Goal: Task Accomplishment & Management: Manage account settings

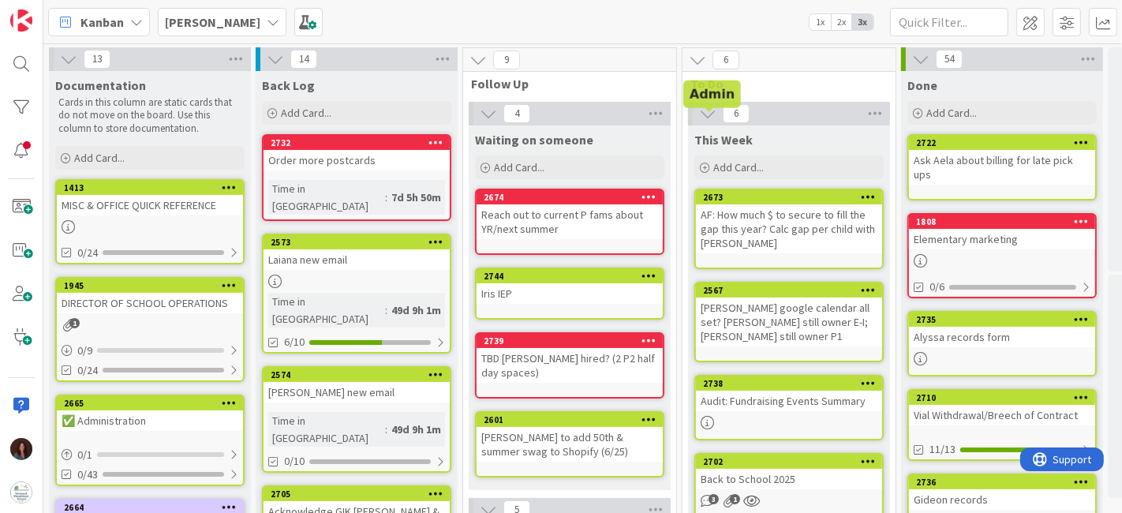
scroll to position [263, 82]
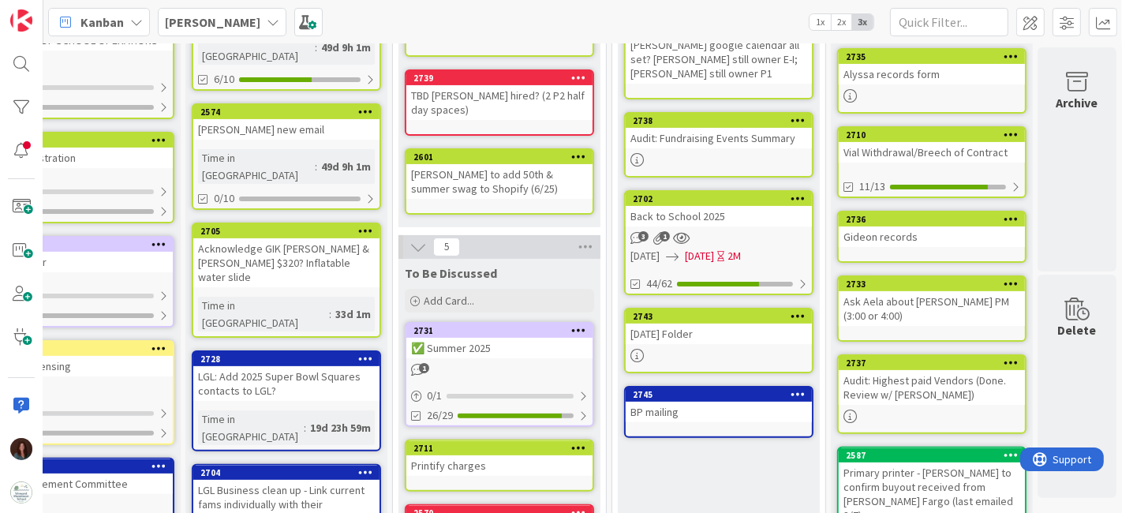
click at [670, 209] on div "Back to School 2025" at bounding box center [719, 216] width 186 height 21
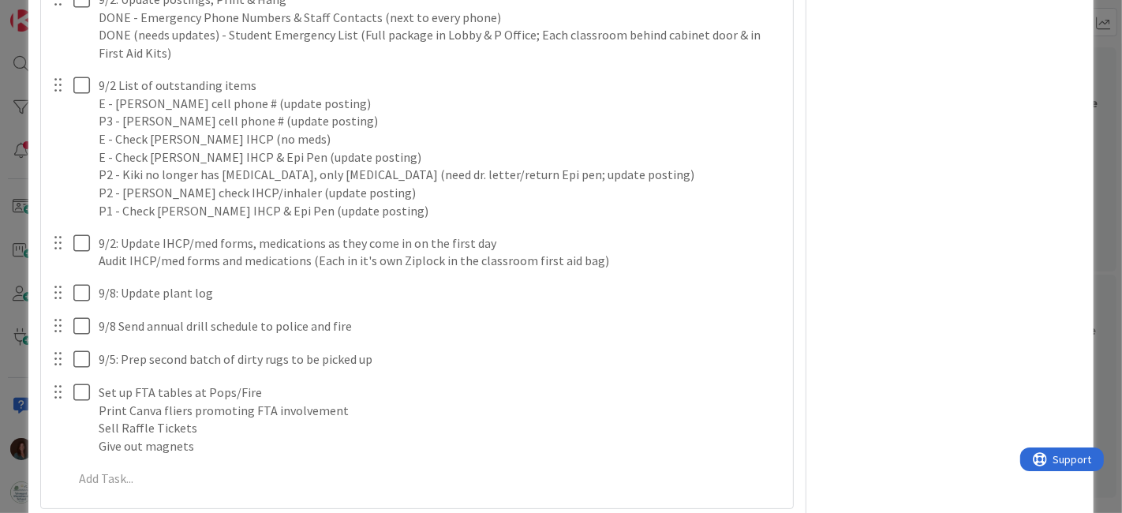
scroll to position [5497, 0]
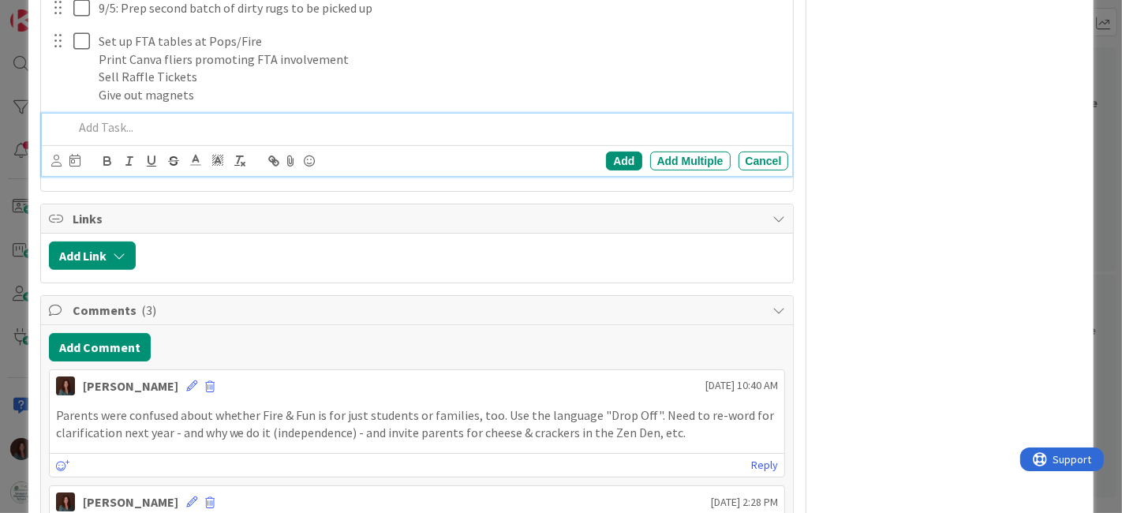
click at [205, 136] on p at bounding box center [427, 127] width 709 height 18
type textarea "x"
click at [606, 170] on div "Add" at bounding box center [624, 160] width 36 height 19
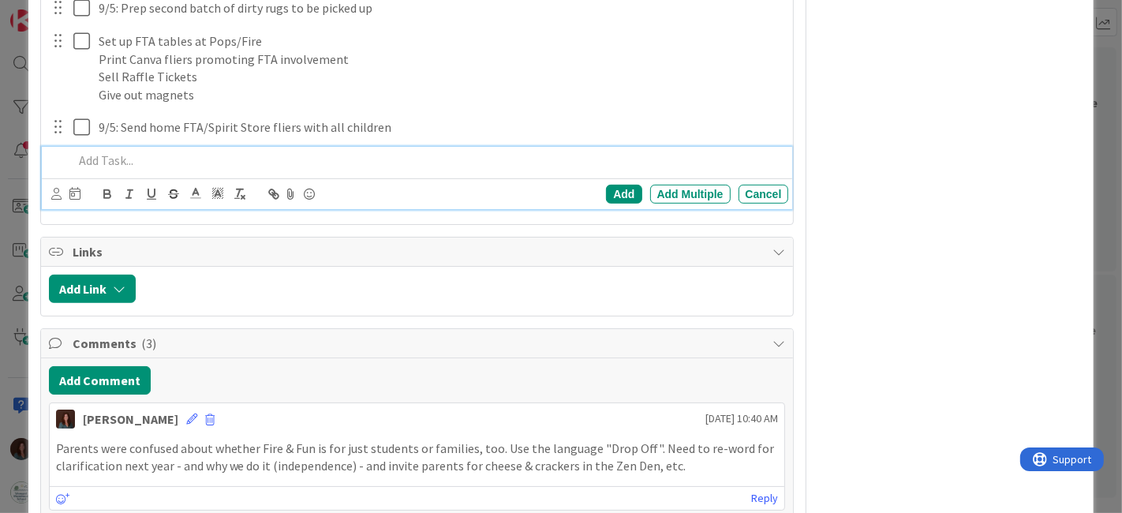
click at [180, 170] on p at bounding box center [427, 160] width 709 height 18
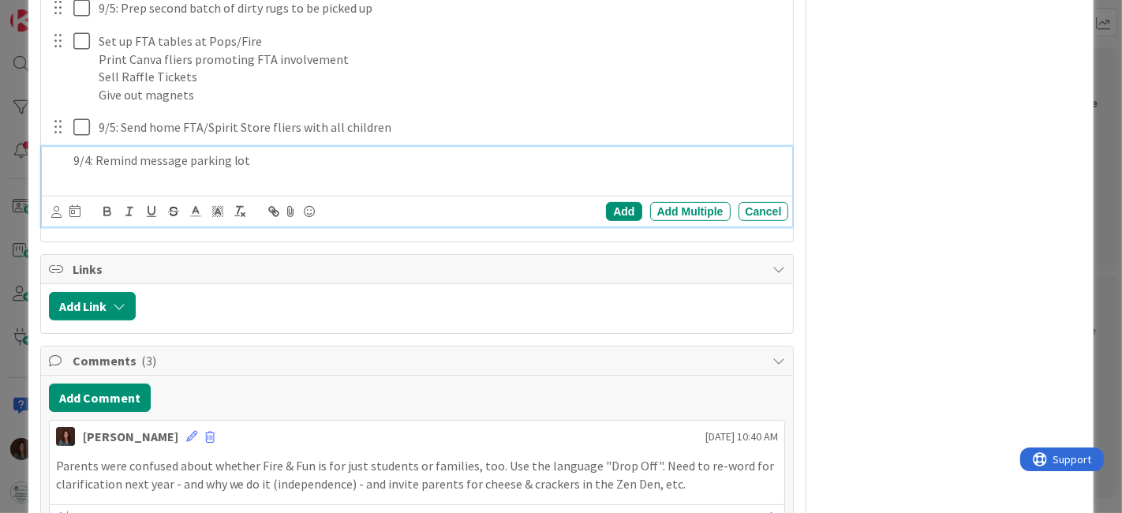
click at [320, 170] on p "9/4: Remind message parking lot" at bounding box center [427, 160] width 709 height 18
click at [316, 170] on p "9/4: Remind message parking lot" at bounding box center [427, 160] width 709 height 18
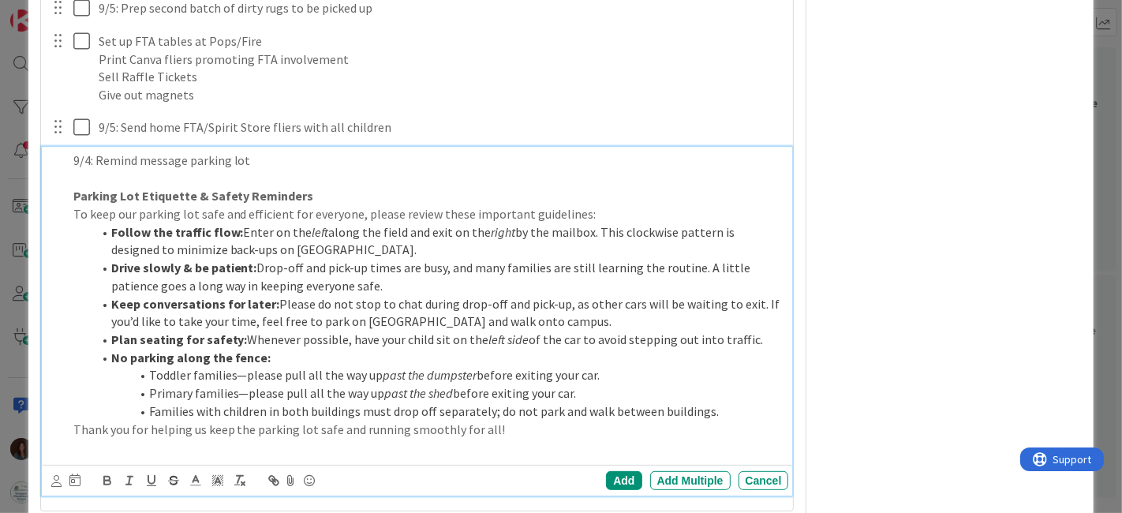
click at [619, 223] on p "To keep our parking lot safe and efficient for everyone, please review these im…" at bounding box center [427, 214] width 709 height 18
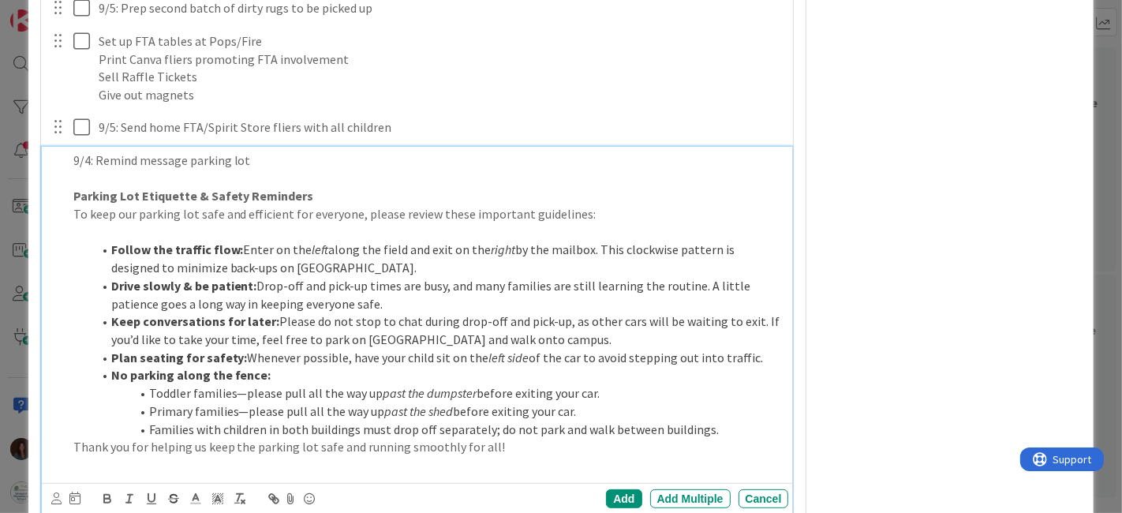
click at [380, 276] on li "Follow the traffic flow: Enter on the left along the field and exit on the righ…" at bounding box center [437, 259] width 690 height 36
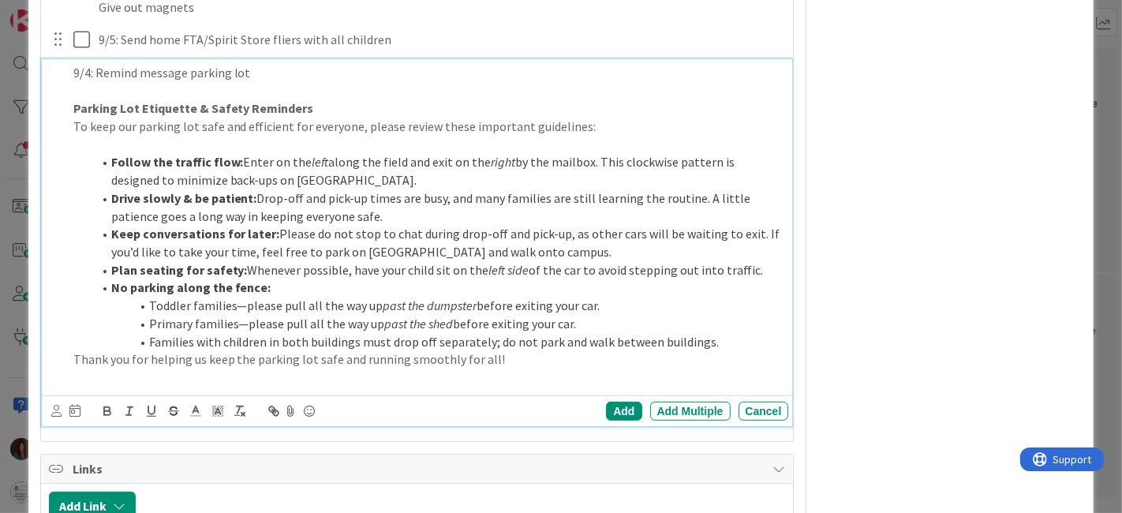
click at [716, 351] on li "Families with children in both buildings must drop off separately; do not park …" at bounding box center [437, 342] width 690 height 18
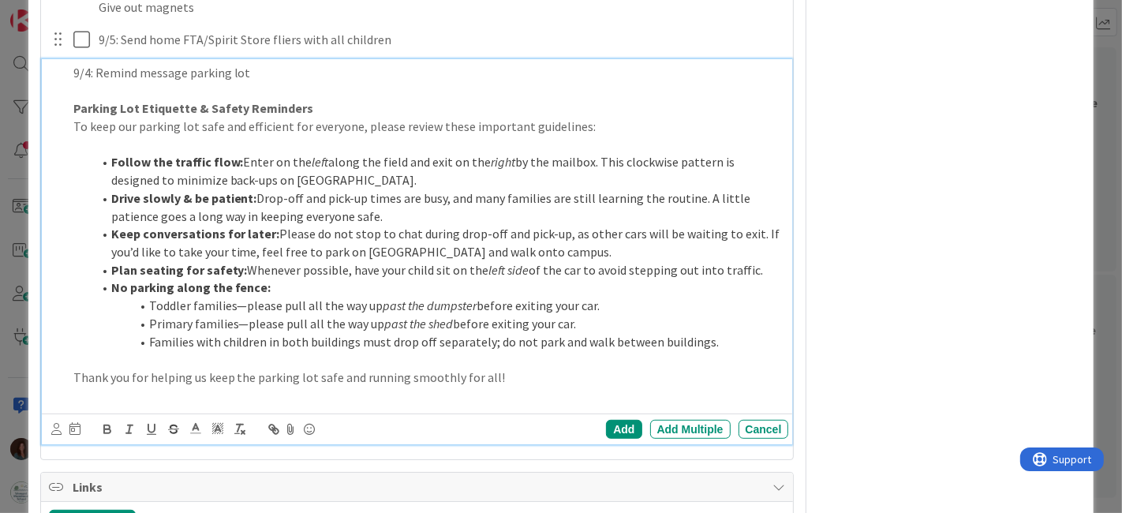
click at [719, 387] on p "Thank you for helping us keep the parking lot safe and running smoothly for all!" at bounding box center [427, 377] width 709 height 18
drag, startPoint x: 74, startPoint y: 138, endPoint x: 92, endPoint y: 184, distance: 49.2
click at [75, 116] on strong "Parking Lot Etiquette & Safety Reminders" at bounding box center [193, 108] width 241 height 16
click at [74, 116] on strong "Parking Lot Etiquette & Safety Reminders" at bounding box center [193, 108] width 241 height 16
click at [112, 170] on strong "Follow the traffic flow:" at bounding box center [177, 162] width 133 height 16
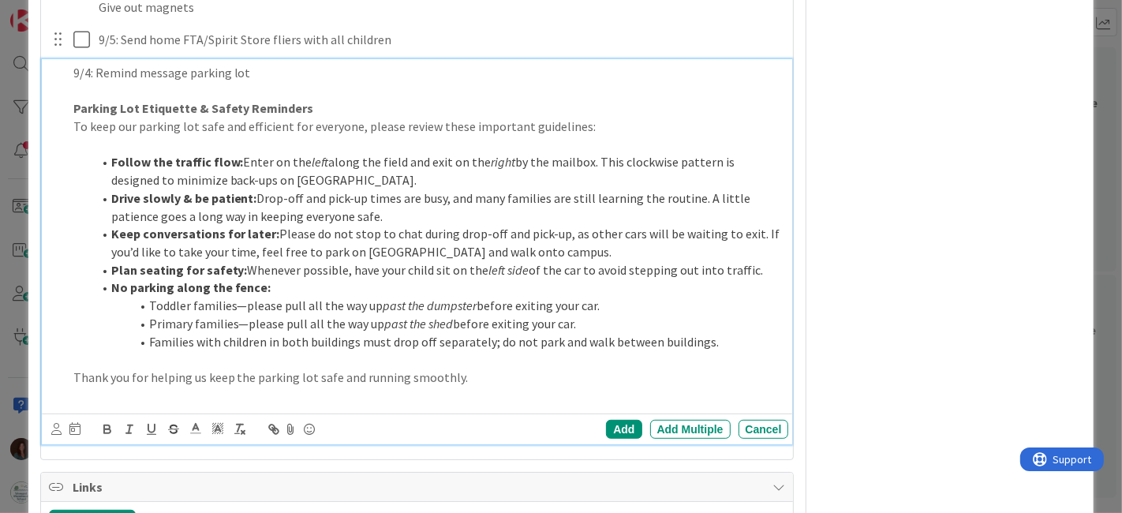
click at [111, 206] on strong "Drive slowly & be patient:" at bounding box center [184, 198] width 146 height 16
click at [111, 241] on strong "Keep conversations for later:" at bounding box center [195, 234] width 169 height 16
click at [111, 278] on strong "Plan seating for safety:" at bounding box center [179, 270] width 136 height 16
click at [112, 295] on strong "No parking along the fence:" at bounding box center [191, 287] width 160 height 16
click at [399, 405] on p at bounding box center [427, 396] width 709 height 18
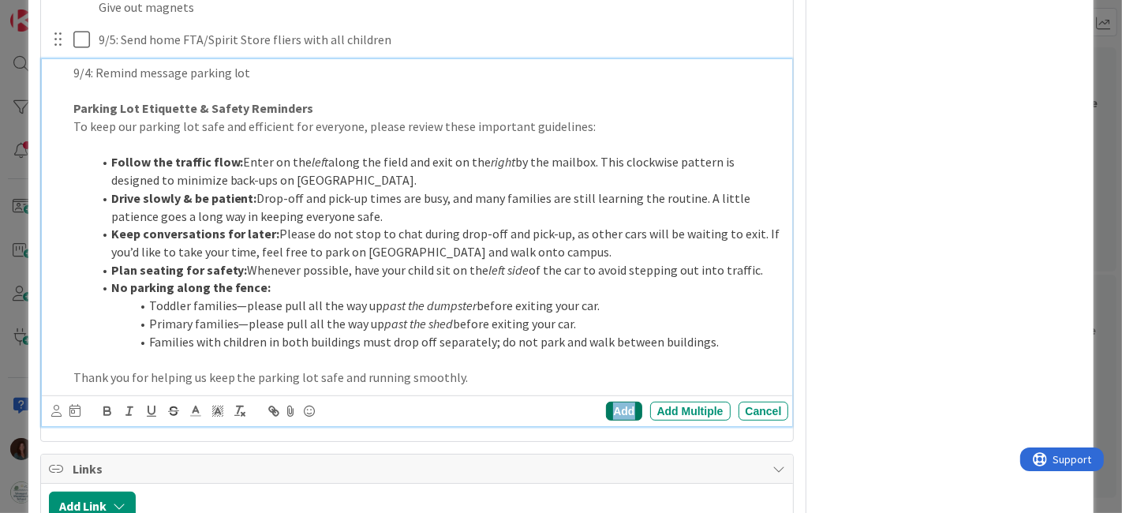
drag, startPoint x: 621, startPoint y: 441, endPoint x: 331, endPoint y: 54, distance: 483.0
click at [622, 420] on div "Add" at bounding box center [624, 411] width 36 height 19
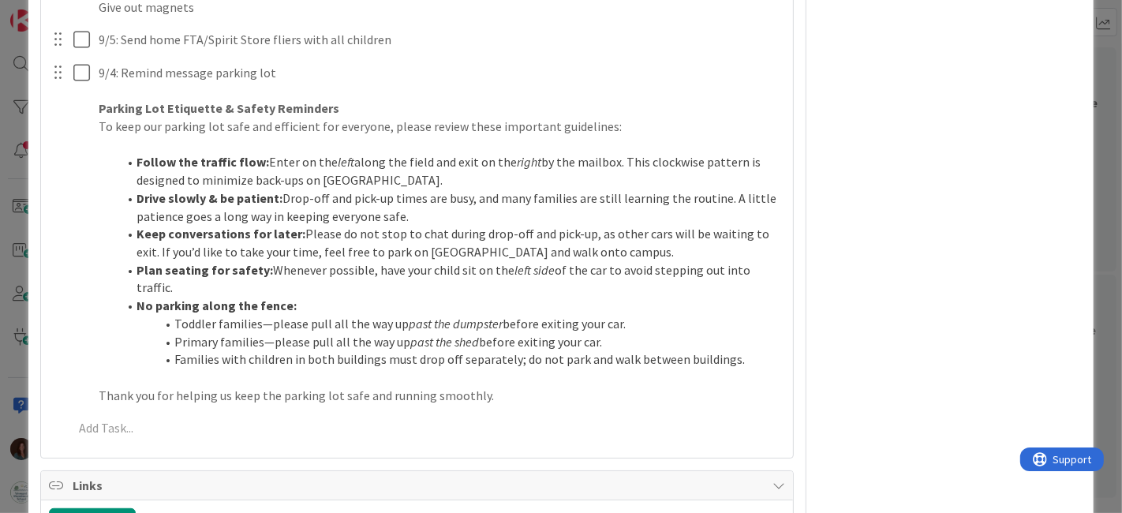
scroll to position [5497, 0]
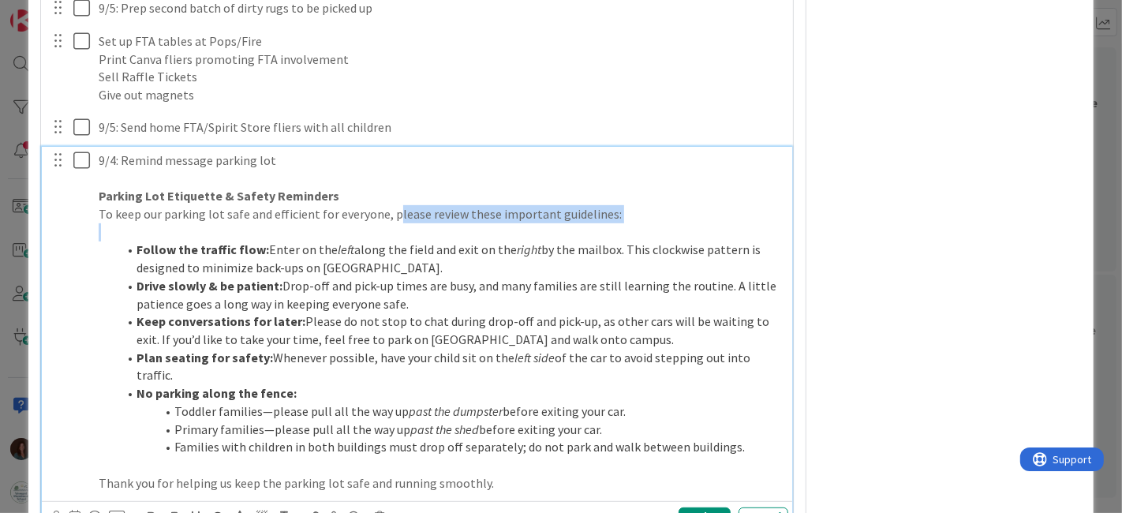
drag, startPoint x: 393, startPoint y: 245, endPoint x: 251, endPoint y: 256, distance: 142.4
click at [251, 256] on div "9/4: Remind message parking lot Parking Lot Etiquette & Safety Reminders To kee…" at bounding box center [440, 322] width 697 height 350
click at [630, 223] on p "To keep our parking lot safe and efficient for everyone, please review these im…" at bounding box center [441, 214] width 684 height 18
click at [621, 223] on p "To keep our parking lot safe and efficient for everyone, please review these im…" at bounding box center [441, 214] width 684 height 18
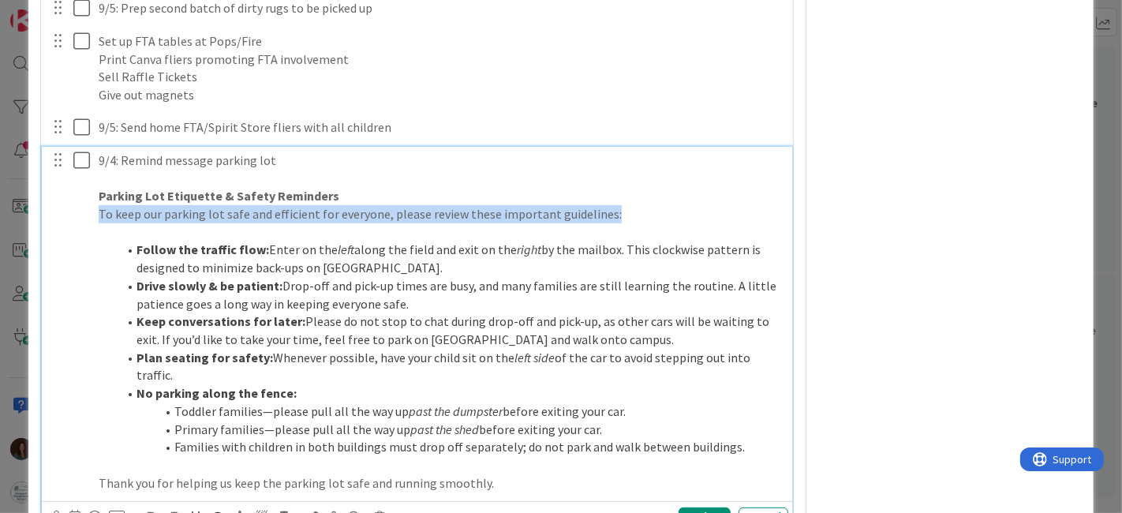
drag, startPoint x: 554, startPoint y: 245, endPoint x: 57, endPoint y: 245, distance: 497.0
click at [57, 245] on div "9/4: Remind message parking lot Parking Lot Etiquette & Safety Reminders To kee…" at bounding box center [418, 322] width 741 height 350
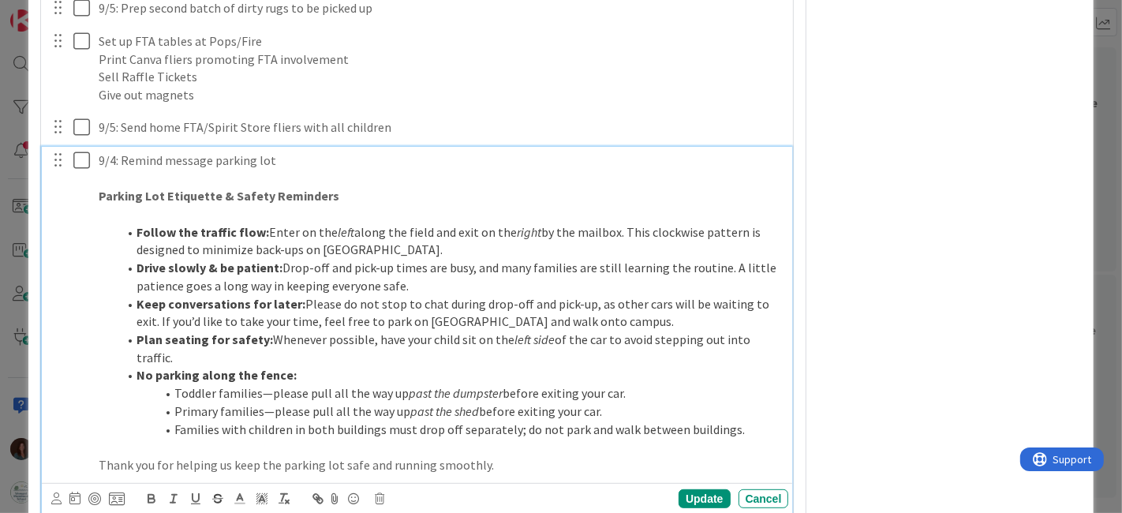
click at [249, 223] on p at bounding box center [441, 214] width 684 height 18
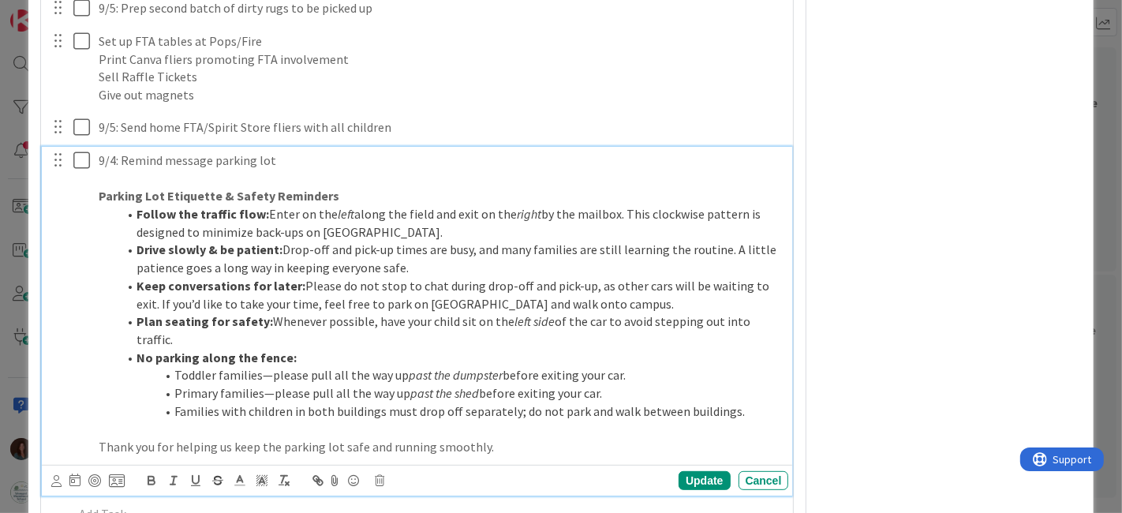
scroll to position [5585, 0]
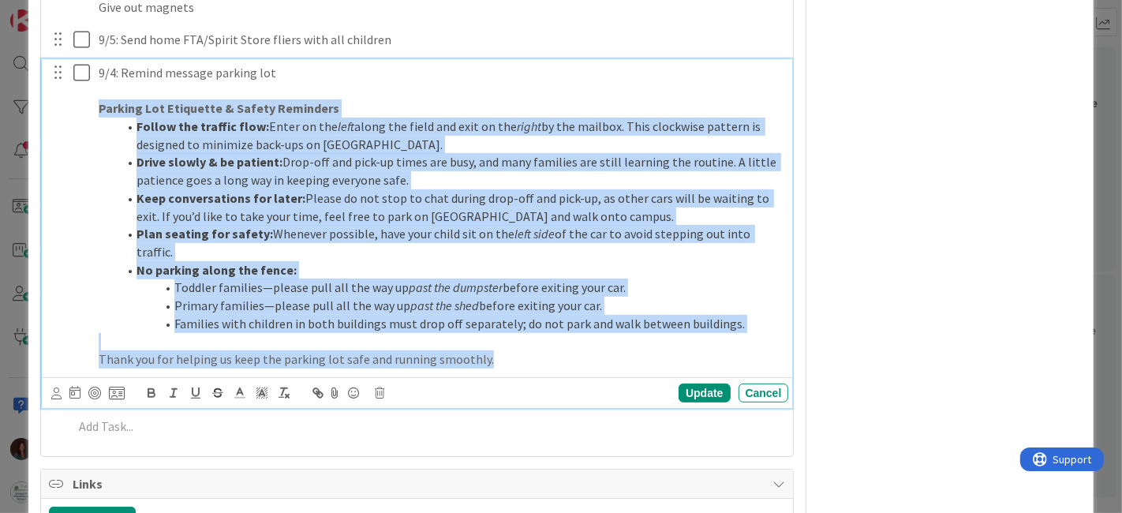
drag, startPoint x: 491, startPoint y: 396, endPoint x: 48, endPoint y: 226, distance: 474.3
click at [58, 141] on div "9/4: Remind message parking lot Parking Lot Etiquette & Safety Reminders Follow…" at bounding box center [418, 216] width 741 height 314
click at [155, 400] on icon "button" at bounding box center [151, 393] width 14 height 14
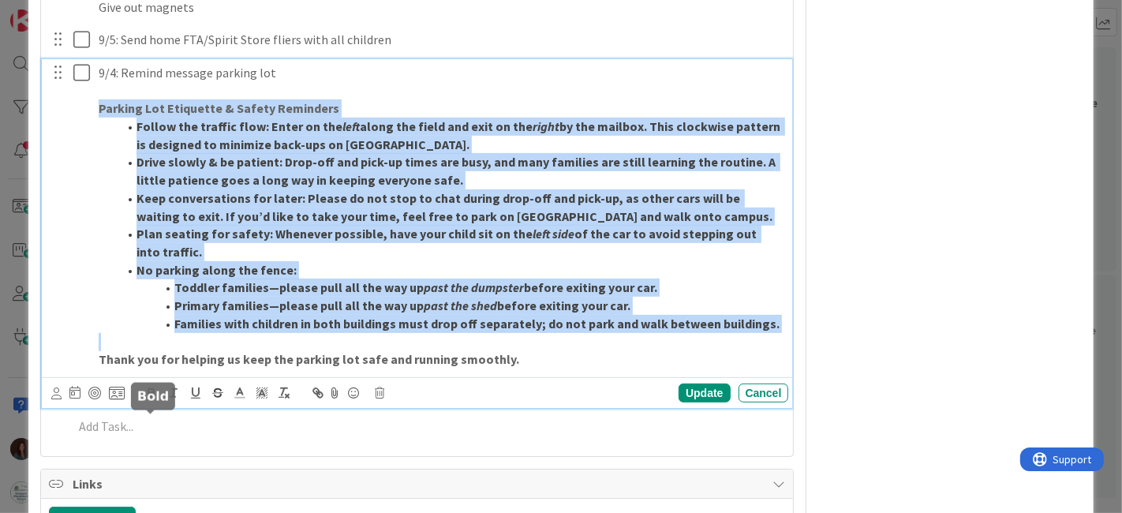
click at [150, 400] on icon "button" at bounding box center [151, 393] width 14 height 14
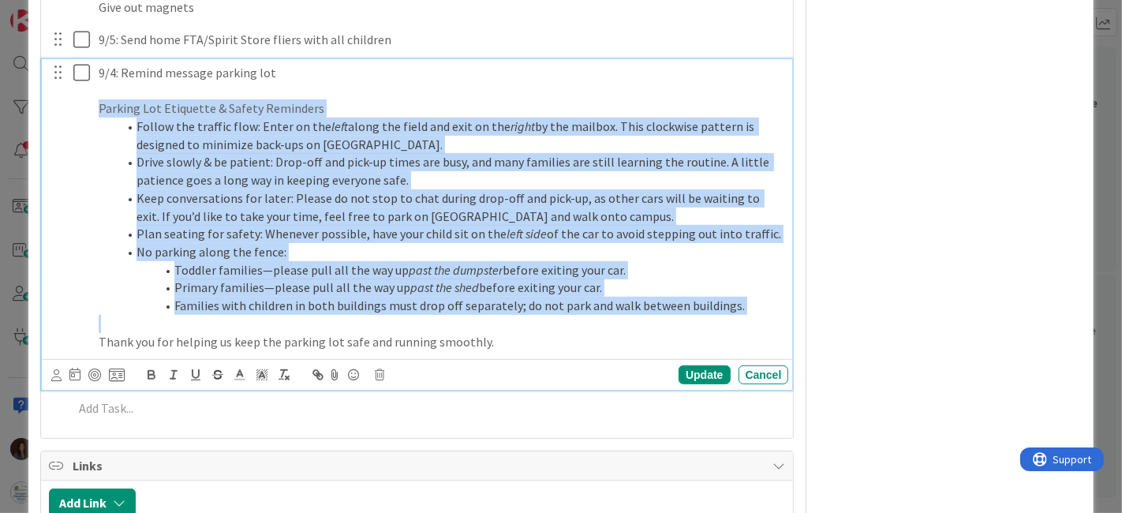
click at [339, 118] on p "Parking Lot Etiquette & Safety Reminders" at bounding box center [441, 108] width 684 height 18
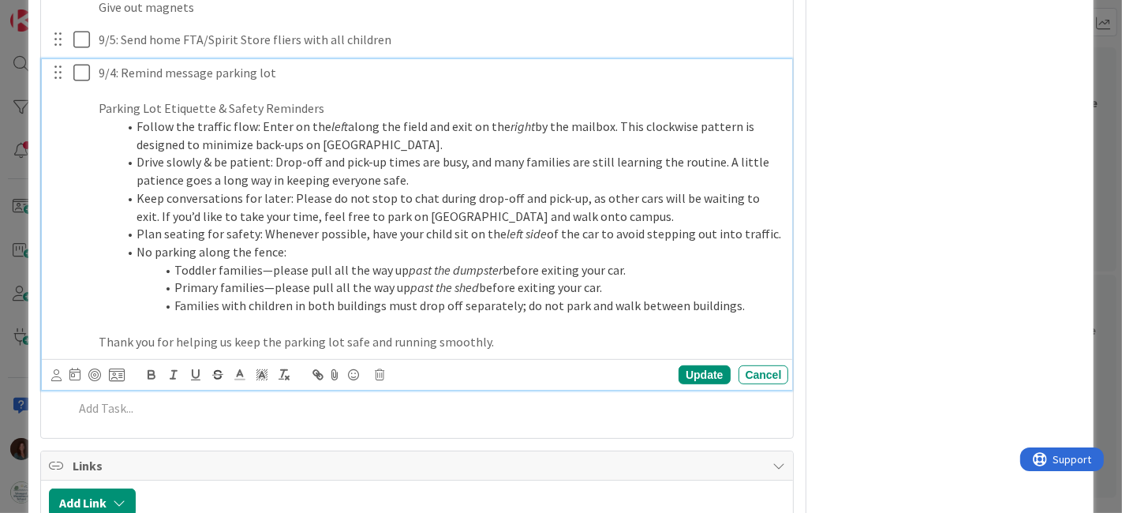
type textarea "x"
click at [332, 118] on p "Parking Lot Etiquette & Safety Reminders" at bounding box center [441, 108] width 684 height 18
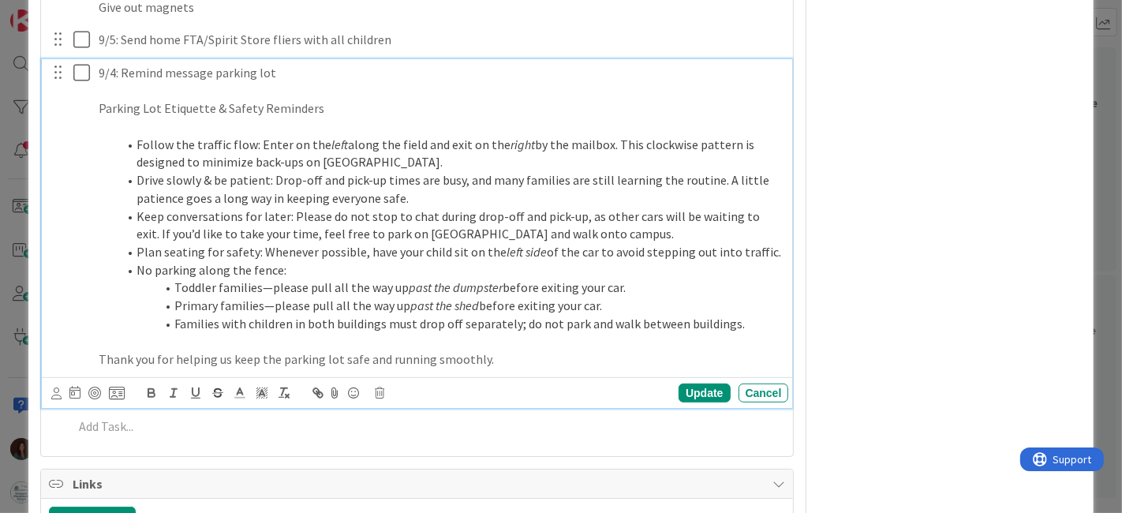
click at [331, 118] on p "Parking Lot Etiquette & Safety Reminders" at bounding box center [441, 108] width 684 height 18
click at [424, 171] on li "Follow the traffic flow: Enter on the left along the field and exit on the righ…" at bounding box center [450, 154] width 665 height 36
click at [428, 207] on li "Drive slowly & be patient: Drop-off and pick-up times are busy, and many famili…" at bounding box center [450, 189] width 665 height 36
click at [300, 279] on li "No parking along the fence:" at bounding box center [450, 270] width 665 height 18
click at [291, 243] on li "Keep conversations for later: Please do not stop to chat during drop-off and pi…" at bounding box center [450, 225] width 665 height 36
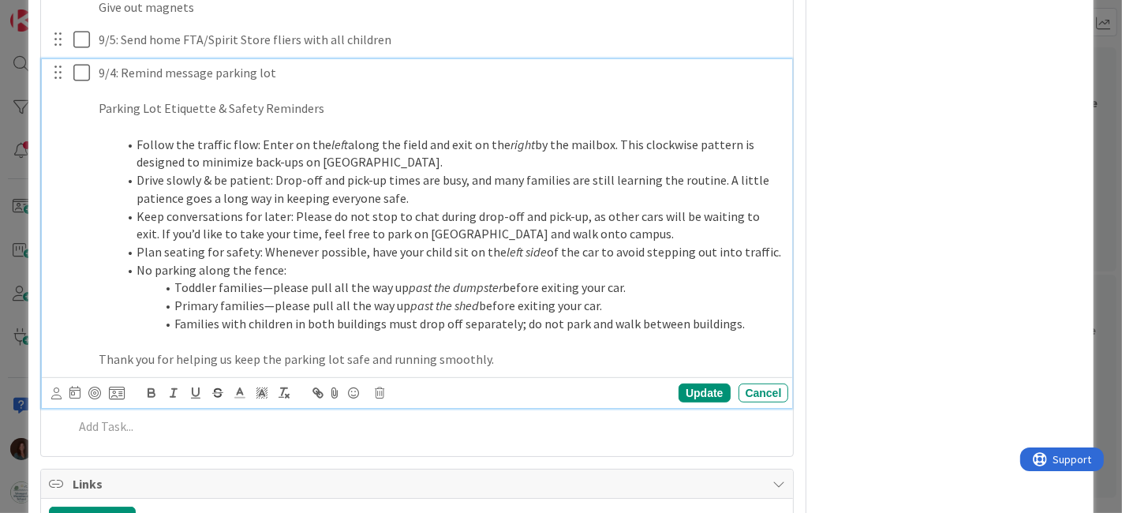
drag, startPoint x: 297, startPoint y: 298, endPoint x: 308, endPoint y: 301, distance: 11.5
click at [295, 279] on li "No parking along the fence:" at bounding box center [450, 270] width 665 height 18
drag, startPoint x: 769, startPoint y: 286, endPoint x: 80, endPoint y: 285, distance: 688.7
click at [80, 285] on div "9/4: Remind message parking lot Parking Lot Etiquette & Safety Reminders Follow…" at bounding box center [418, 216] width 741 height 314
copy li "Plan seating for safety: Whenever possible, have your child sit on the left sid…"
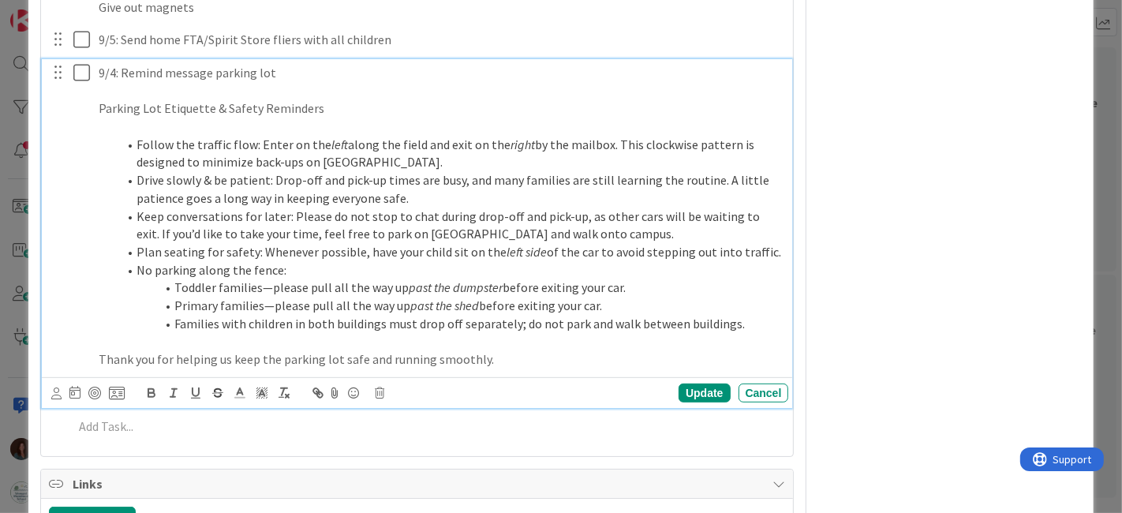
click at [321, 279] on li "No parking along the fence:" at bounding box center [450, 270] width 665 height 18
click at [368, 261] on li "Plan seating for safety: Whenever possible, have your child sit on the left sid…" at bounding box center [450, 252] width 665 height 18
drag, startPoint x: 440, startPoint y: 280, endPoint x: 425, endPoint y: 285, distance: 15.7
click at [440, 261] on li "Plan seating for safety: Whenever possible, have your child sit on the left sid…" at bounding box center [450, 252] width 665 height 18
drag, startPoint x: 417, startPoint y: 284, endPoint x: 259, endPoint y: 281, distance: 157.8
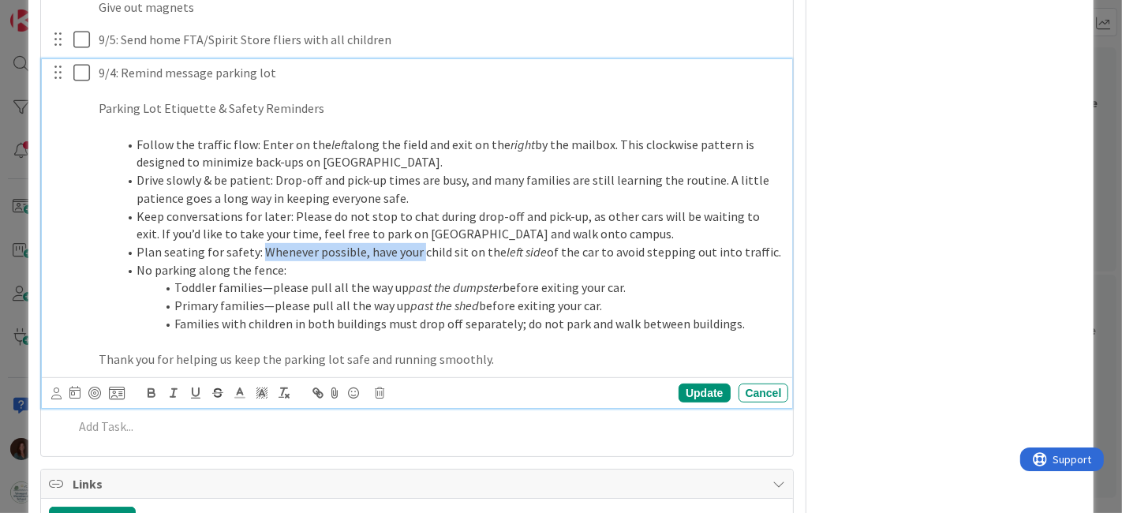
click at [259, 261] on li "Plan seating for safety: Whenever possible, have your child sit on the left sid…" at bounding box center [450, 252] width 665 height 18
click at [339, 261] on li "Plan seating for safety: Have your child sit on the left side of the car to avo…" at bounding box center [450, 252] width 665 height 18
click at [446, 279] on li "No parking along the fence:" at bounding box center [450, 270] width 665 height 18
drag, startPoint x: 383, startPoint y: 278, endPoint x: 369, endPoint y: 279, distance: 13.4
click at [369, 261] on li "Plan seating for safety: Have your child(ren) sit on the left side of the car t…" at bounding box center [450, 252] width 665 height 18
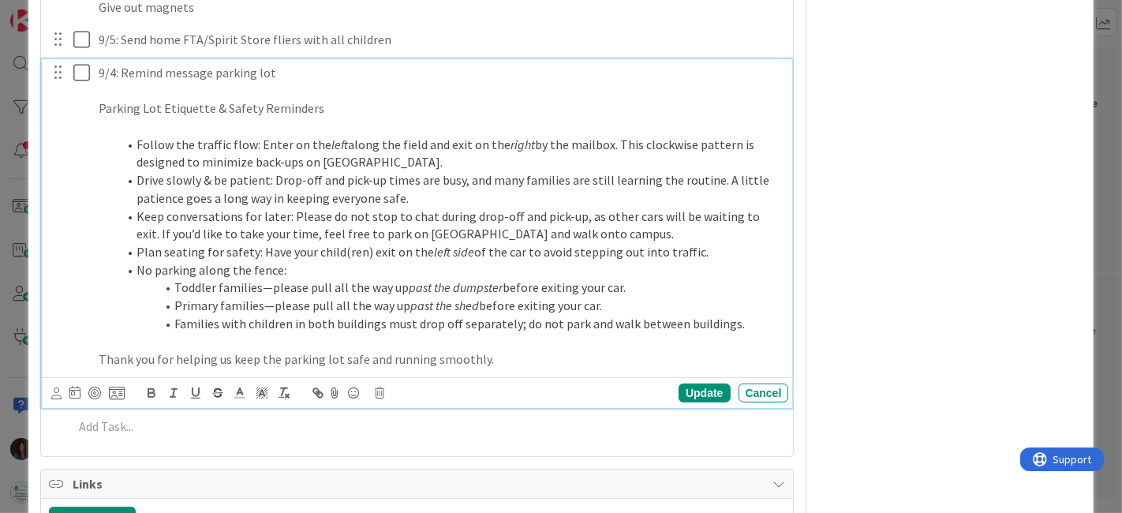
click at [433, 279] on li "No parking along the fence:" at bounding box center [450, 270] width 665 height 18
click at [714, 261] on li "Plan seating for safety: Have your child(ren) exit on the left side of the car …" at bounding box center [450, 252] width 665 height 18
click at [308, 279] on li "No parking along the fence:" at bounding box center [450, 270] width 665 height 18
drag, startPoint x: 152, startPoint y: 301, endPoint x: 137, endPoint y: 301, distance: 15.0
click at [136, 279] on li "No parking along the fence:" at bounding box center [450, 270] width 665 height 18
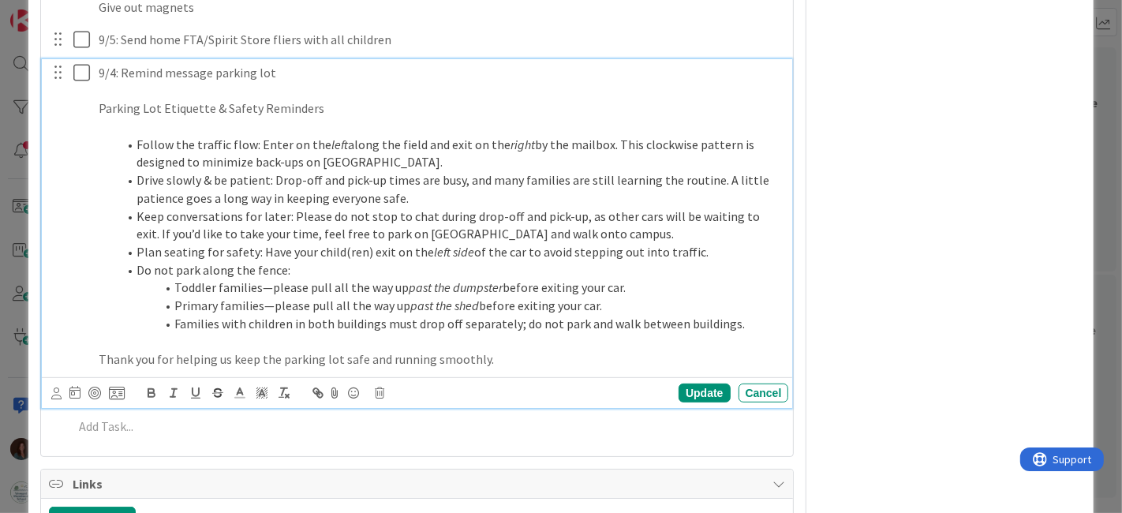
click at [312, 279] on li "Do not park along the fence:" at bounding box center [450, 270] width 665 height 18
click at [386, 279] on li "Do not park along the fence - or anywhere else, except..." at bounding box center [450, 270] width 665 height 18
drag, startPoint x: 446, startPoint y: 300, endPoint x: 284, endPoint y: 299, distance: 161.7
click at [284, 279] on li "Do not park along the fence - or anywhere else, except..." at bounding box center [450, 270] width 665 height 18
click at [476, 279] on li "Do not park along the fence - or anywhere else, except..." at bounding box center [450, 270] width 665 height 18
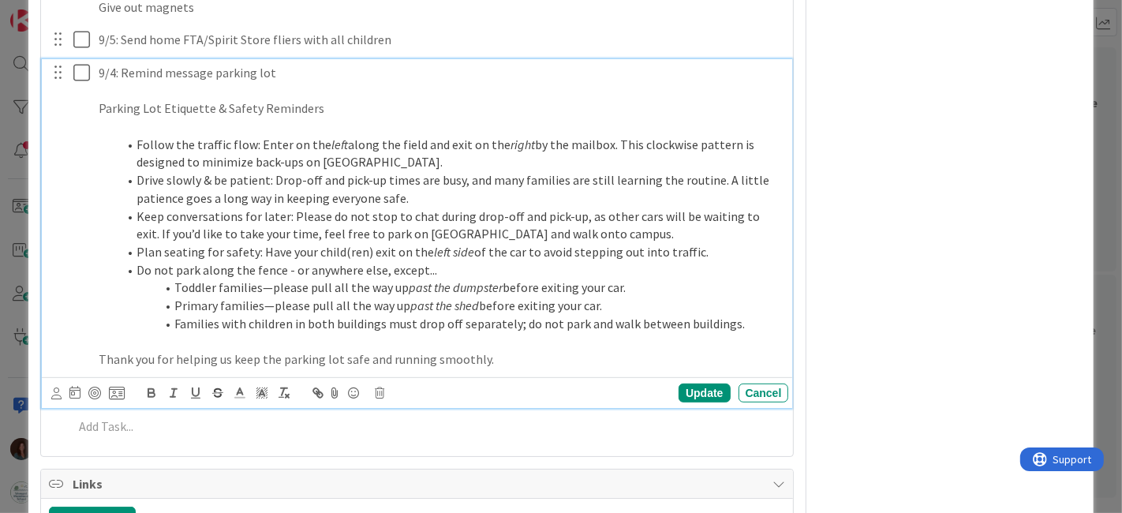
click at [628, 297] on li "Toddler families—please pull all the way up past the dumpster before exiting yo…" at bounding box center [450, 287] width 665 height 18
click at [610, 315] on li "Primary families—please pull all the way up past the shed before exiting your c…" at bounding box center [450, 306] width 665 height 18
drag, startPoint x: 745, startPoint y: 349, endPoint x: 730, endPoint y: 368, distance: 24.8
click at [746, 333] on li "Families with children in both buildings must drop off separately; do not park …" at bounding box center [450, 324] width 665 height 18
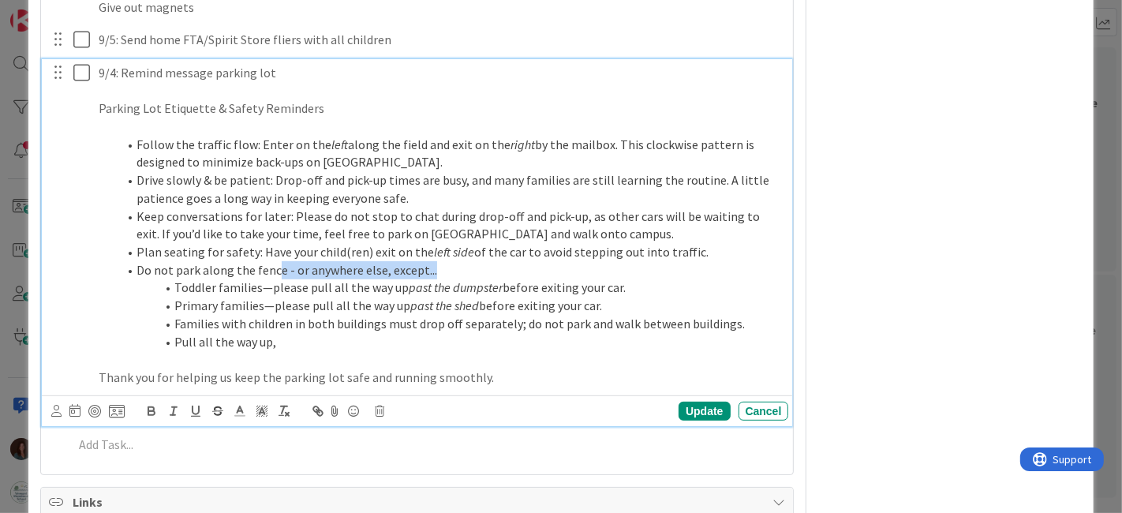
drag, startPoint x: 435, startPoint y: 296, endPoint x: 330, endPoint y: 375, distance: 131.9
click at [277, 279] on li "Do not park along the fence - or anywhere else, except..." at bounding box center [450, 270] width 665 height 18
click at [331, 351] on li "Pull all the way up," at bounding box center [450, 342] width 665 height 18
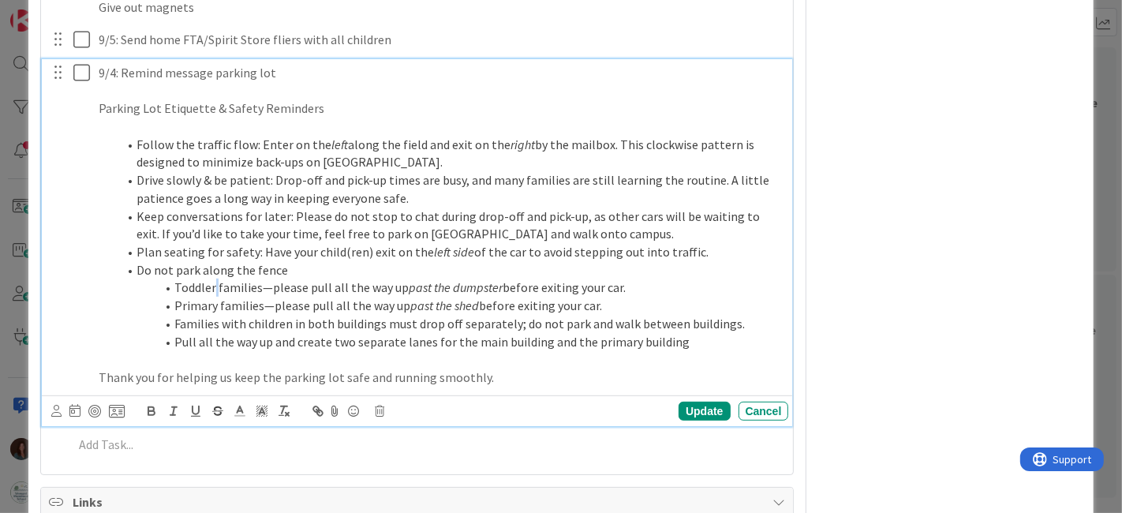
click at [216, 297] on li "Toddler families—please pull all the way up past the dumpster before exiting yo…" at bounding box center [450, 287] width 665 height 18
click at [462, 351] on li "Pull all the way up and create two separate lanes for the main building and the…" at bounding box center [450, 342] width 665 height 18
click at [716, 351] on li "Pull all the way up and create two separate lanes for the main building and the…" at bounding box center [450, 342] width 665 height 18
drag, startPoint x: 554, startPoint y: 353, endPoint x: 635, endPoint y: 389, distance: 89.0
click at [552, 333] on li "Families with children in both buildings must drop off separately; do not park …" at bounding box center [450, 324] width 665 height 18
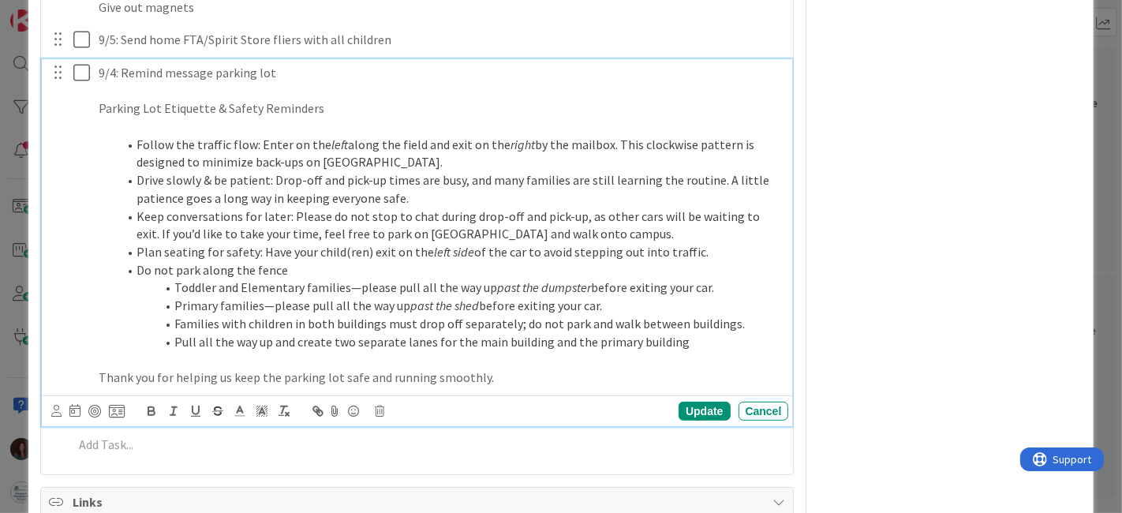
click at [601, 333] on li "Families with children in both buildings must drop off separately; do not park …" at bounding box center [450, 324] width 665 height 18
click at [212, 351] on li "Pull all the way up and create two separate lanes for the main building and the…" at bounding box center [450, 342] width 665 height 18
click at [275, 351] on li "Pull all the way up and create two separate lanes for the main building and the…" at bounding box center [450, 342] width 665 height 18
click at [301, 351] on li "Pull all the way up and create two separate lanes for the main building and the…" at bounding box center [450, 342] width 665 height 18
drag, startPoint x: 329, startPoint y: 372, endPoint x: 297, endPoint y: 372, distance: 31.6
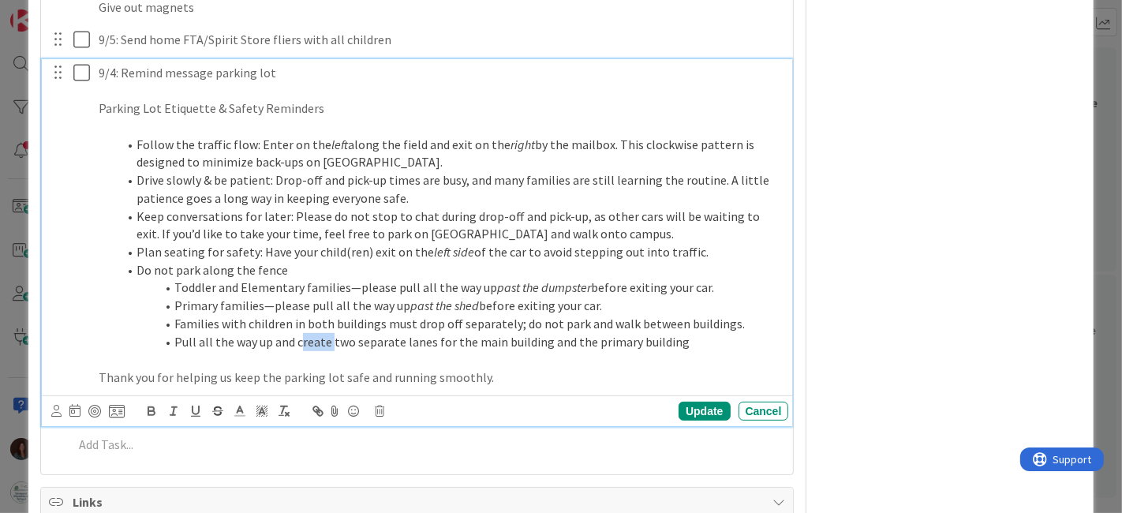
click at [297, 351] on li "Pull all the way up and create two separate lanes for the main building and the…" at bounding box center [450, 342] width 665 height 18
click at [674, 351] on li "Pull all the way up and create two separate lanes for the main building and the…" at bounding box center [450, 342] width 665 height 18
drag, startPoint x: 353, startPoint y: 372, endPoint x: 251, endPoint y: 380, distance: 102.1
click at [174, 351] on li "Pull all the way up and create two separate lanes for the main building and the…" at bounding box center [450, 342] width 665 height 18
click at [252, 351] on li "Pull all the way up and create two separate lanes for the main building and the…" at bounding box center [450, 342] width 665 height 18
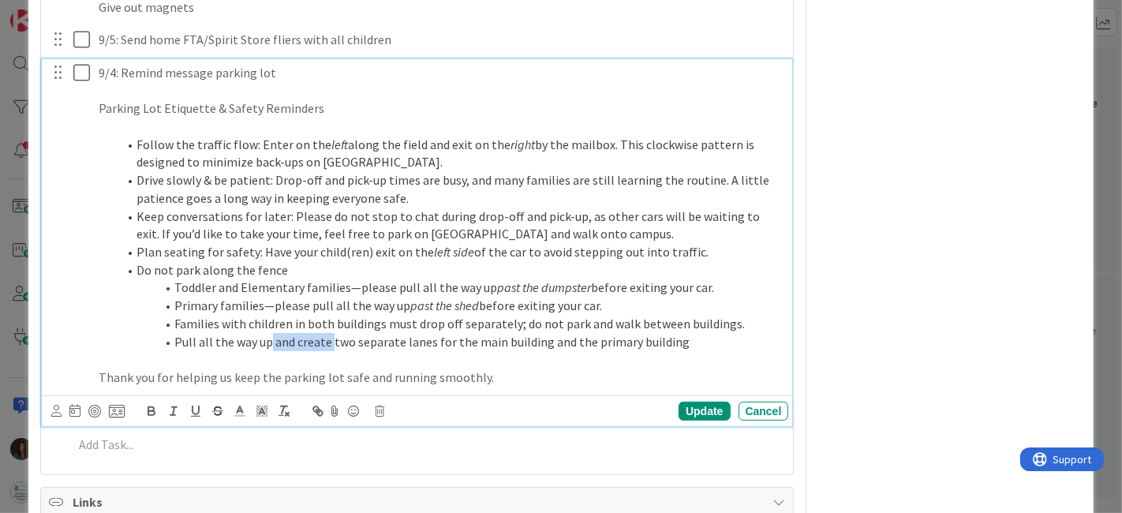
drag, startPoint x: 270, startPoint y: 376, endPoint x: 331, endPoint y: 379, distance: 60.8
click at [331, 351] on li "Pull all the way up and create two separate lanes for the main building and the…" at bounding box center [450, 342] width 665 height 18
drag, startPoint x: 272, startPoint y: 334, endPoint x: 258, endPoint y: 332, distance: 14.4
click at [258, 315] on li "Primary families—please pull all the way up past the shed before exiting your c…" at bounding box center [450, 306] width 665 height 18
copy li "—"
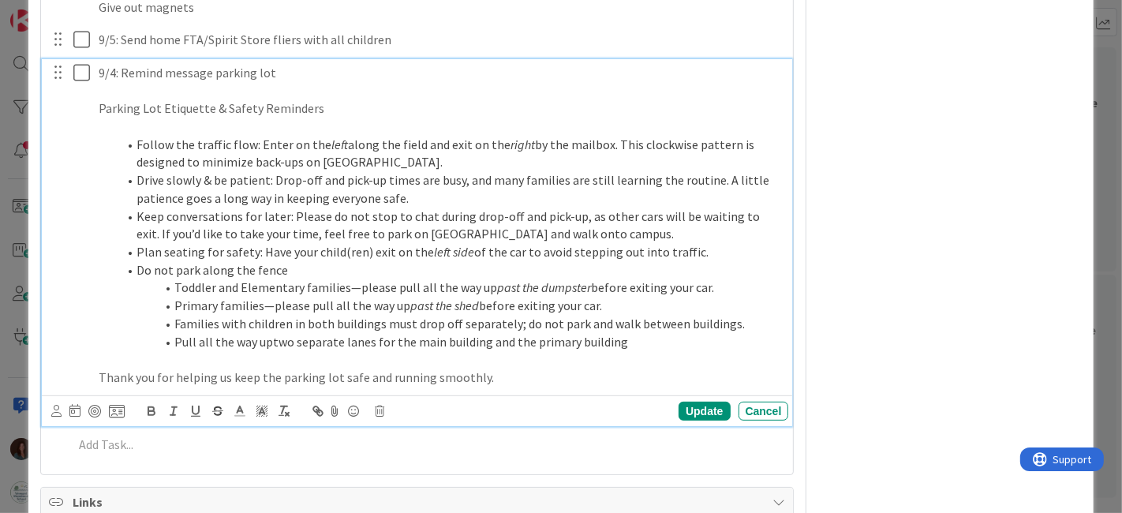
click at [268, 351] on li "Pull all the way uptwo separate lanes for the main building and the primary bui…" at bounding box center [450, 342] width 665 height 18
drag, startPoint x: 690, startPoint y: 376, endPoint x: 525, endPoint y: 491, distance: 201.1
click at [690, 351] on li "Pull all the way up—there are two separate lanes for the main building and the …" at bounding box center [450, 342] width 665 height 18
click at [350, 351] on li "Pull all the way up—there are two separate lanes for the main building and the …" at bounding box center [450, 342] width 665 height 18
click at [705, 351] on li "Pull all the way up—there are separate lanes for the main building and the prim…" at bounding box center [450, 342] width 665 height 18
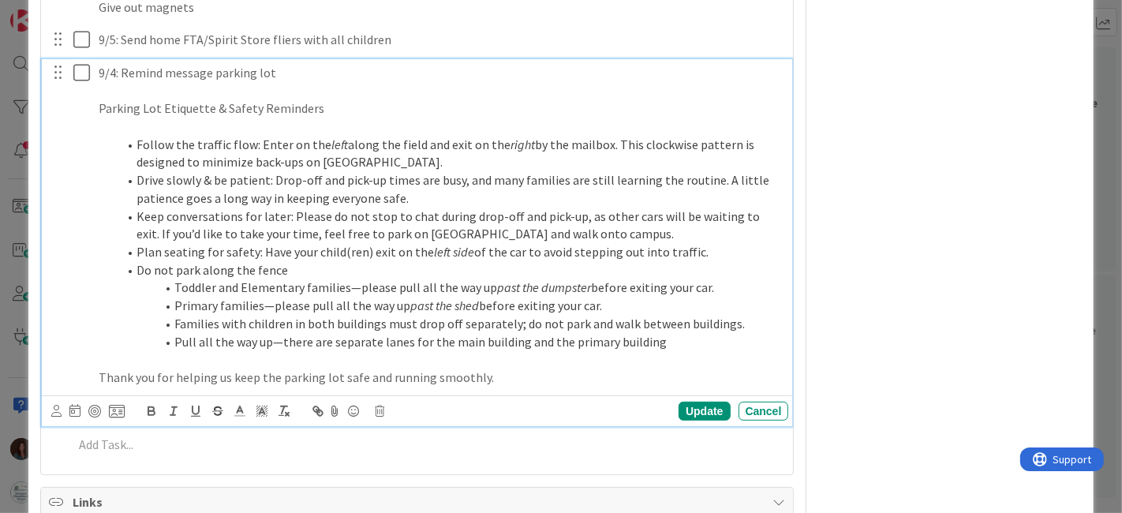
click at [327, 279] on li "Do not park along the fence" at bounding box center [450, 270] width 665 height 18
click at [653, 351] on li "Pull all the way up—there are separate lanes for the main building and the prim…" at bounding box center [450, 342] width 665 height 18
click at [694, 351] on li "Pull all the way up—there are separate lanes for the main building and the prim…" at bounding box center [450, 342] width 665 height 18
click at [601, 333] on li "Families with children in both buildings must drop off separately; do not park …" at bounding box center [450, 324] width 665 height 18
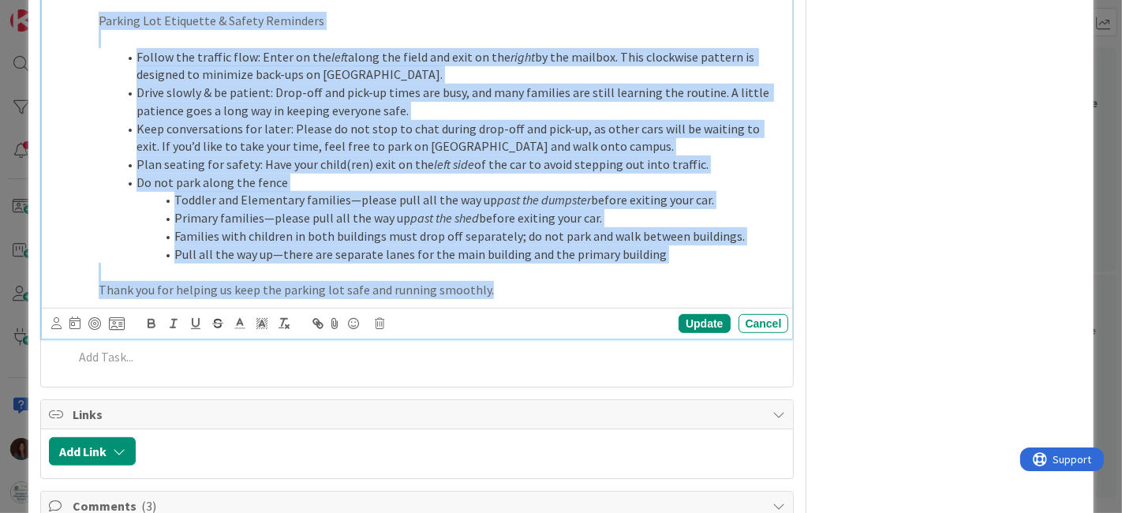
drag, startPoint x: 505, startPoint y: 323, endPoint x: 92, endPoint y: 63, distance: 487.5
click at [44, 56] on div "9/4: Remind message parking lot Parking Lot Etiquette & Safety Reminders Follow…" at bounding box center [417, 155] width 751 height 367
copy div "Loremip Dol Sitametco & Adipis Elitseddo Eiusmo tem incidid utla: Etdol ma ali …"
click at [516, 299] on p "Thank you for helping us keep the parking lot safe and running smoothly." at bounding box center [441, 290] width 684 height 18
click at [491, 299] on p "Thank you for helping us keep the parking lot safe and running smoothly." at bounding box center [441, 290] width 684 height 18
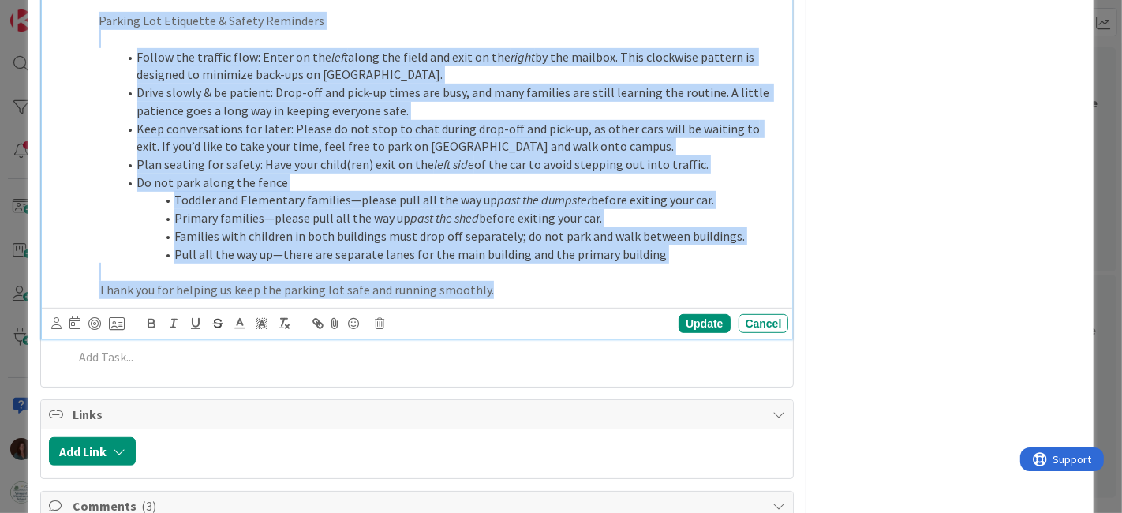
drag, startPoint x: 494, startPoint y: 323, endPoint x: 85, endPoint y: 62, distance: 485.4
click at [85, 62] on div "9/4: Remind message parking lot Parking Lot Etiquette & Safety Reminders Follow…" at bounding box center [418, 138] width 741 height 332
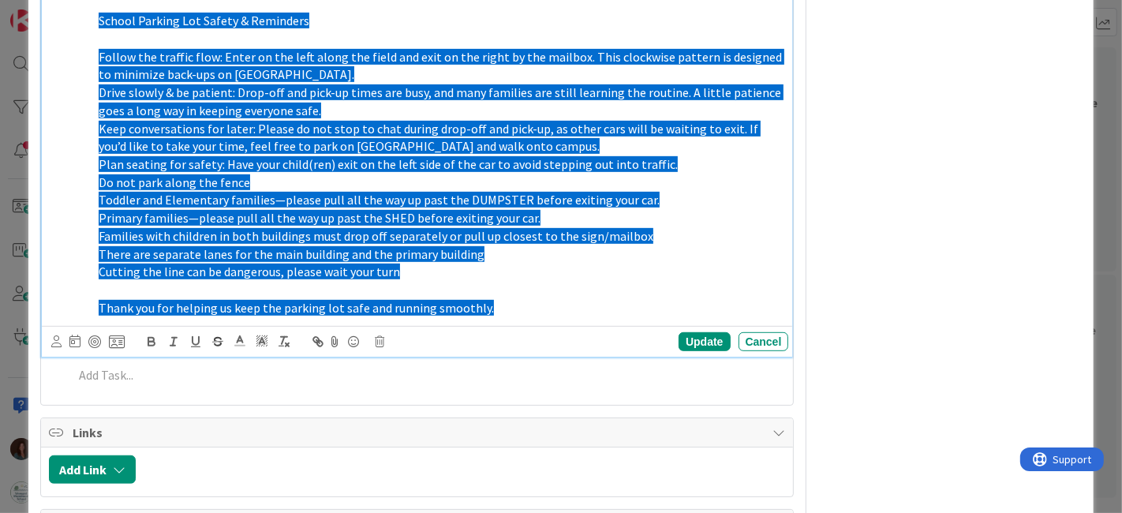
click at [534, 317] on p "Thank you for helping us keep the parking lot safe and running smoothly." at bounding box center [441, 308] width 684 height 18
click at [532, 317] on p "Thank you for helping us keep the parking lot safe and running smoothly." at bounding box center [441, 308] width 684 height 18
click at [574, 317] on p "Thank you for helping us keep the parking lot safe and running smoothly." at bounding box center [441, 308] width 684 height 18
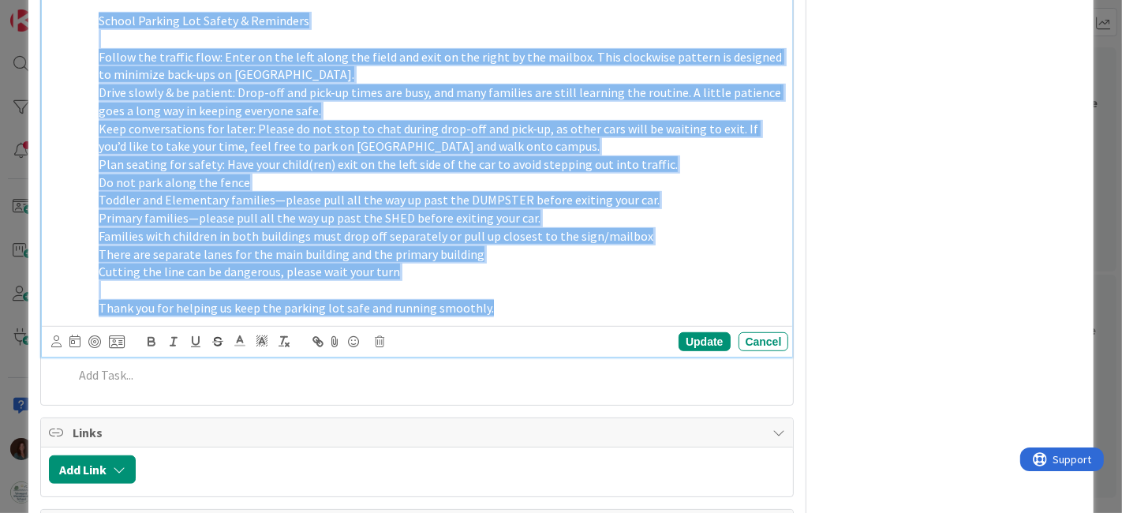
drag, startPoint x: 498, startPoint y: 339, endPoint x: 62, endPoint y: 52, distance: 521.6
click at [62, 52] on div "9/4: Remind message parking lot School Parking Lot Safety & Reminders Follow th…" at bounding box center [418, 147] width 741 height 350
click at [282, 344] on line "button" at bounding box center [283, 340] width 2 height 7
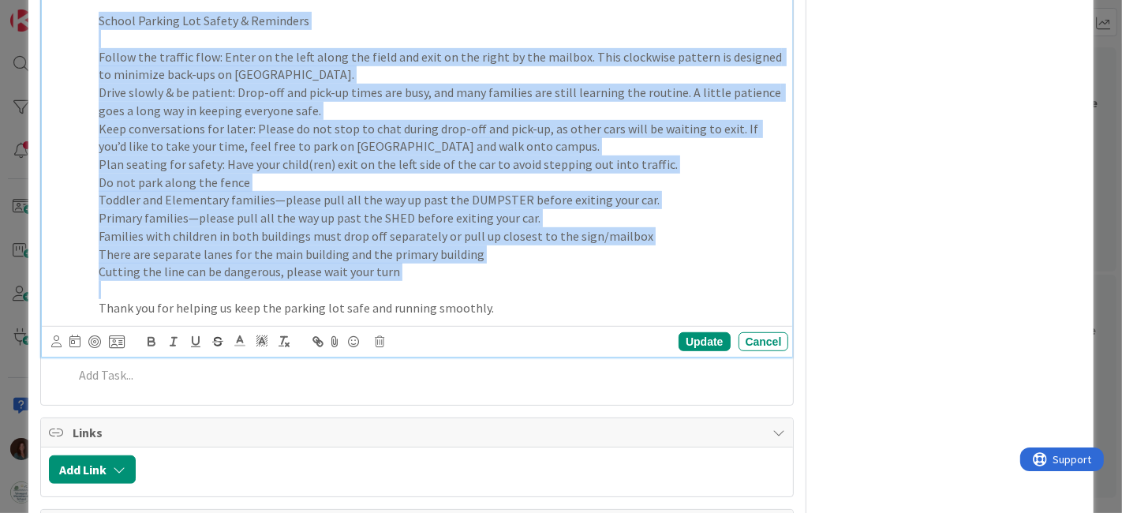
click at [617, 245] on p "️Families with children in both buildings must drop off separately or pull up c…" at bounding box center [441, 236] width 684 height 18
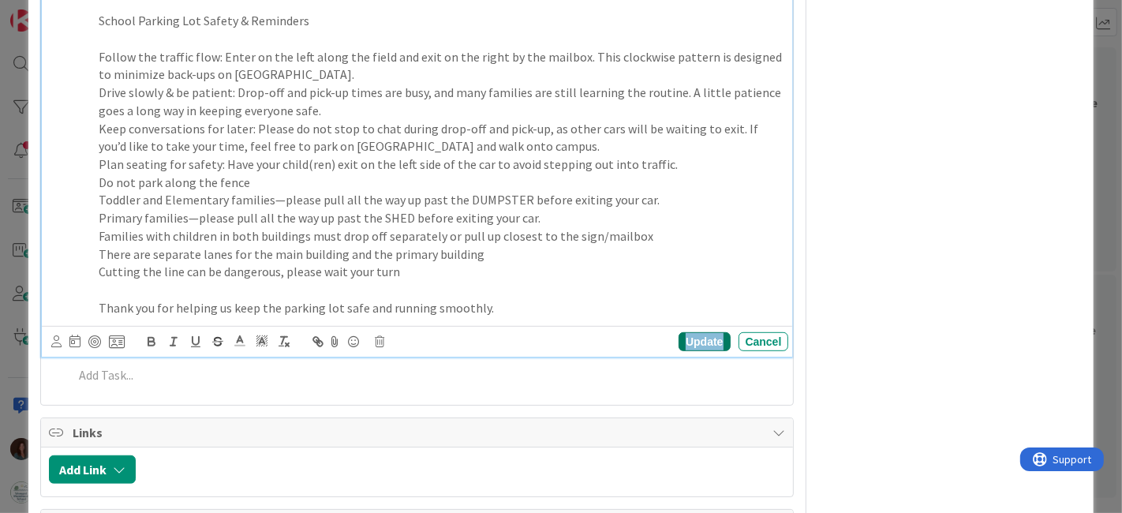
click at [678, 351] on div "Update" at bounding box center [703, 341] width 51 height 19
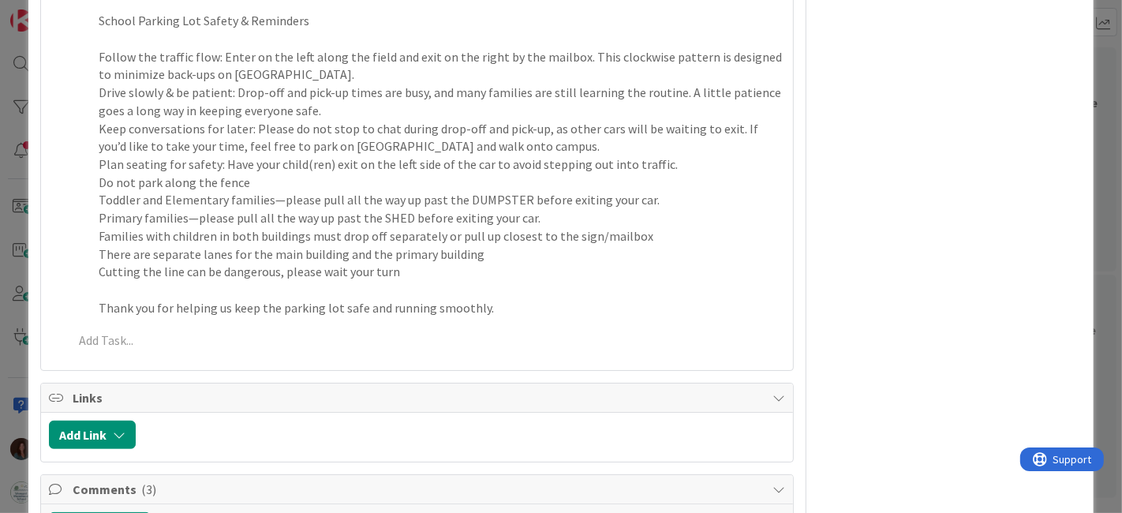
scroll to position [5497, 0]
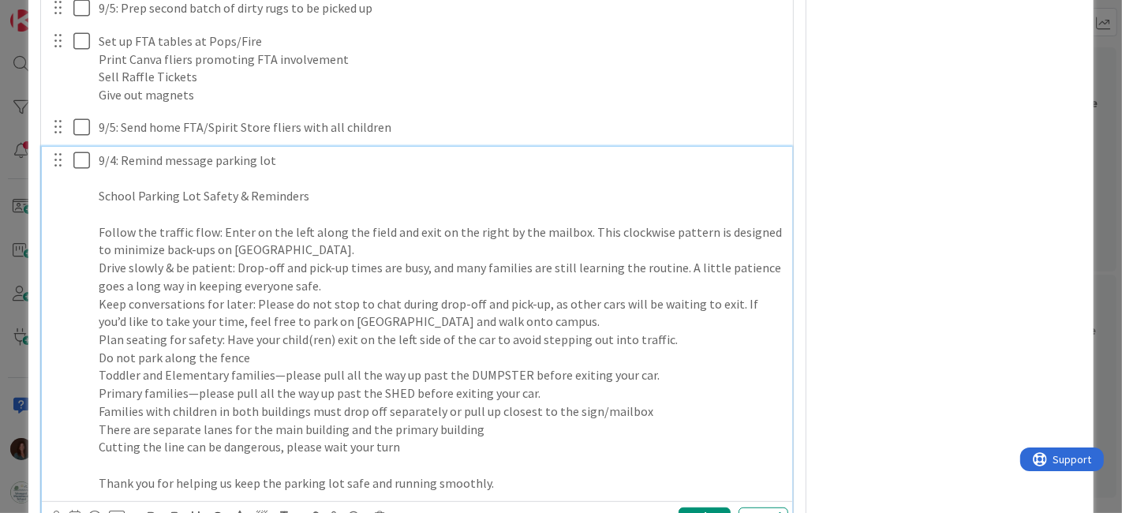
click at [84, 170] on icon at bounding box center [81, 160] width 17 height 19
type textarea "x"
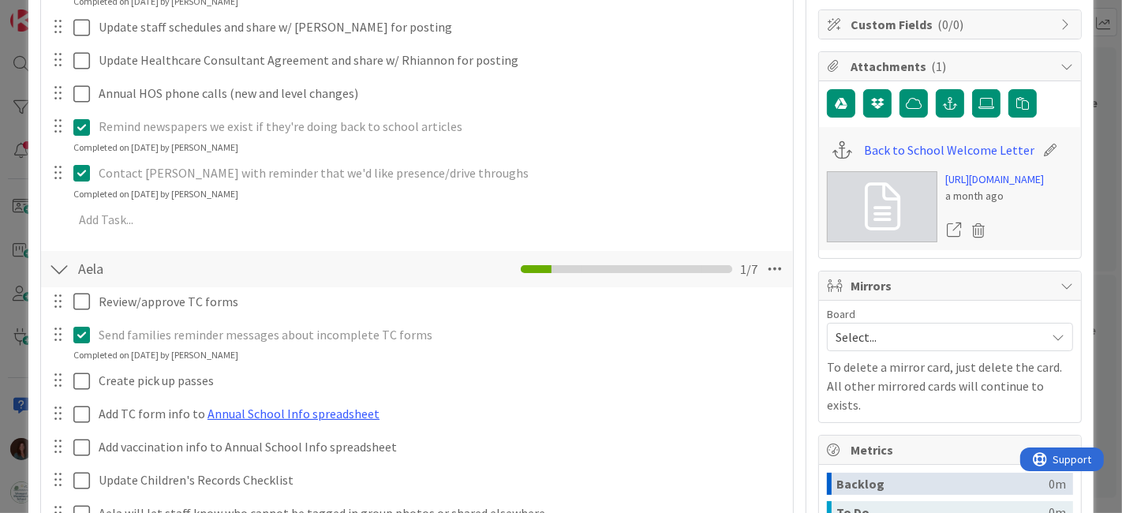
scroll to position [0, 0]
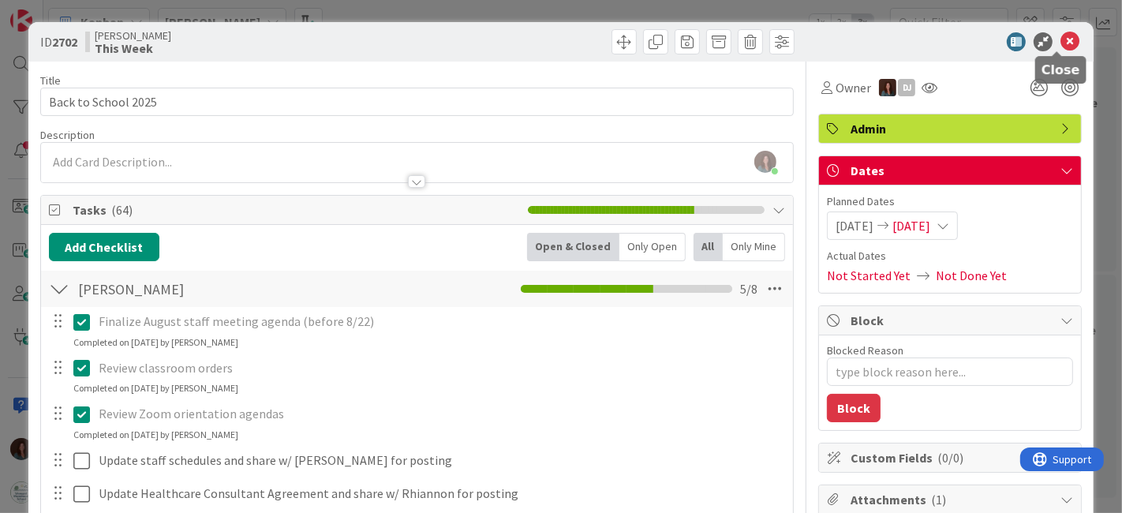
drag, startPoint x: 1059, startPoint y: 41, endPoint x: 939, endPoint y: 134, distance: 151.8
click at [1060, 41] on icon at bounding box center [1069, 41] width 19 height 19
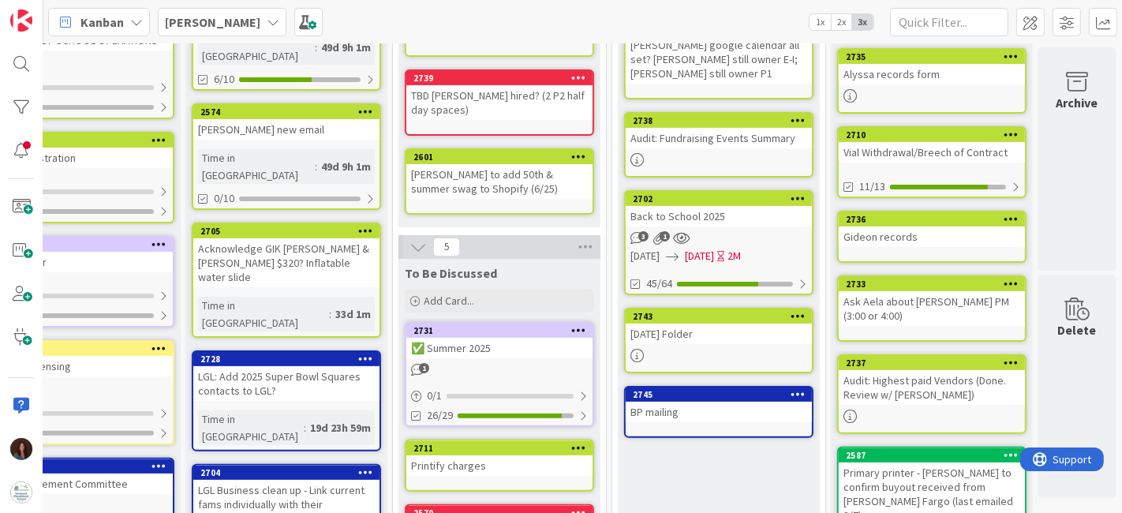
click at [190, 9] on div "[PERSON_NAME]" at bounding box center [222, 22] width 129 height 28
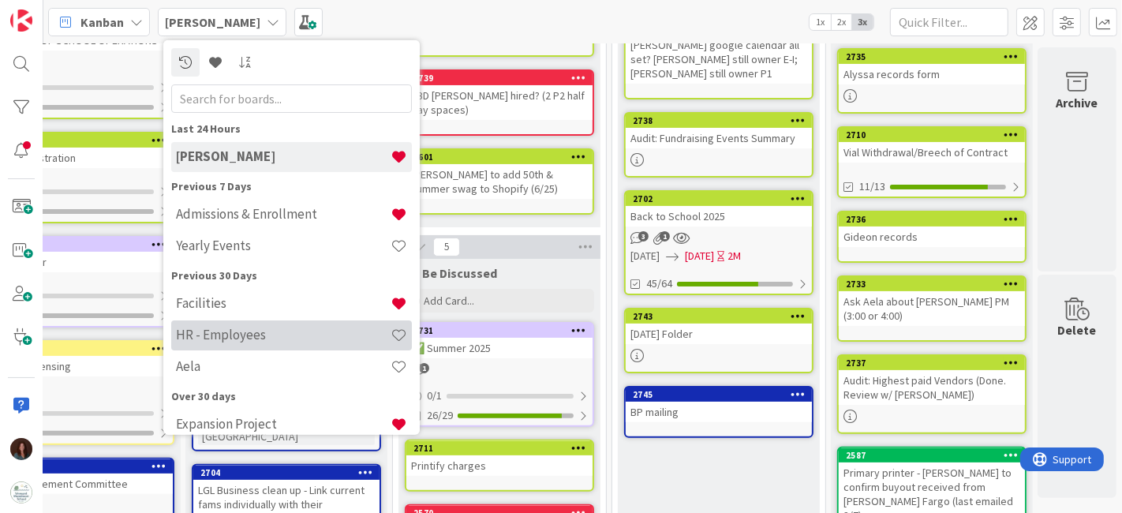
click at [230, 339] on h4 "HR - Employees" at bounding box center [283, 335] width 215 height 16
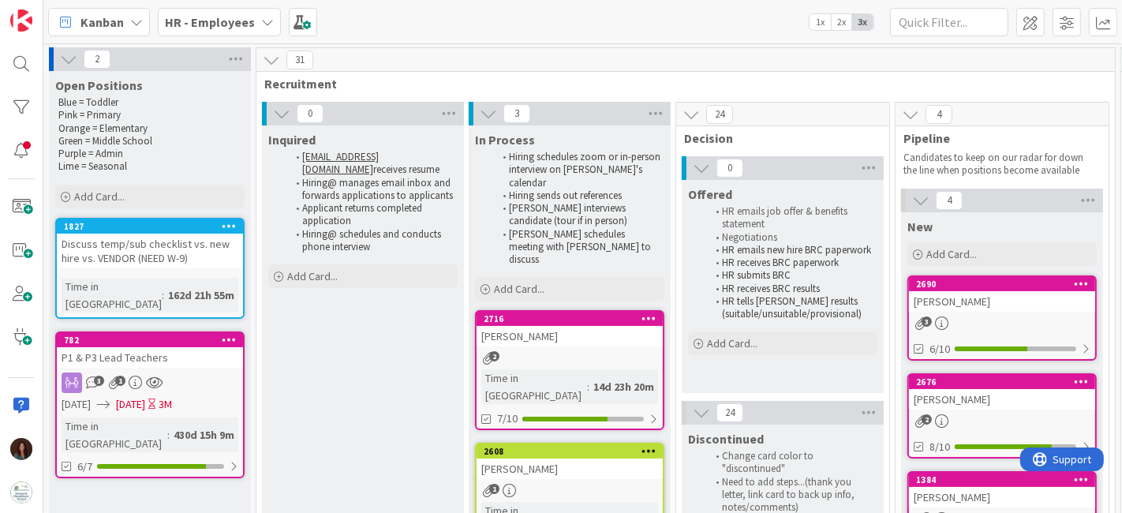
click at [215, 16] on b "HR - Employees" at bounding box center [210, 22] width 90 height 16
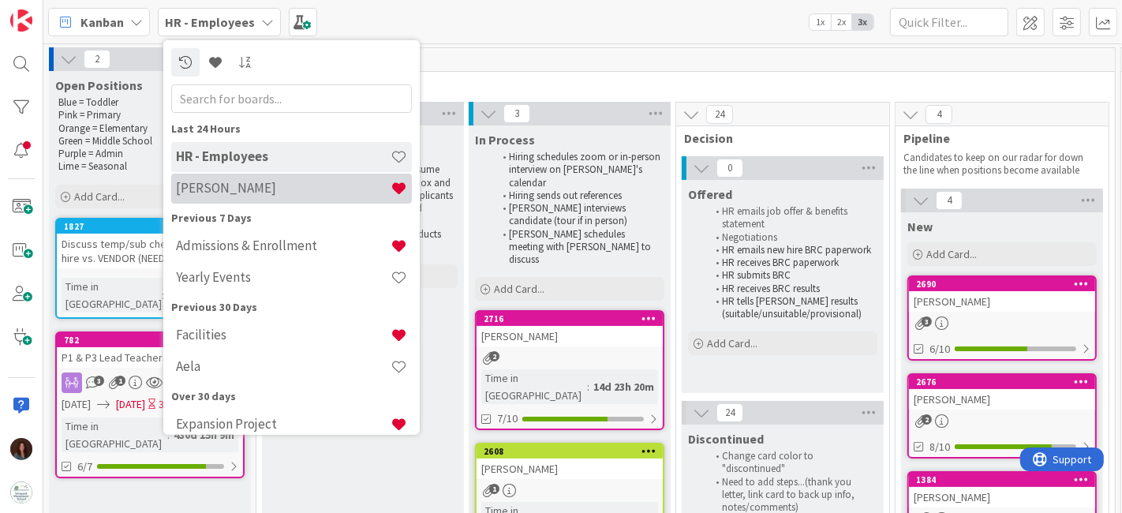
click at [256, 187] on h4 "[PERSON_NAME]" at bounding box center [283, 188] width 215 height 16
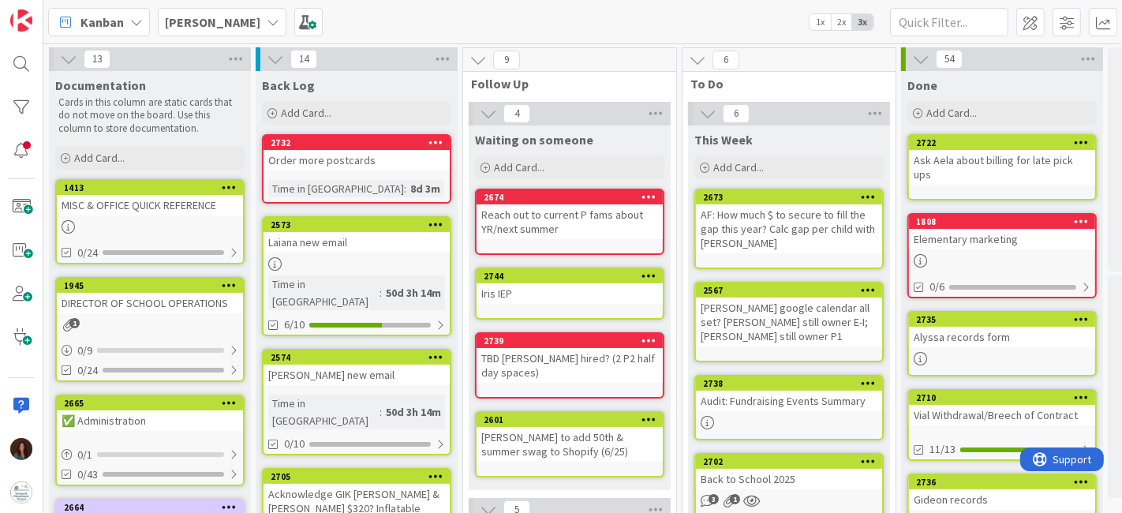
click at [199, 14] on b "[PERSON_NAME]" at bounding box center [212, 22] width 95 height 16
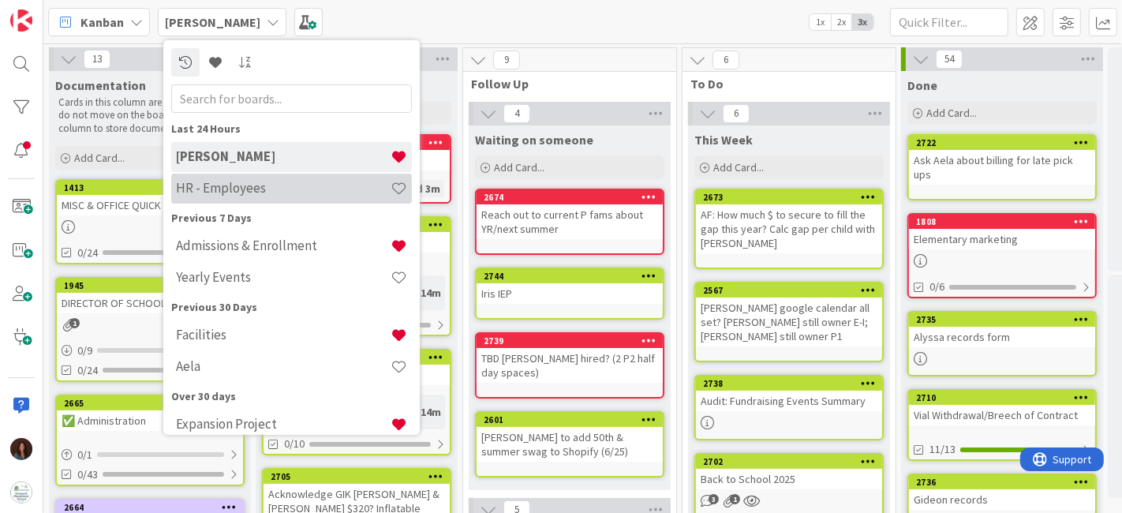
click at [234, 185] on h4 "HR - Employees" at bounding box center [283, 188] width 215 height 16
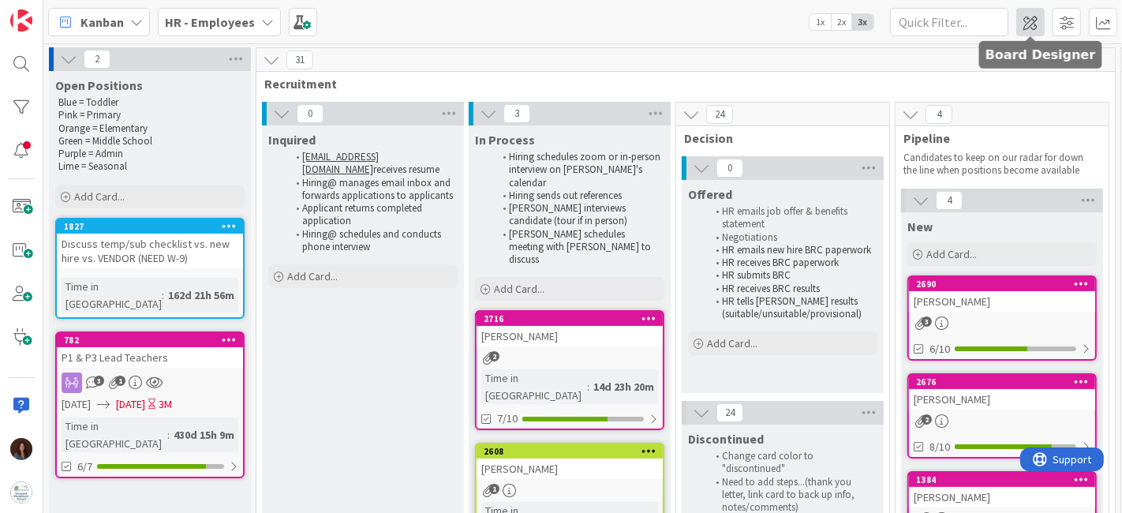
click at [1033, 28] on span at bounding box center [1030, 22] width 28 height 28
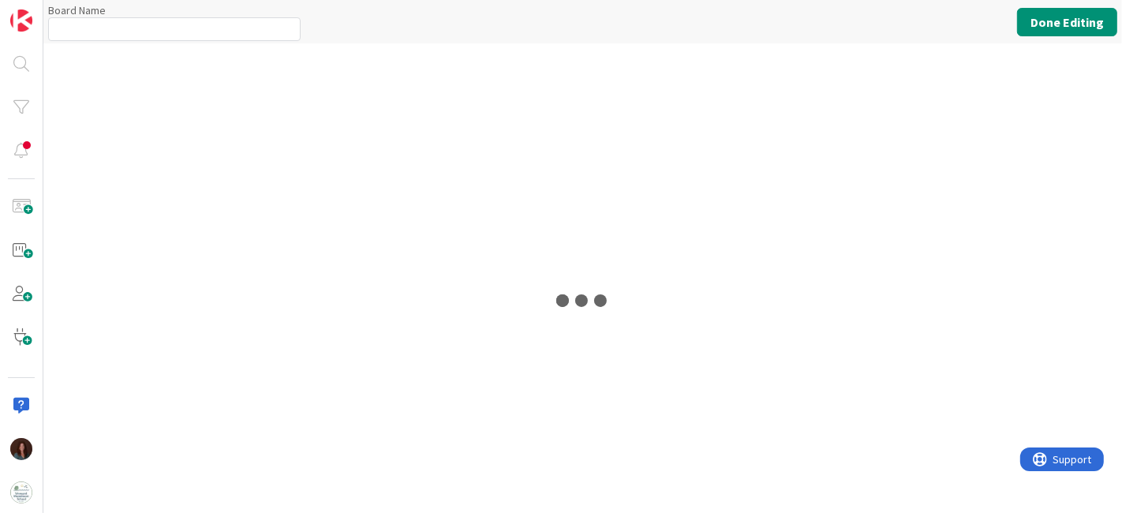
type input "HR - Employees"
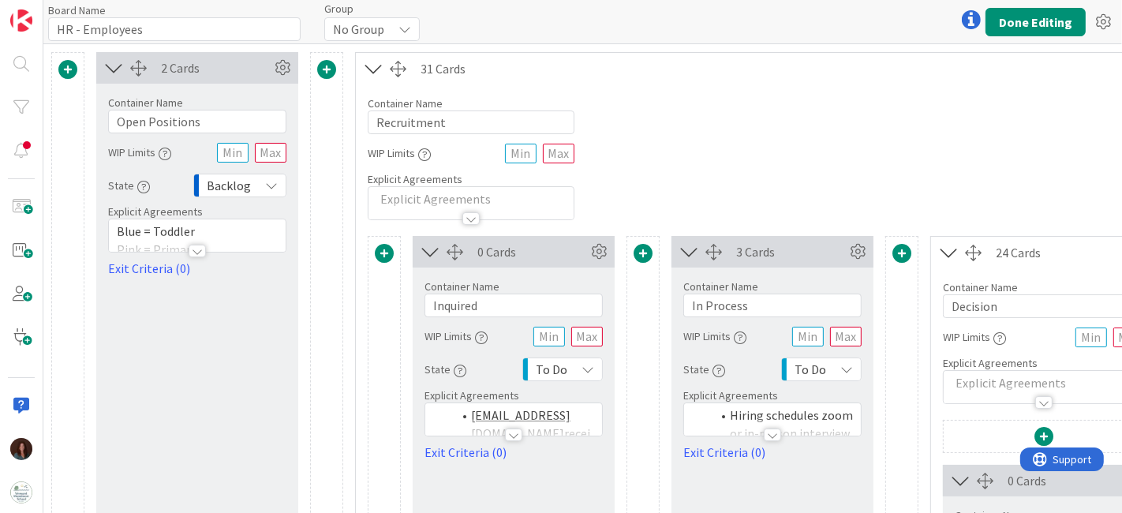
click at [69, 71] on span at bounding box center [67, 69] width 19 height 19
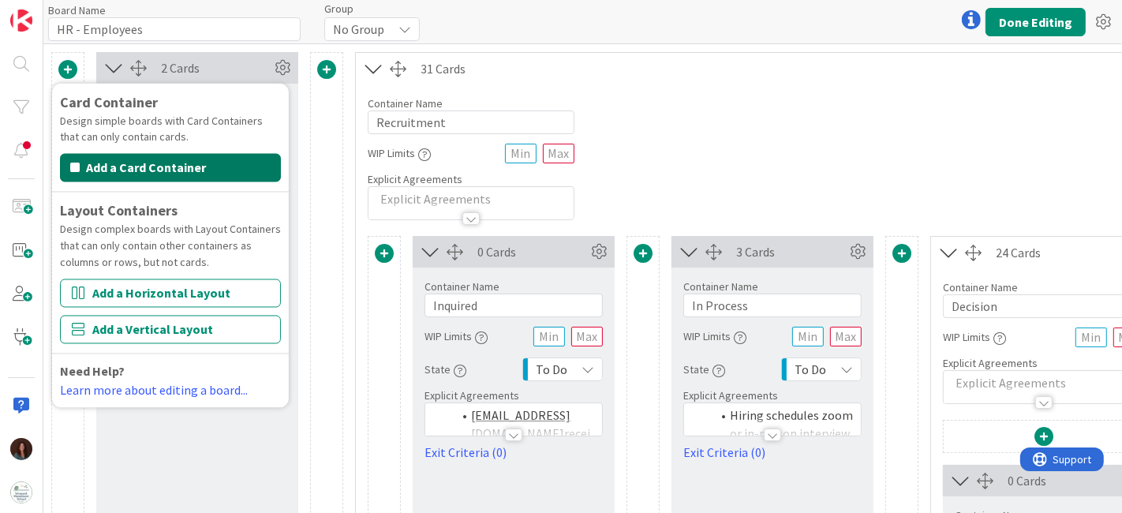
click at [185, 170] on button "Add a Card Container" at bounding box center [170, 168] width 221 height 28
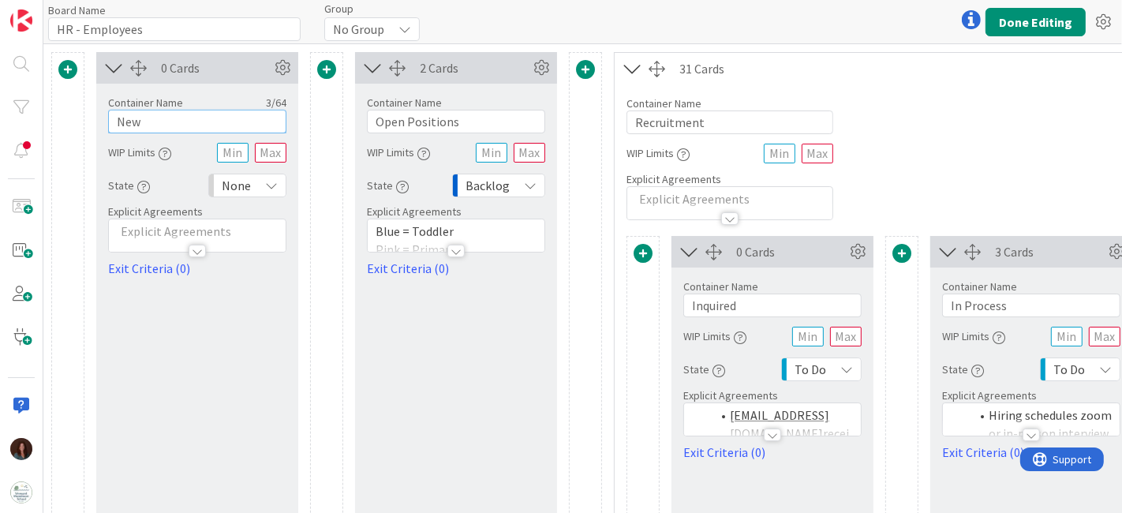
click at [183, 129] on input "New" at bounding box center [197, 122] width 178 height 24
click at [172, 120] on input "Documention" at bounding box center [197, 122] width 178 height 24
type input "Documentation"
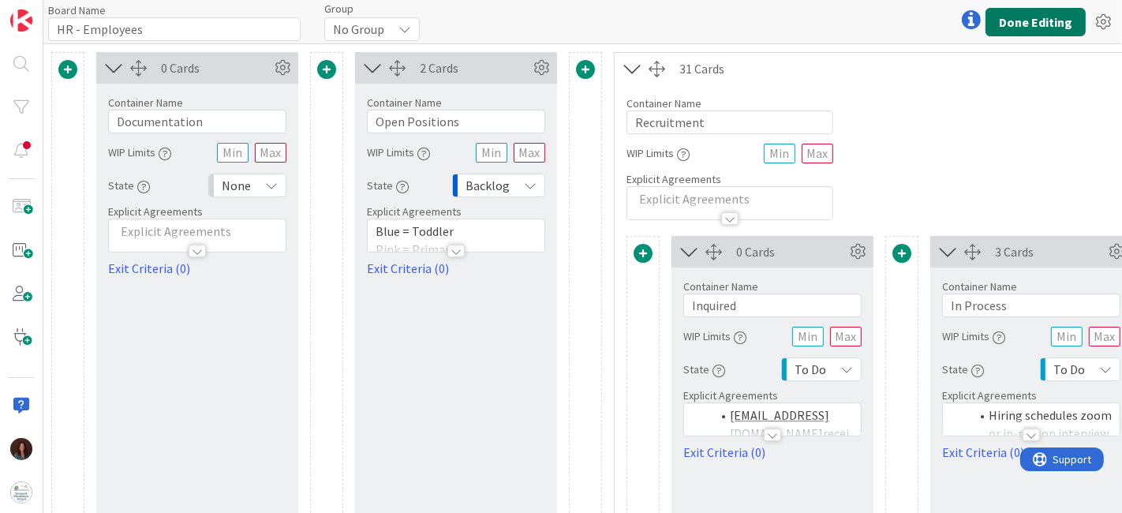
click at [1021, 19] on button "Done Editing" at bounding box center [1035, 22] width 100 height 28
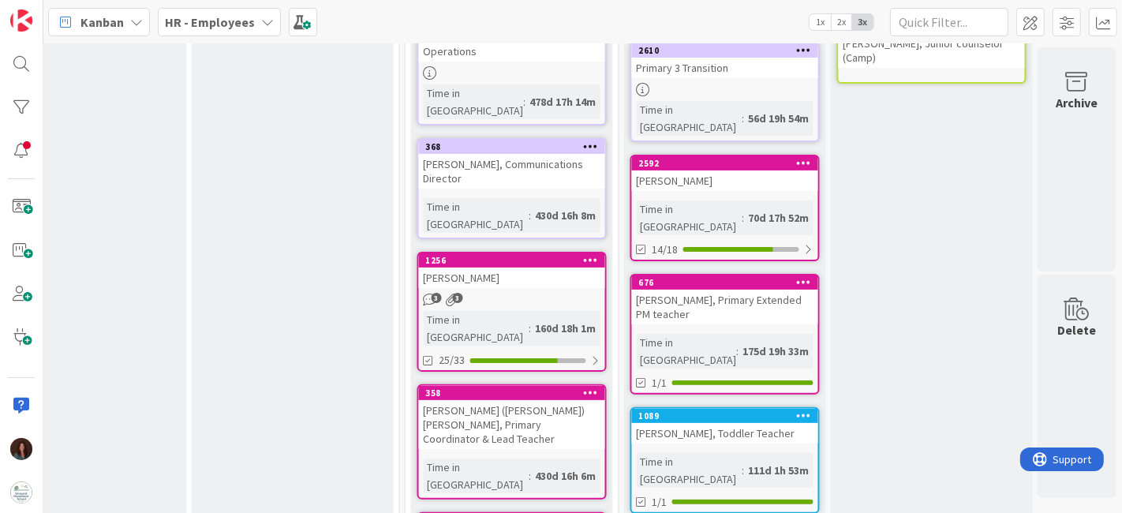
scroll to position [350, 2186]
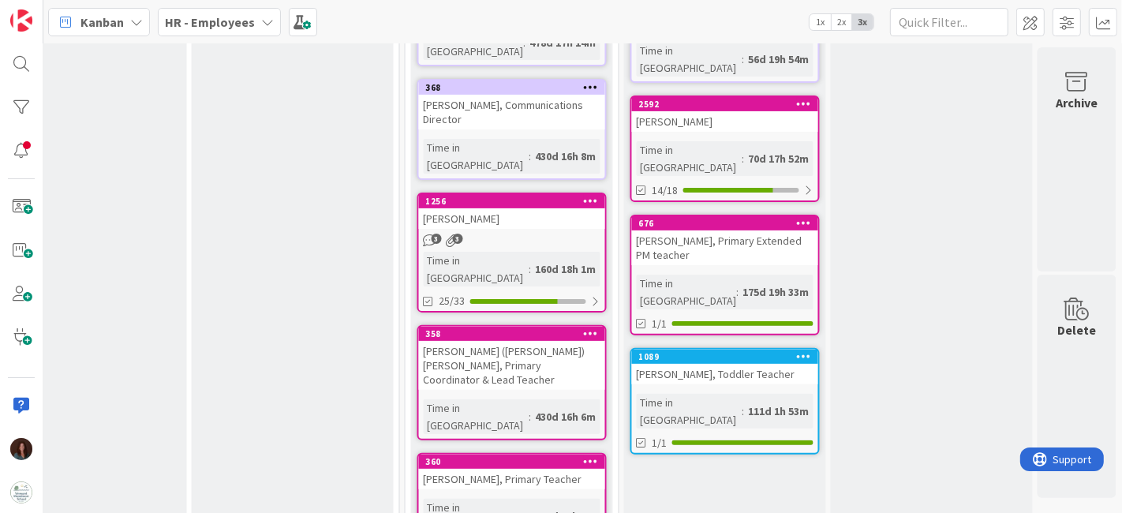
click at [537, 469] on div "[PERSON_NAME], Primary Teacher" at bounding box center [512, 479] width 186 height 21
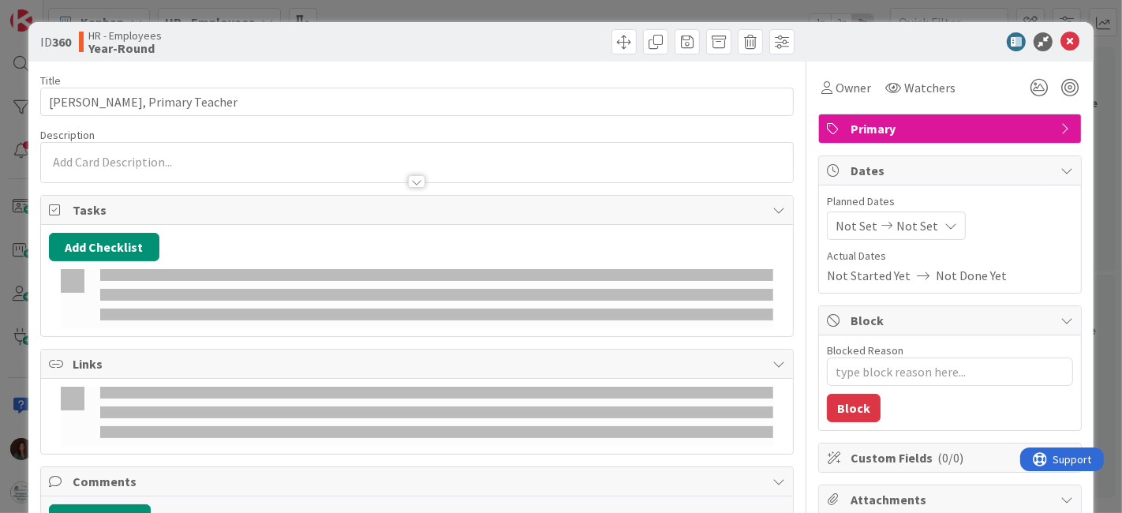
type textarea "x"
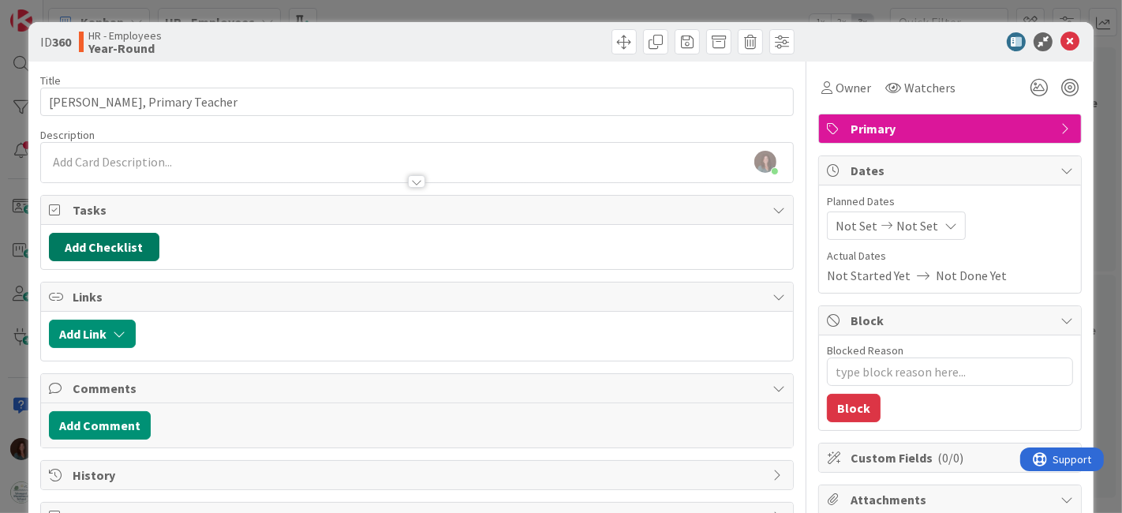
click at [124, 244] on button "Add Checklist" at bounding box center [104, 247] width 110 height 28
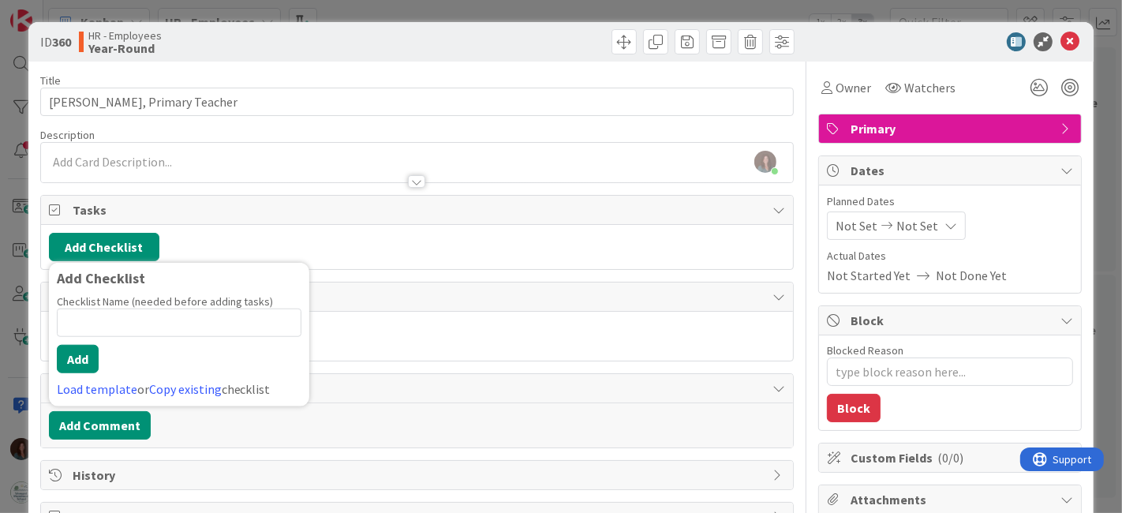
click at [103, 323] on input at bounding box center [179, 322] width 245 height 28
type input "Retirement Exit"
click at [85, 361] on button "Add" at bounding box center [78, 359] width 42 height 28
type textarea "x"
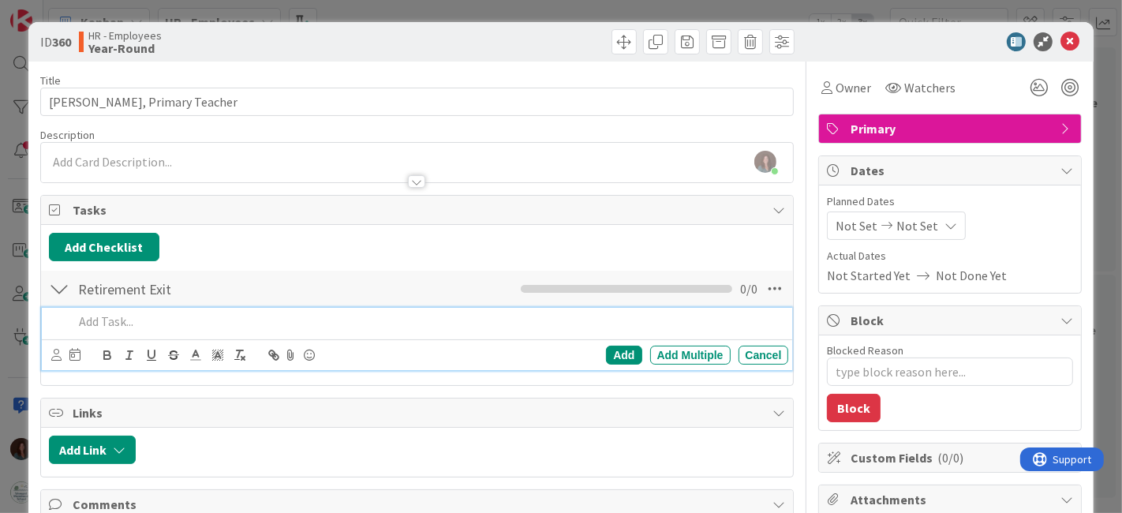
click at [110, 319] on p at bounding box center [427, 321] width 709 height 18
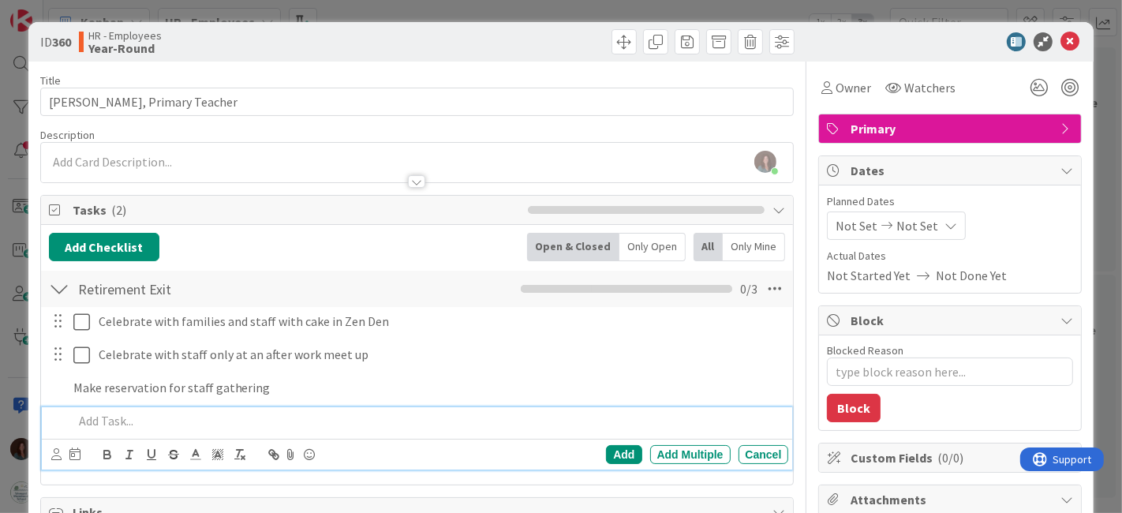
type textarea "x"
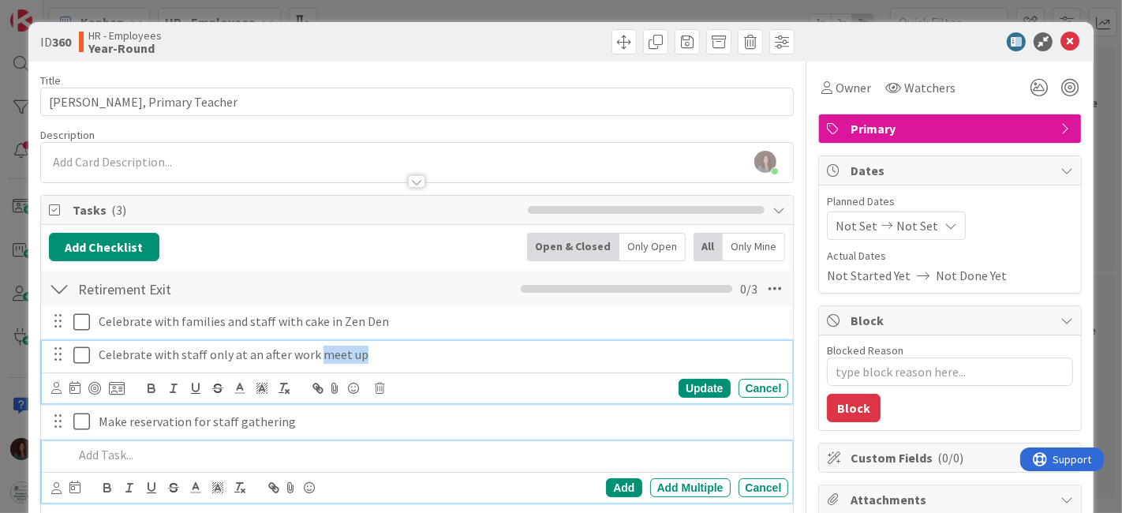
drag, startPoint x: 368, startPoint y: 348, endPoint x: 312, endPoint y: 353, distance: 56.2
click at [312, 353] on p "Celebrate with staff only at an after work meet up" at bounding box center [441, 355] width 684 height 18
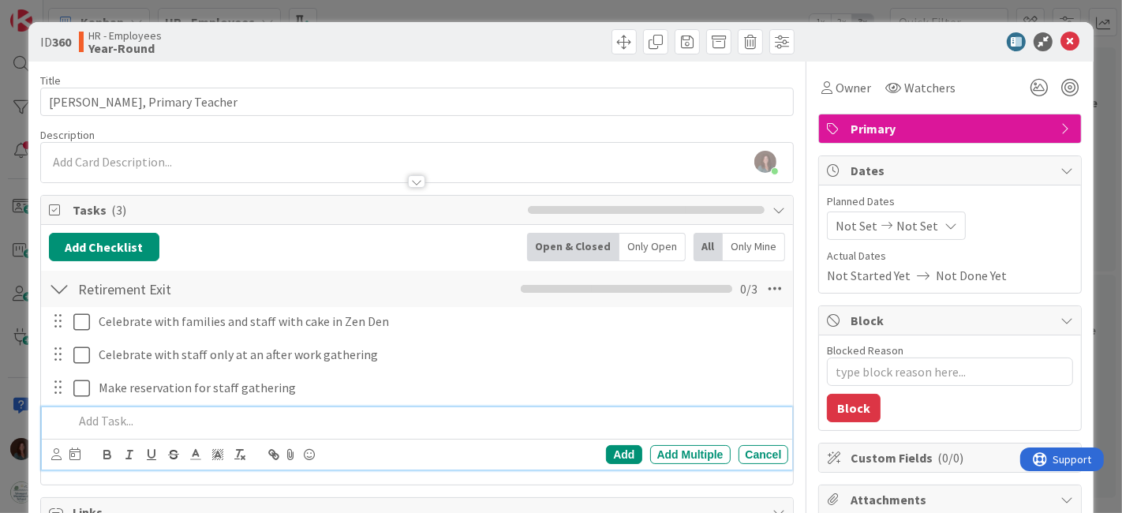
click at [274, 407] on div at bounding box center [428, 421] width 722 height 28
type textarea "x"
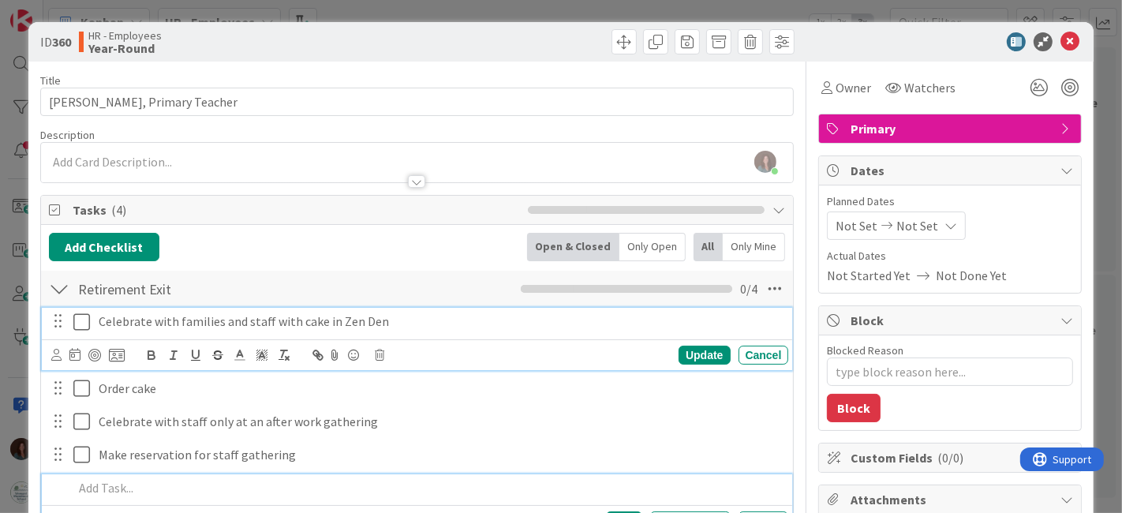
click at [403, 321] on p "Celebrate with families and staff with cake in Zen Den" at bounding box center [441, 321] width 684 height 18
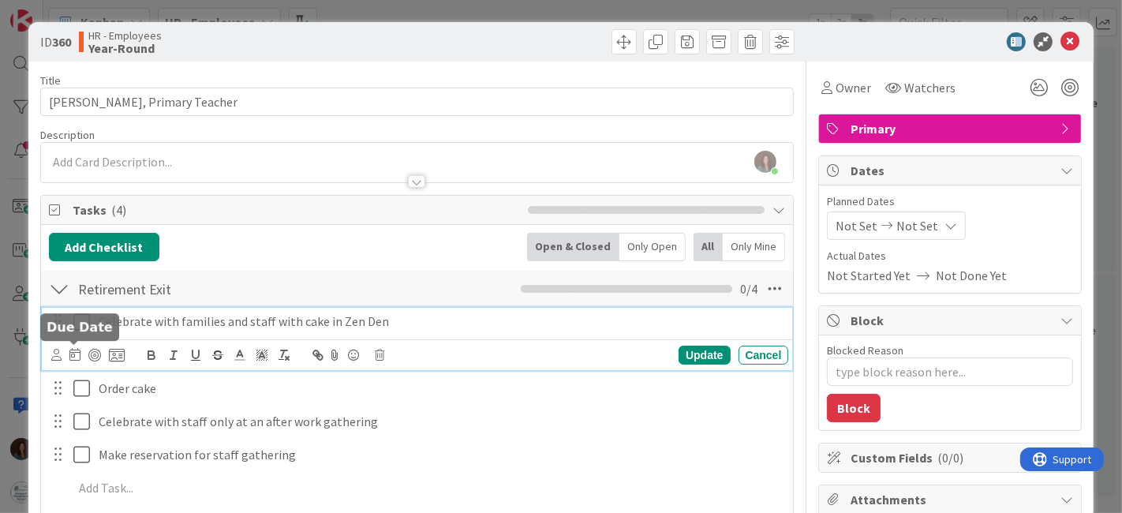
click at [72, 349] on icon at bounding box center [74, 354] width 11 height 13
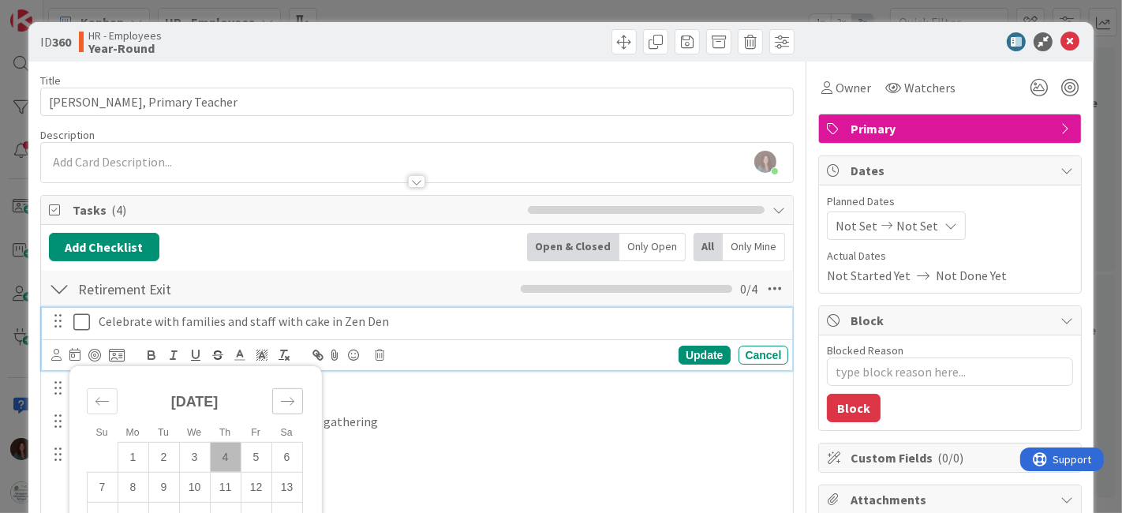
click at [290, 398] on icon "Move forward to switch to the next month." at bounding box center [287, 401] width 15 height 15
click at [196, 452] on td "1" at bounding box center [194, 457] width 31 height 30
type input "[DATE]"
type textarea "x"
click at [690, 350] on div "Update" at bounding box center [703, 355] width 51 height 19
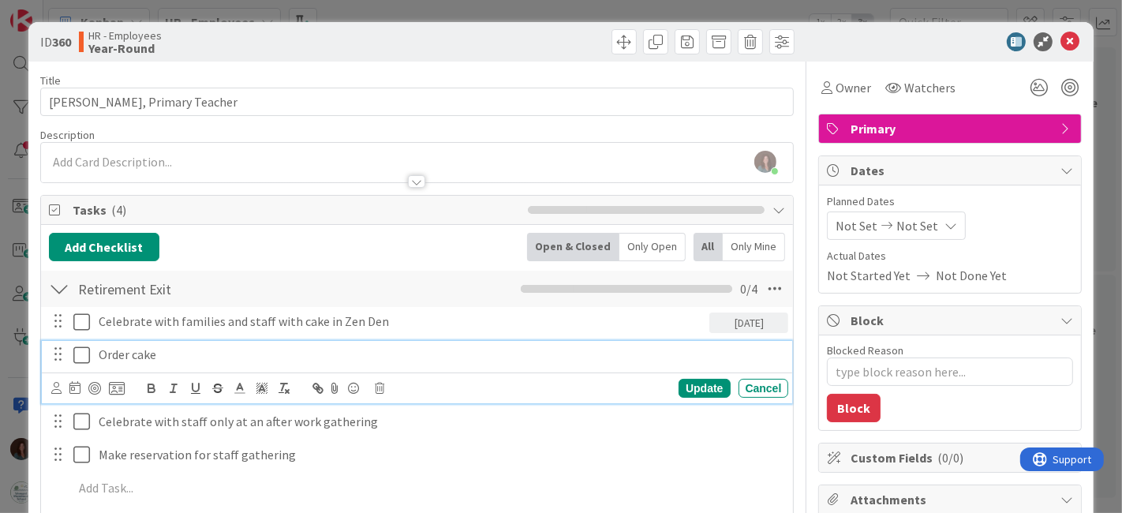
click at [200, 355] on p "Order cake" at bounding box center [441, 355] width 684 height 18
click at [77, 388] on icon at bounding box center [74, 387] width 11 height 13
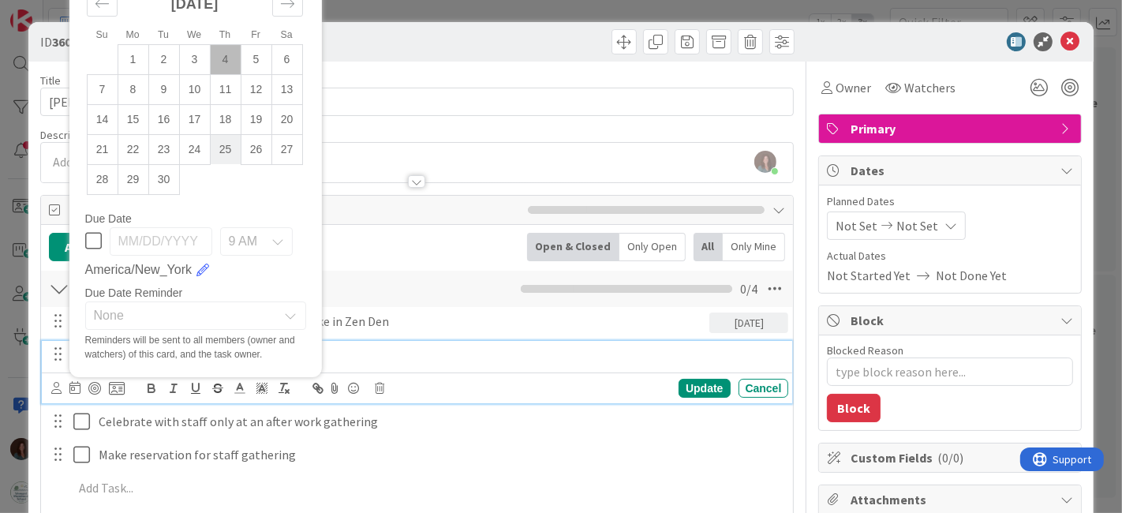
click at [221, 152] on td "25" at bounding box center [225, 149] width 31 height 30
type input "[DATE]"
type textarea "x"
click at [682, 383] on div "Update" at bounding box center [703, 388] width 51 height 19
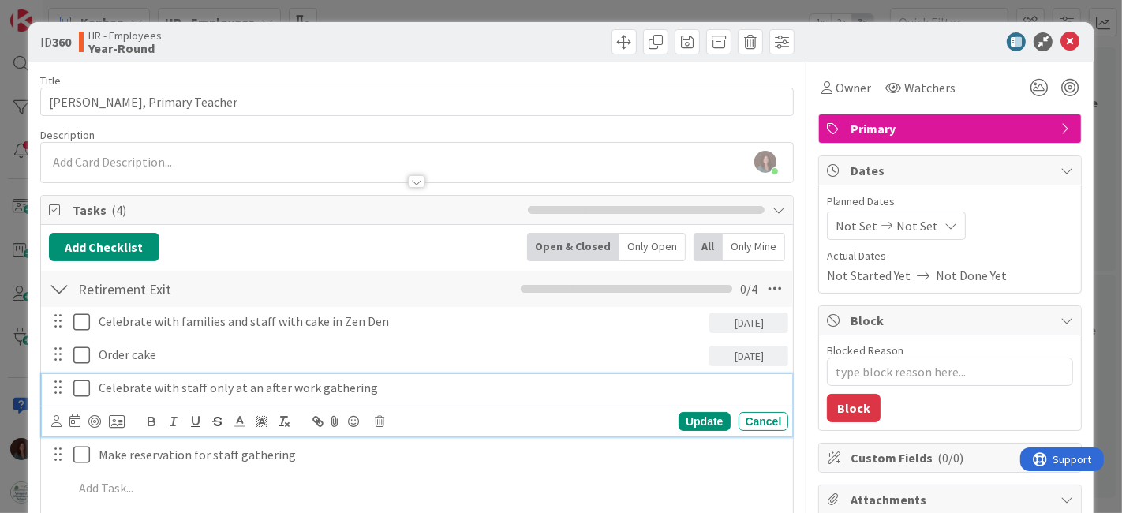
click at [183, 384] on p "Celebrate with staff only at an after work gathering" at bounding box center [441, 388] width 684 height 18
click at [76, 419] on icon at bounding box center [74, 420] width 11 height 13
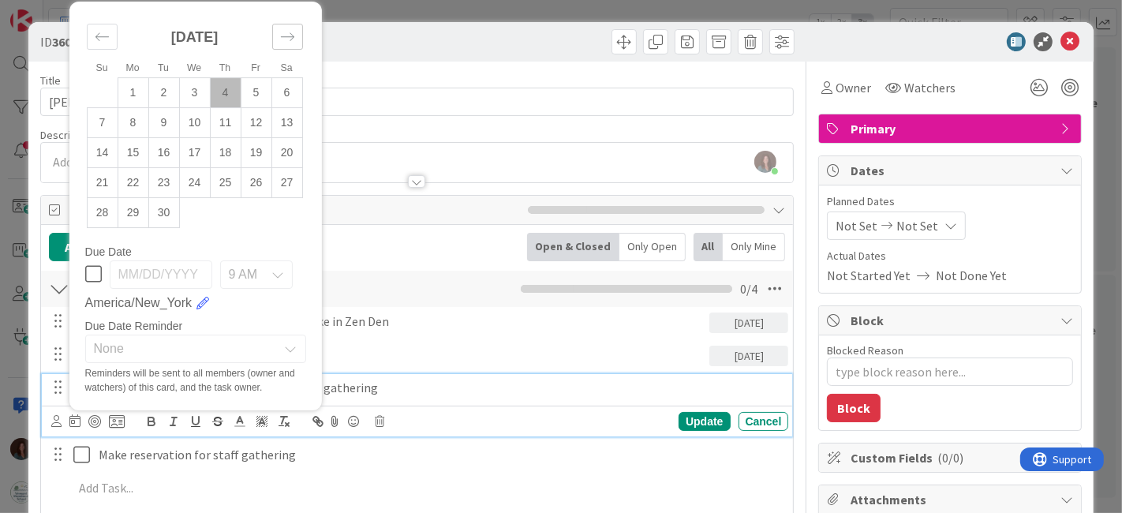
click at [283, 36] on icon "Move forward to switch to the next month." at bounding box center [287, 36] width 15 height 15
click at [228, 89] on td "2" at bounding box center [225, 92] width 31 height 30
type input "[DATE]"
type textarea "x"
click at [690, 421] on div "Update" at bounding box center [703, 421] width 51 height 19
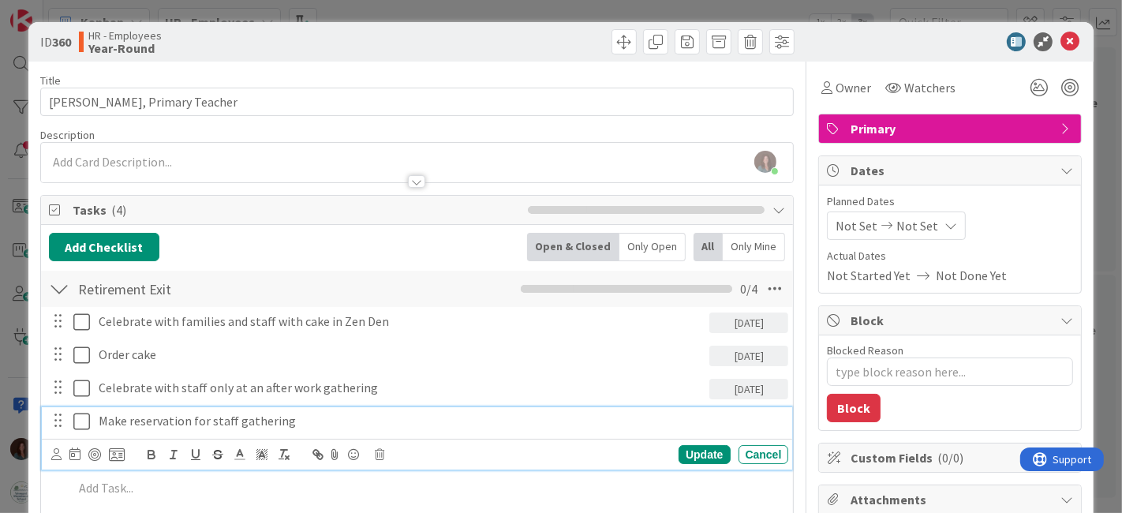
click at [196, 413] on p "Make reservation for staff gathering" at bounding box center [441, 421] width 684 height 18
click at [77, 451] on icon at bounding box center [74, 453] width 11 height 13
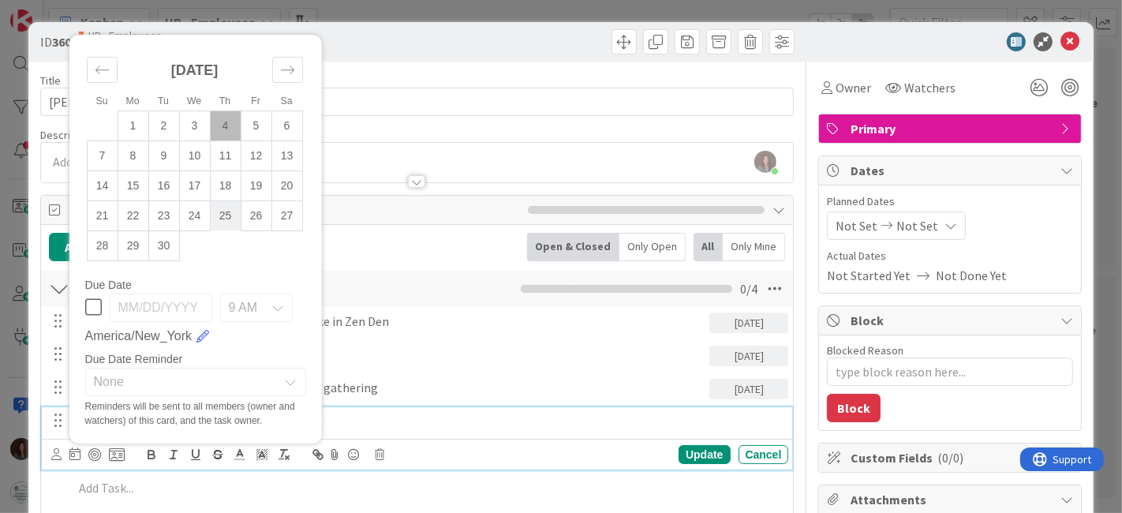
click at [222, 210] on td "25" at bounding box center [225, 215] width 31 height 30
type input "[DATE]"
type textarea "x"
click at [701, 447] on div "Update" at bounding box center [703, 454] width 51 height 19
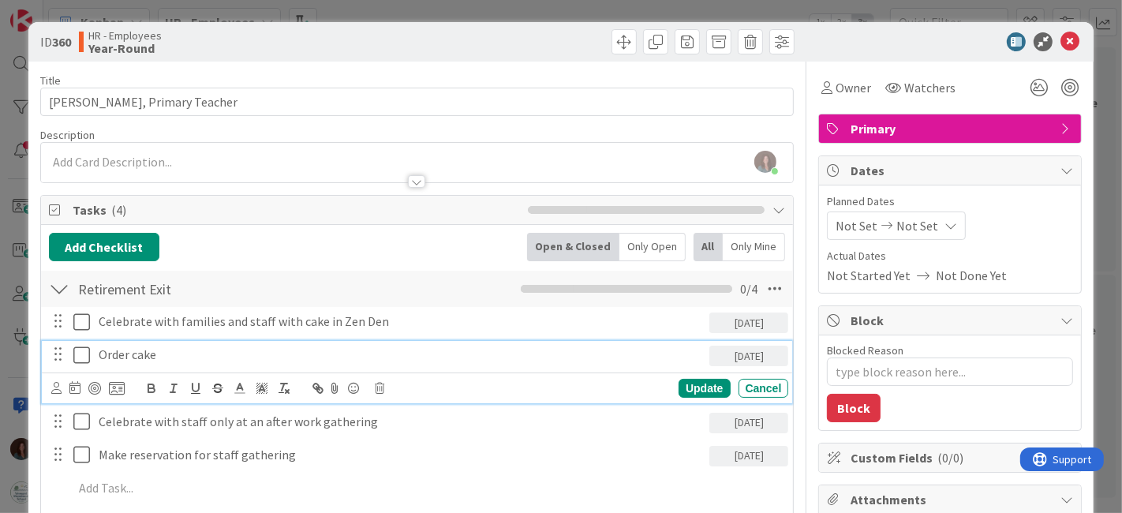
click at [153, 357] on p "Order cake" at bounding box center [401, 355] width 605 height 18
click at [74, 386] on icon at bounding box center [74, 387] width 11 height 13
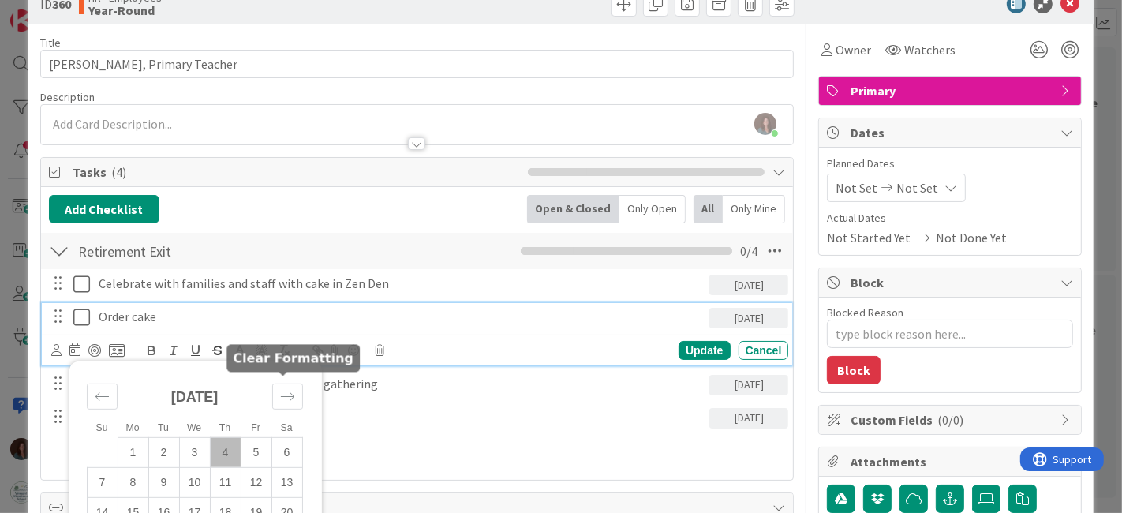
scroll to position [88, 0]
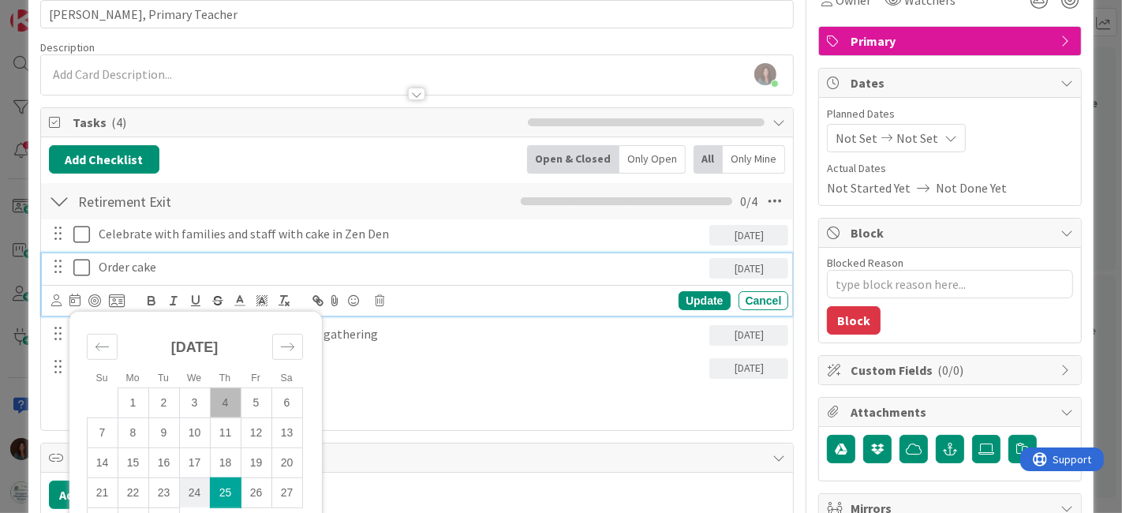
click at [193, 496] on td "24" at bounding box center [194, 492] width 31 height 30
type input "[DATE]"
click at [687, 301] on div "Update" at bounding box center [703, 300] width 51 height 19
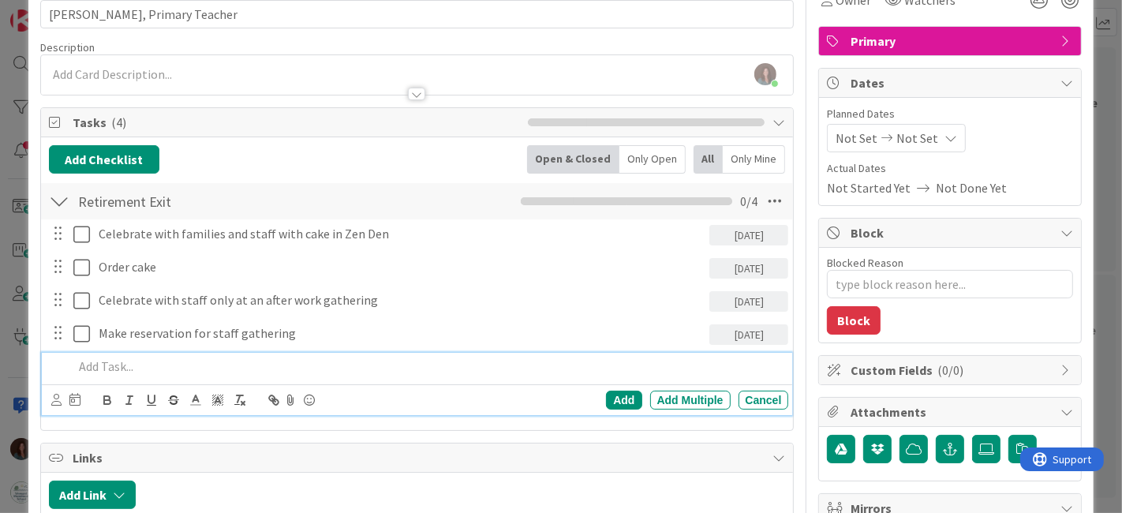
click at [293, 368] on p at bounding box center [427, 366] width 709 height 18
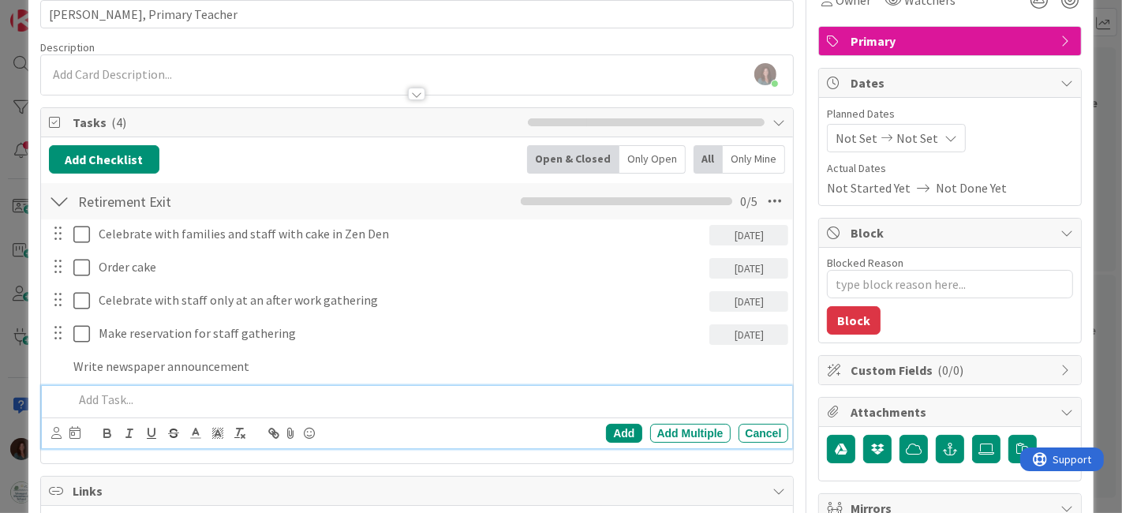
scroll to position [120, 0]
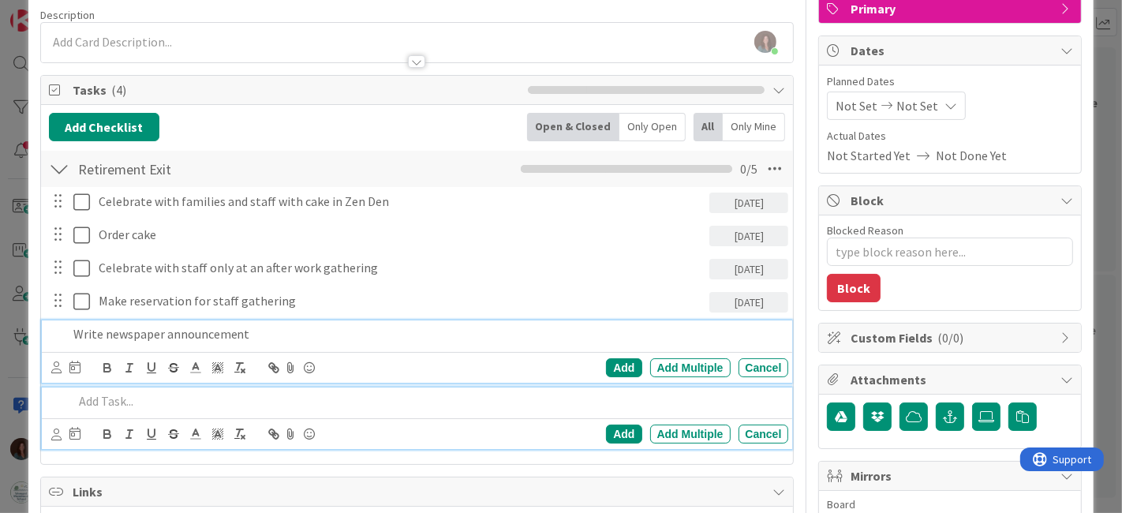
click at [324, 334] on div "Write newspaper announcement Add Add Multiple Cancel" at bounding box center [417, 351] width 751 height 62
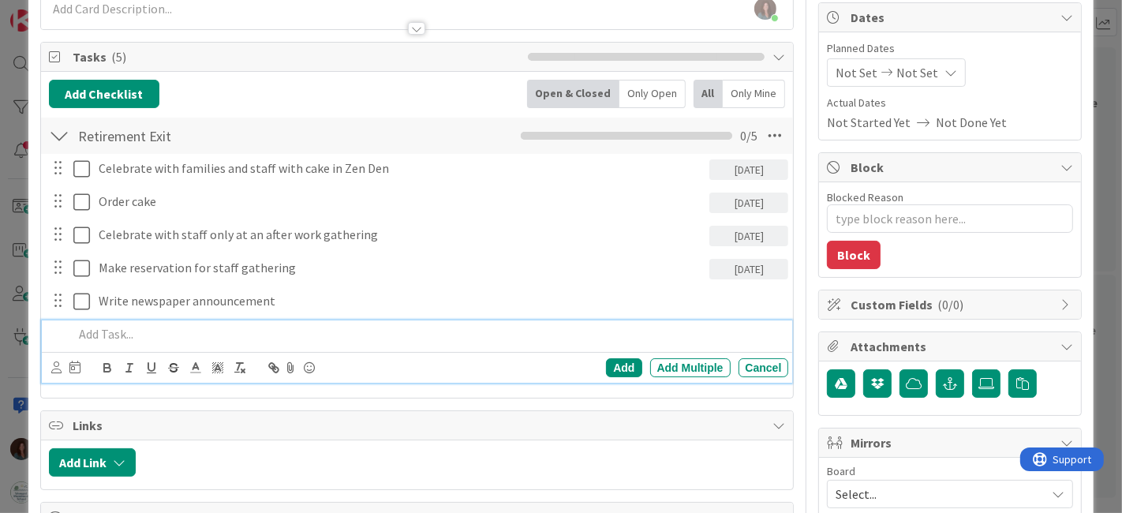
click at [614, 334] on p at bounding box center [427, 334] width 709 height 18
click at [273, 333] on p at bounding box center [427, 334] width 709 height 18
type textarea "x"
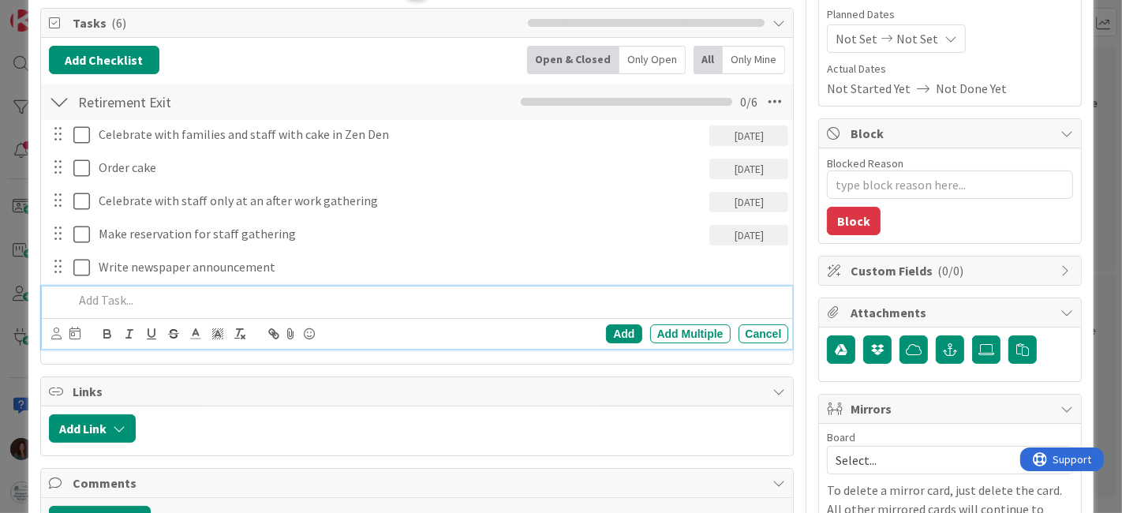
scroll to position [176, 0]
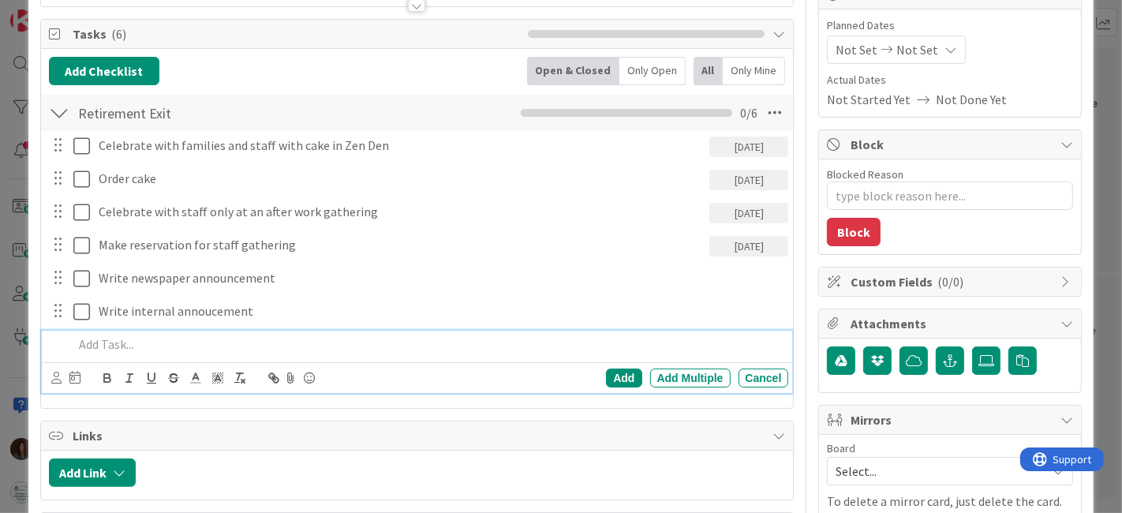
click at [63, 119] on div at bounding box center [59, 113] width 21 height 28
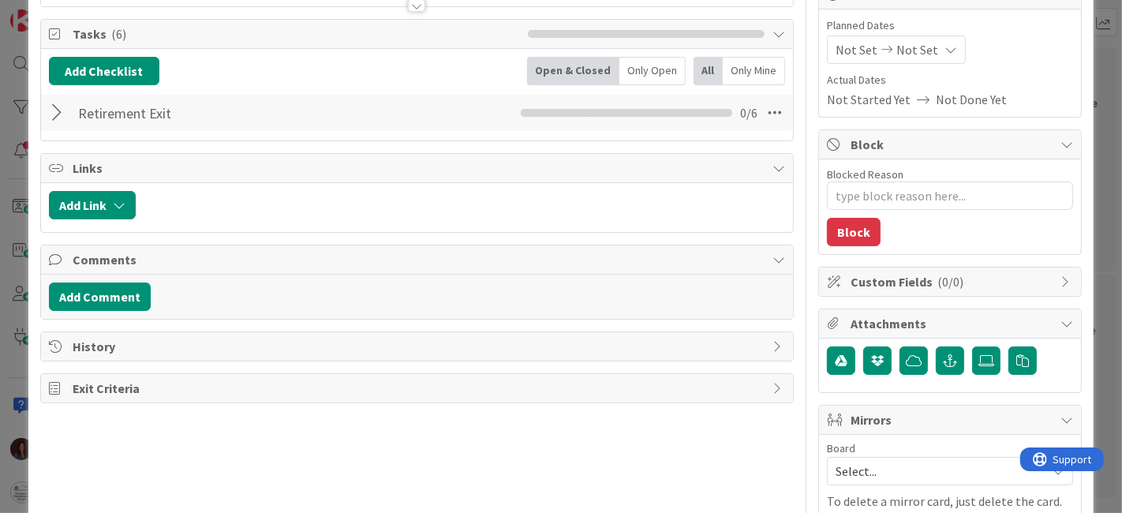
click at [61, 106] on div at bounding box center [59, 113] width 21 height 28
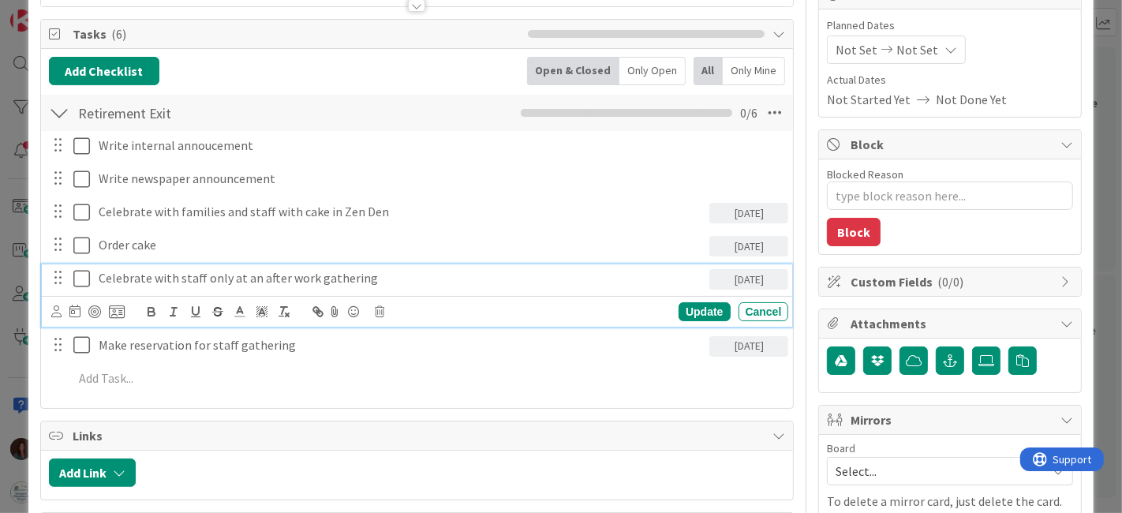
click at [227, 274] on p "Celebrate with staff only at an after work gathering" at bounding box center [401, 278] width 605 height 18
click at [678, 308] on div "Update" at bounding box center [703, 311] width 51 height 19
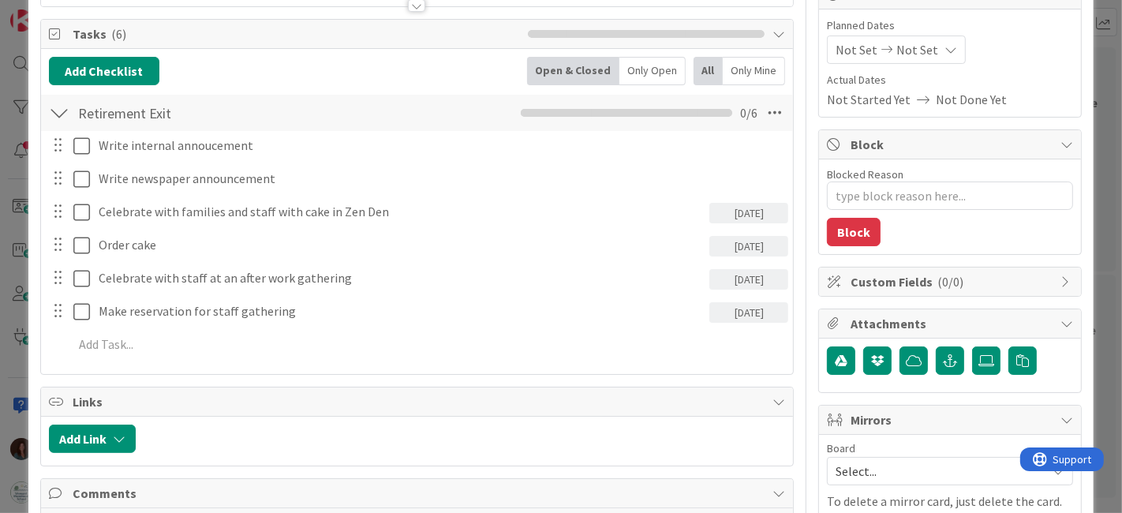
type textarea "x"
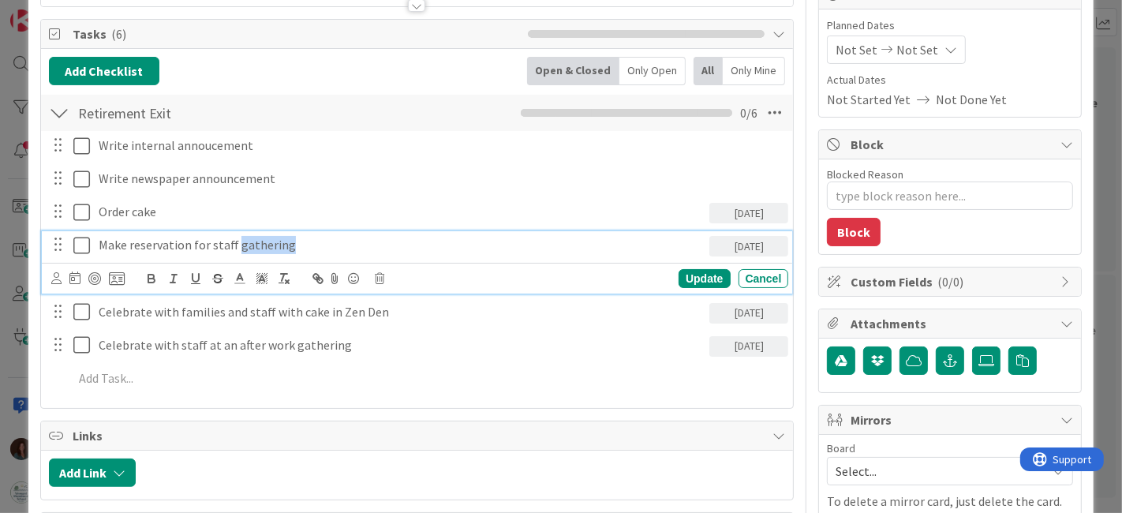
drag, startPoint x: 287, startPoint y: 242, endPoint x: 203, endPoint y: 293, distance: 98.4
click at [236, 237] on p "Make reservation for staff gathering" at bounding box center [401, 245] width 605 height 18
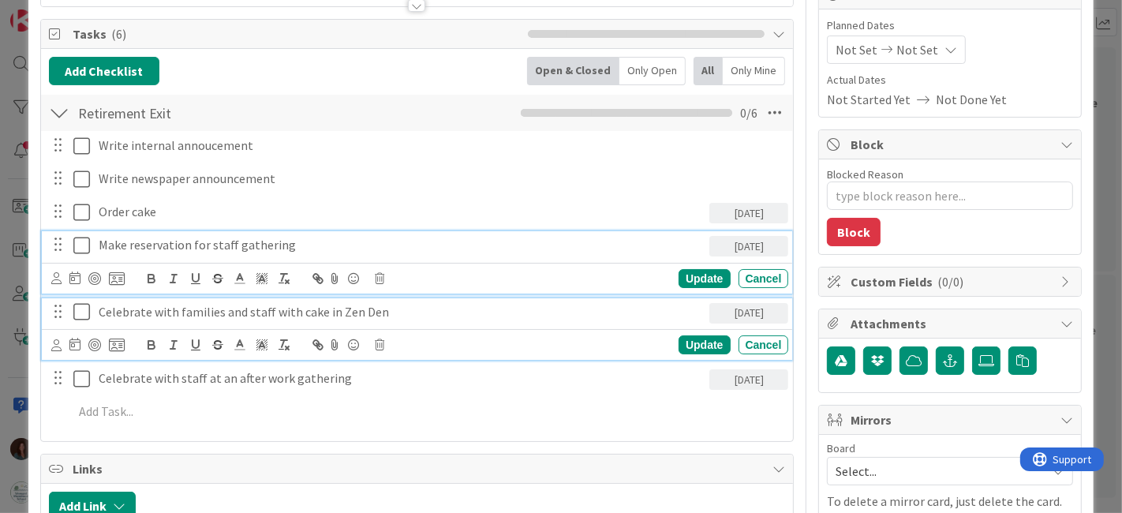
click at [155, 315] on p "Celebrate with families and staff with cake in Zen Den" at bounding box center [401, 312] width 605 height 18
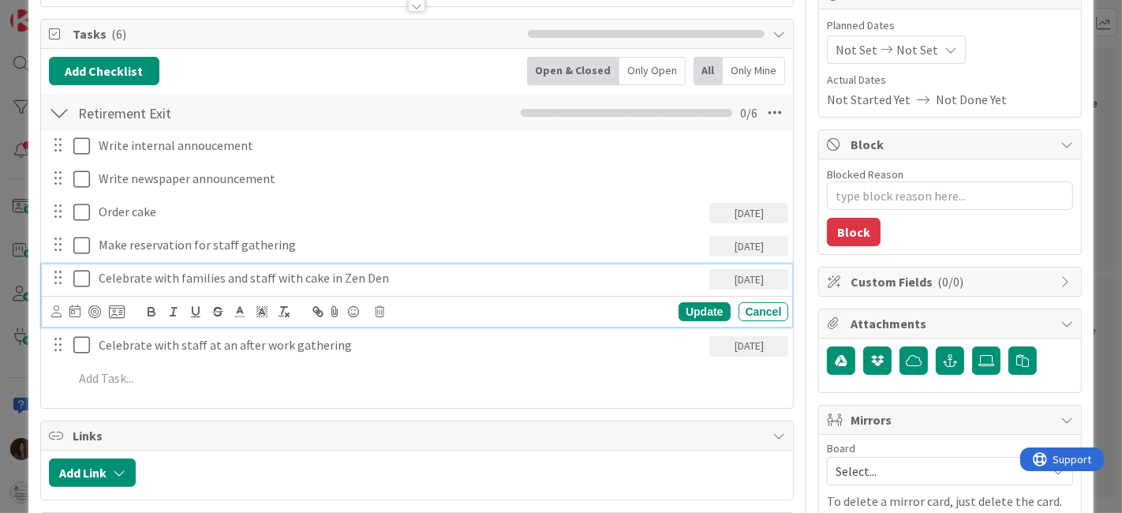
scroll to position [143, 0]
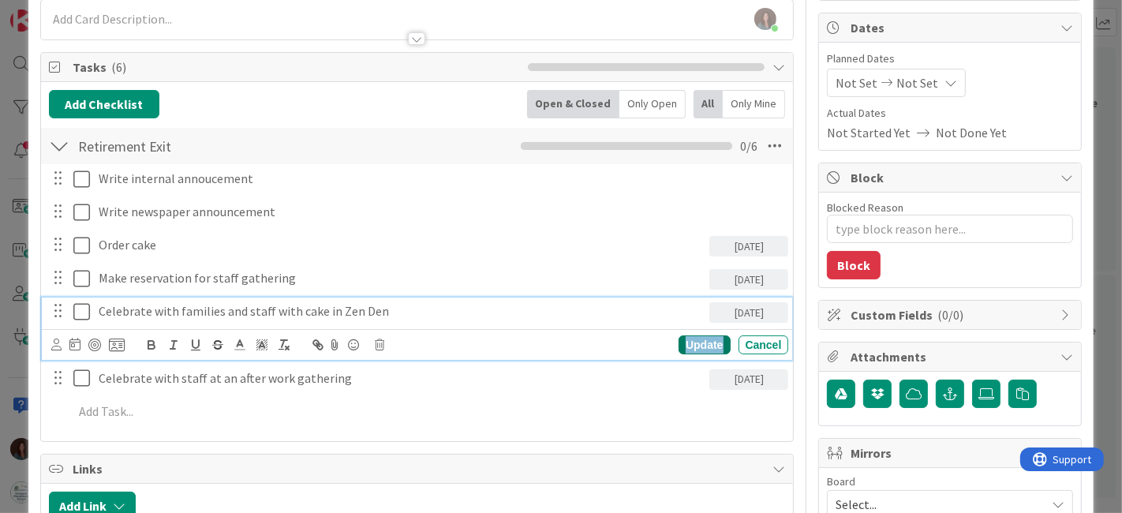
click at [701, 344] on div "Update" at bounding box center [703, 344] width 51 height 19
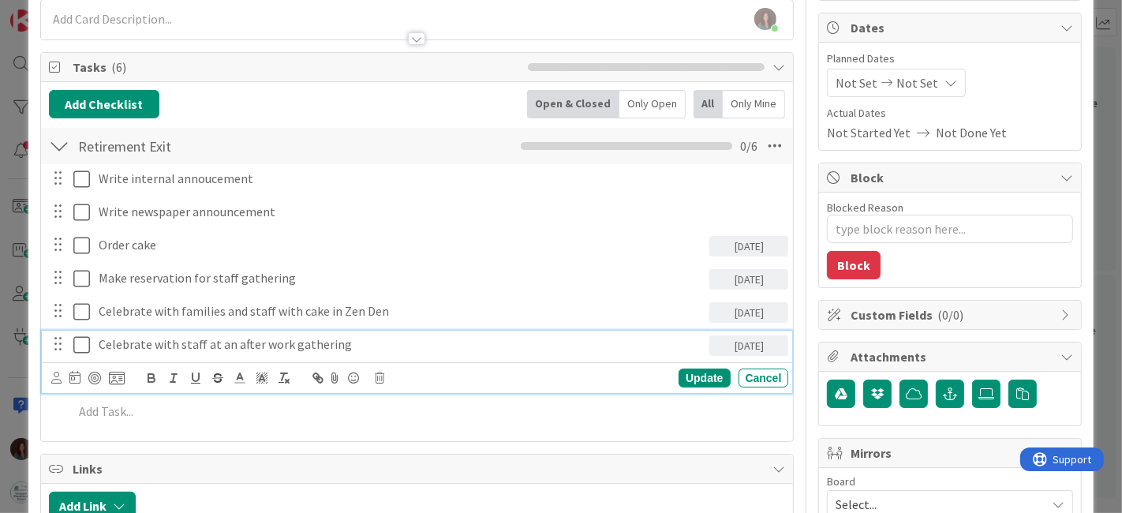
click at [114, 341] on p "Celebrate with staff at an after work gathering" at bounding box center [401, 344] width 605 height 18
click at [71, 380] on icon at bounding box center [74, 377] width 11 height 13
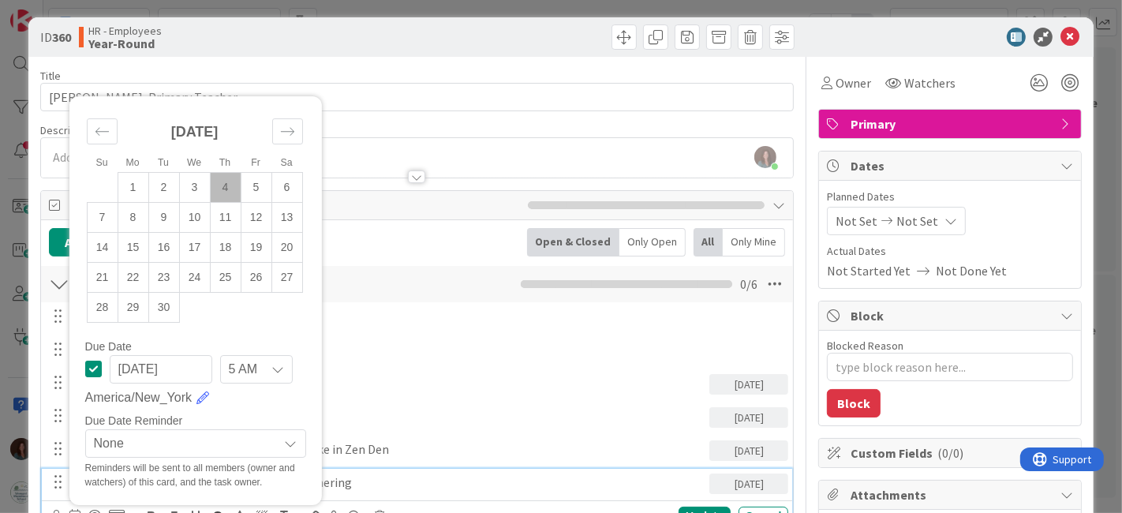
scroll to position [0, 0]
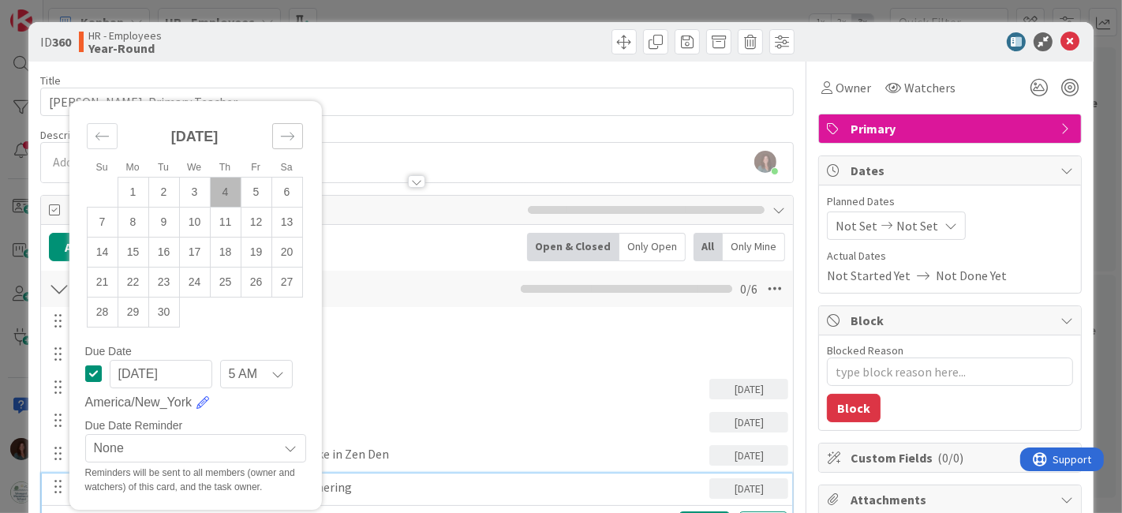
click at [295, 135] on div "Move forward to switch to the next month." at bounding box center [287, 136] width 31 height 26
click at [190, 187] on td "1" at bounding box center [194, 192] width 31 height 30
type input "[DATE]"
type textarea "x"
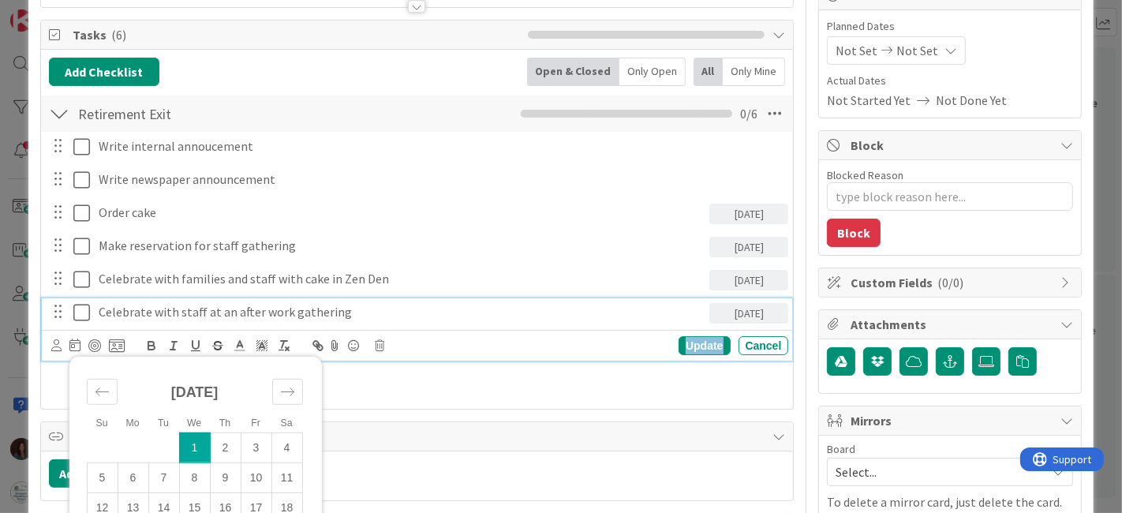
click at [691, 342] on div "Update" at bounding box center [703, 345] width 51 height 19
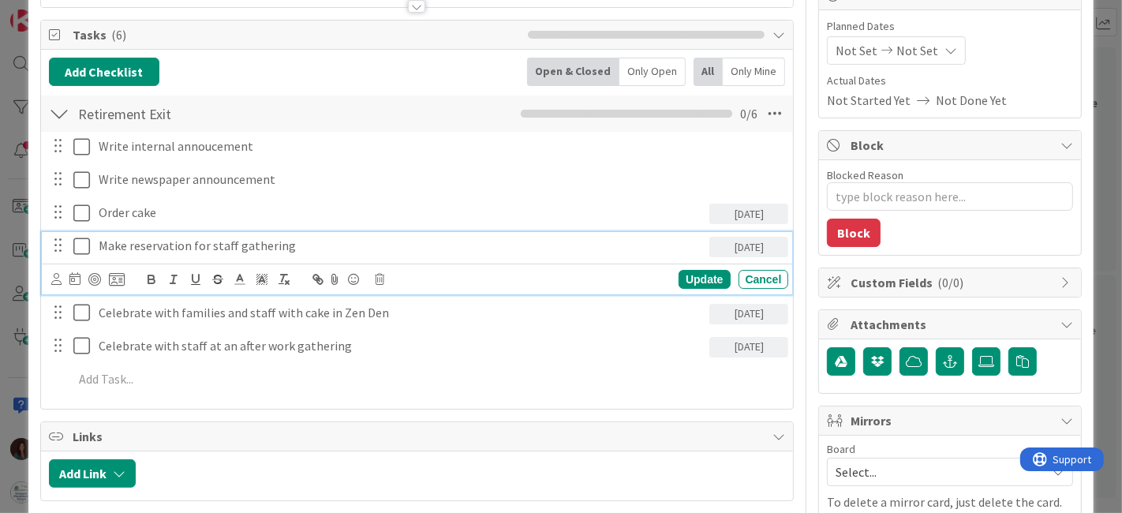
click at [124, 241] on p "Make reservation for staff gathering" at bounding box center [401, 246] width 605 height 18
click at [74, 279] on icon at bounding box center [74, 278] width 11 height 13
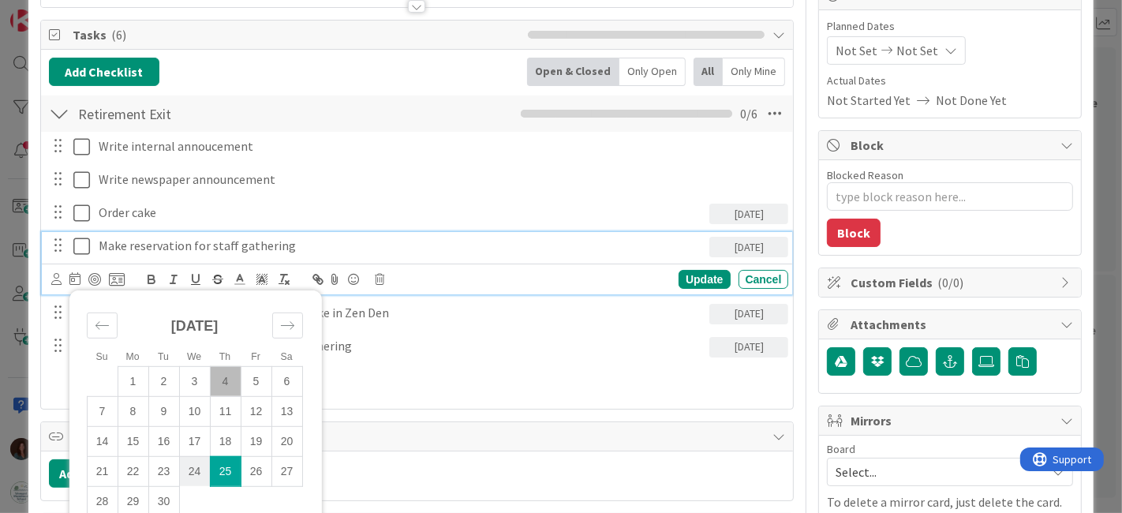
click at [196, 470] on td "24" at bounding box center [194, 471] width 31 height 30
type input "[DATE]"
type textarea "x"
click at [690, 276] on div "Update" at bounding box center [703, 279] width 51 height 19
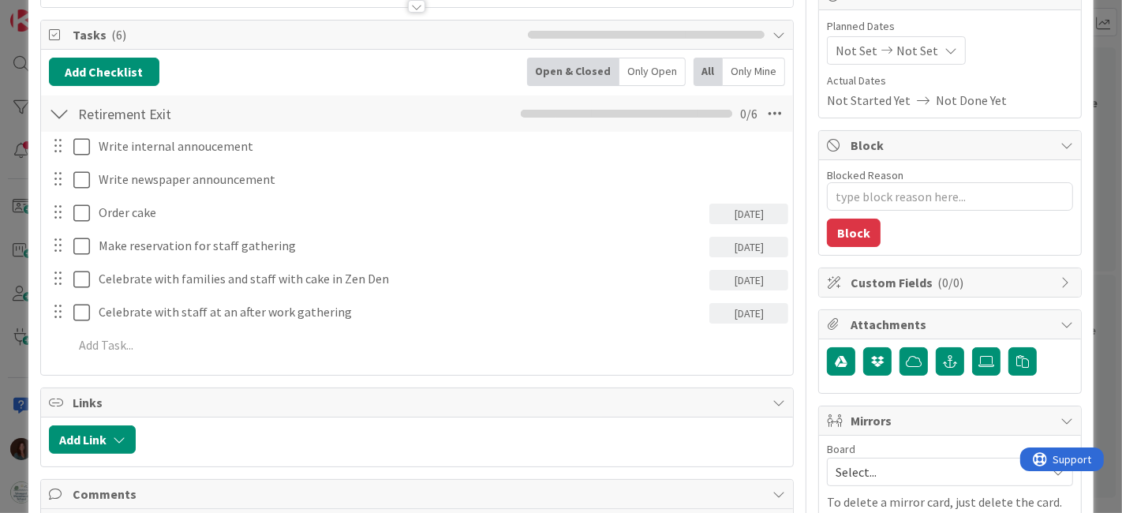
scroll to position [88, 0]
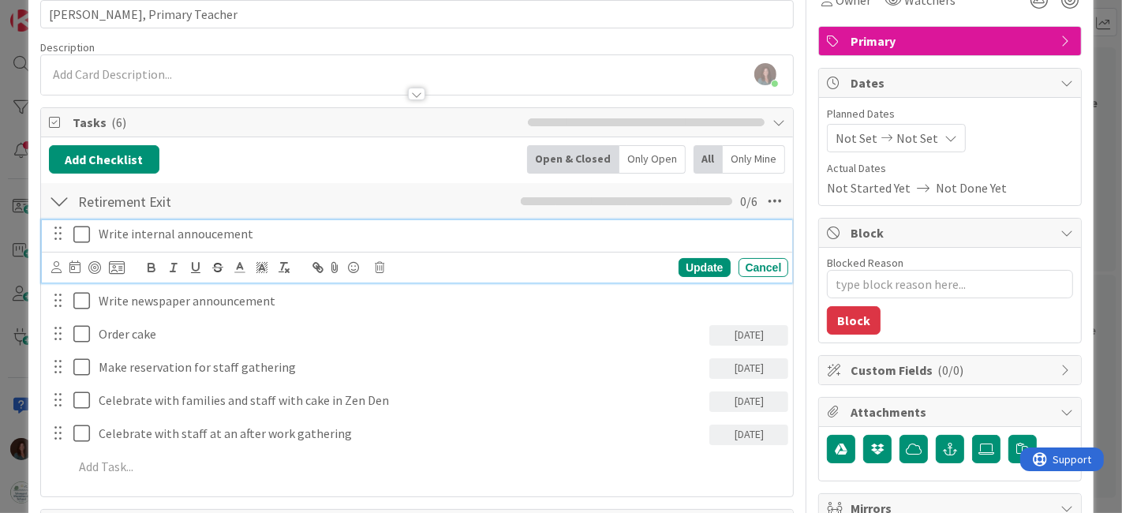
click at [263, 230] on p "Write internal annoucement" at bounding box center [441, 234] width 684 height 18
click at [692, 258] on div "Update" at bounding box center [703, 267] width 51 height 19
click at [102, 236] on p "Write internal announcement (stand alone)" at bounding box center [441, 234] width 684 height 18
click at [79, 265] on icon at bounding box center [74, 266] width 11 height 13
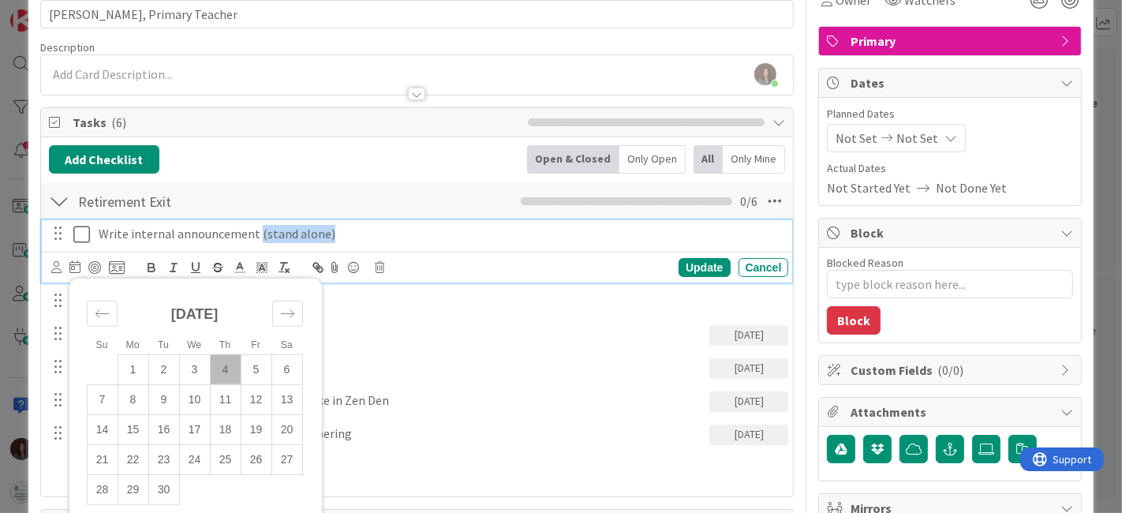
drag, startPoint x: 364, startPoint y: 230, endPoint x: 290, endPoint y: 297, distance: 100.0
click at [256, 240] on p "Write internal announcement (stand alone)" at bounding box center [441, 234] width 684 height 18
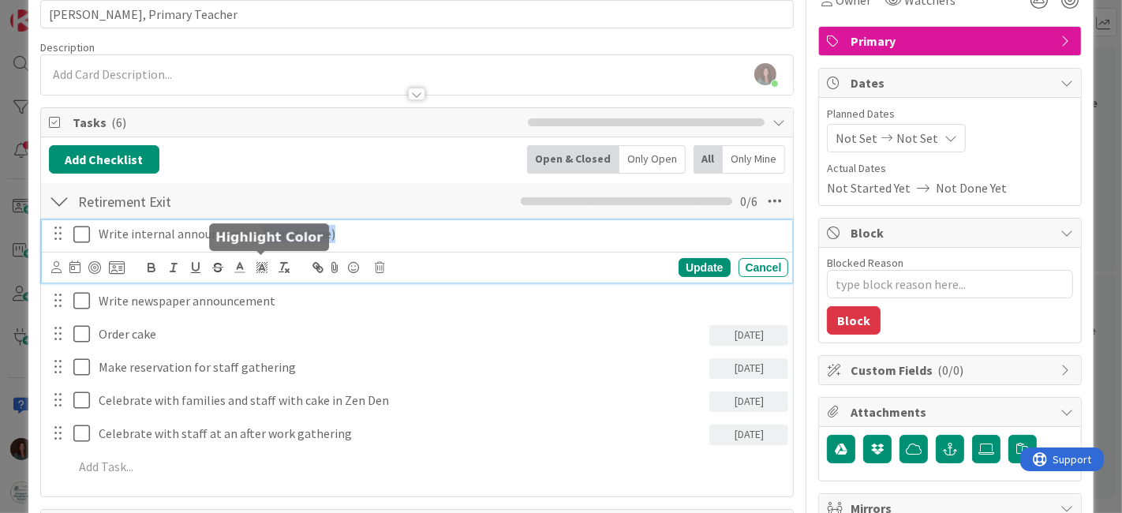
copy p "(stand alone)"
click at [681, 260] on div "Update" at bounding box center [703, 267] width 51 height 19
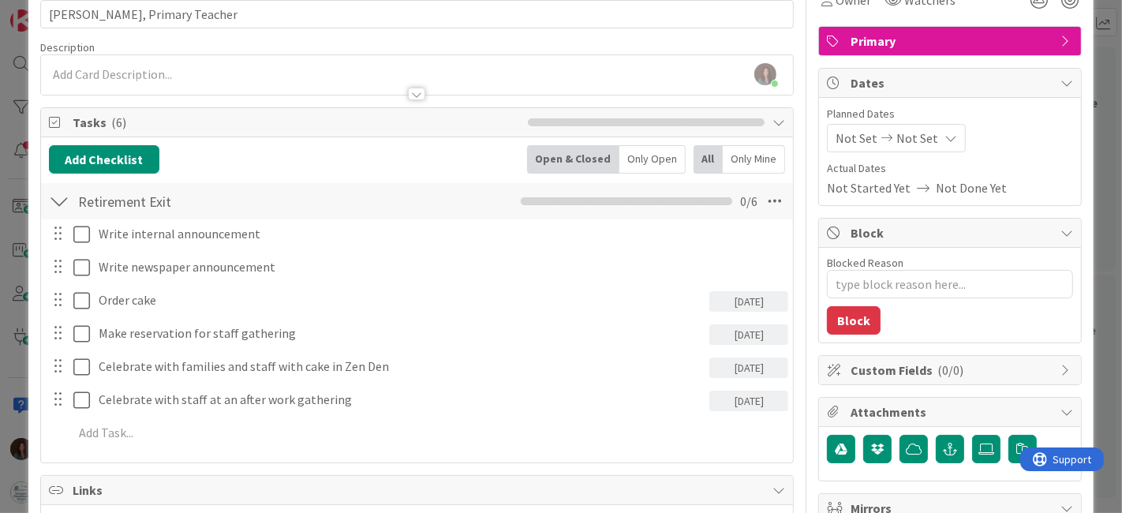
type textarea "x"
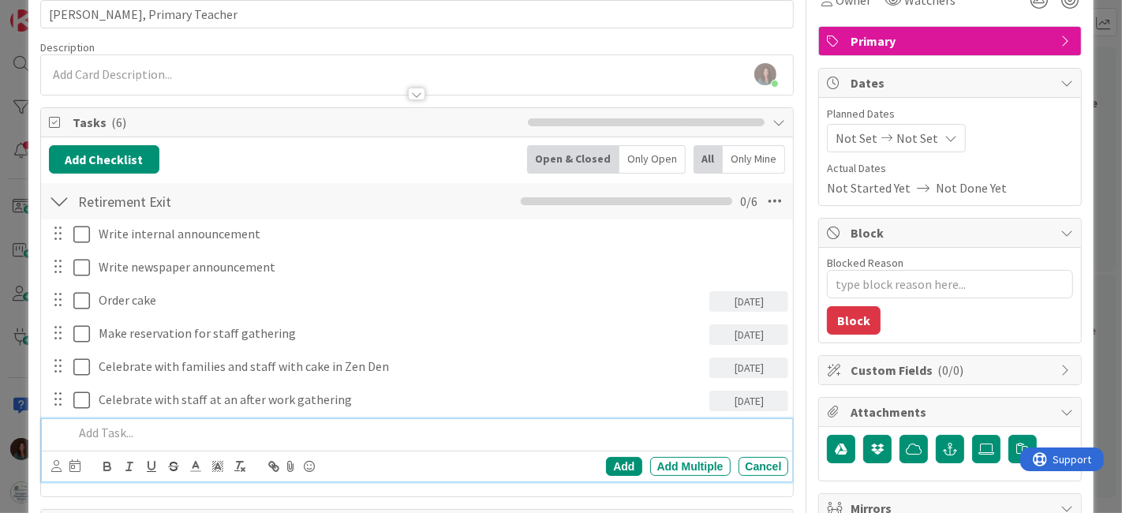
click at [216, 434] on p at bounding box center [427, 433] width 709 height 18
click at [107, 432] on p "Send (stand alone)" at bounding box center [427, 433] width 709 height 18
click at [189, 433] on p "Send stand alone)" at bounding box center [427, 433] width 709 height 18
drag, startPoint x: 104, startPoint y: 428, endPoint x: 178, endPoint y: 493, distance: 98.3
click at [104, 427] on p "Send stand alone)" at bounding box center [427, 433] width 709 height 18
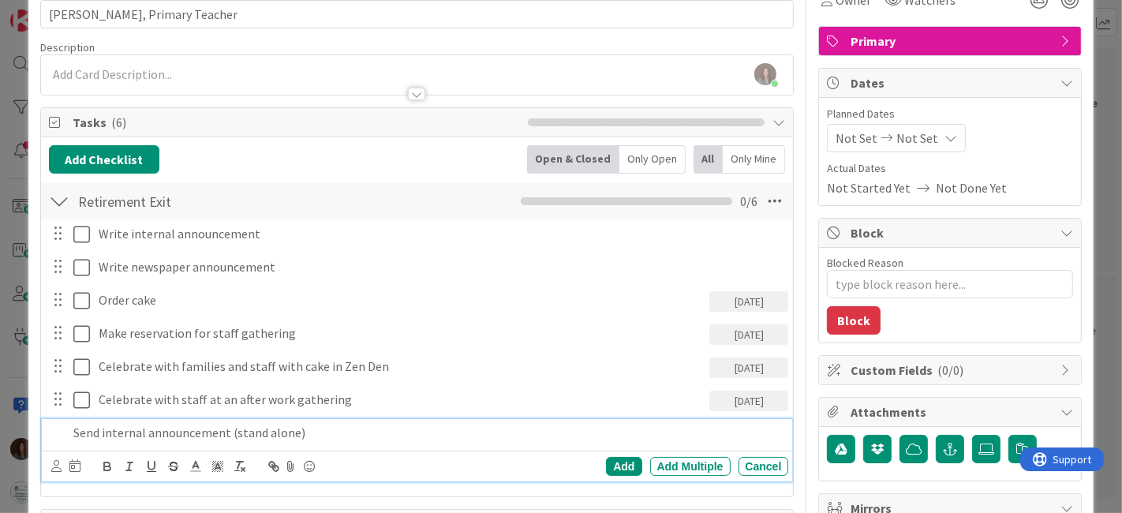
click at [353, 424] on p "Send internal announcement (stand alone)" at bounding box center [427, 433] width 709 height 18
click at [626, 461] on div "Add" at bounding box center [624, 466] width 36 height 19
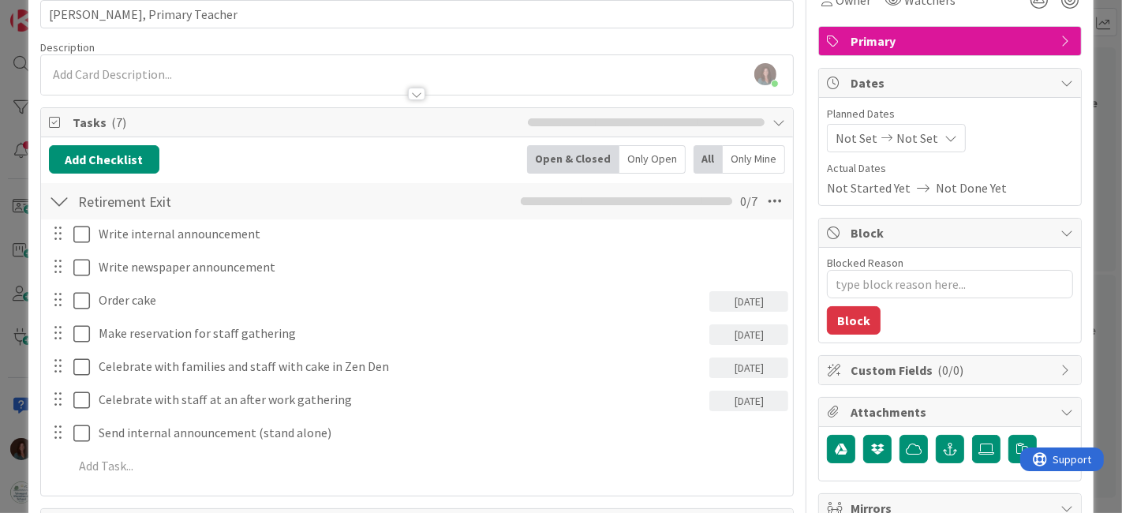
scroll to position [89, 0]
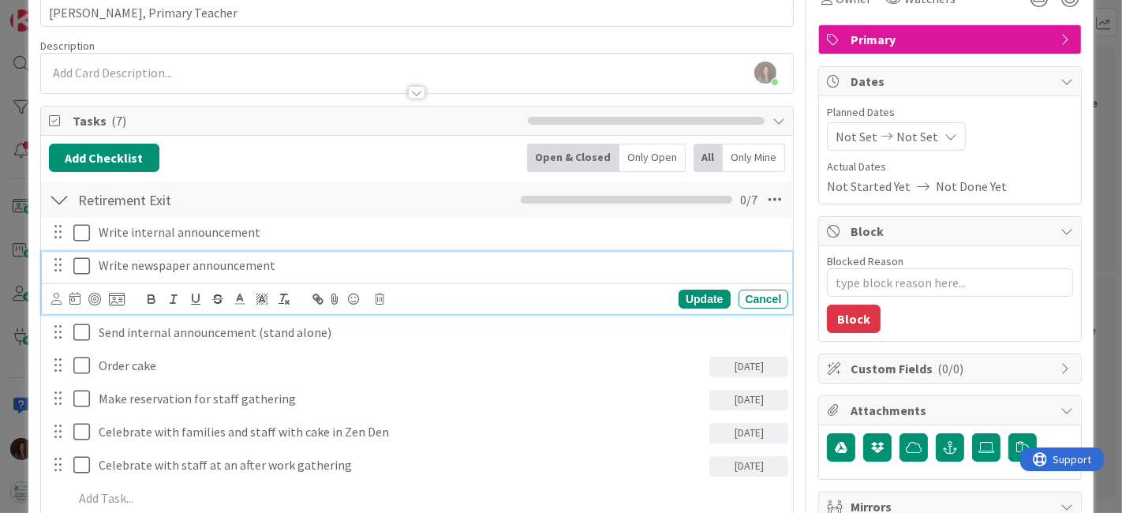
click at [176, 258] on p "Write newspaper announcement" at bounding box center [441, 265] width 684 height 18
copy p "Write newspaper announcement"
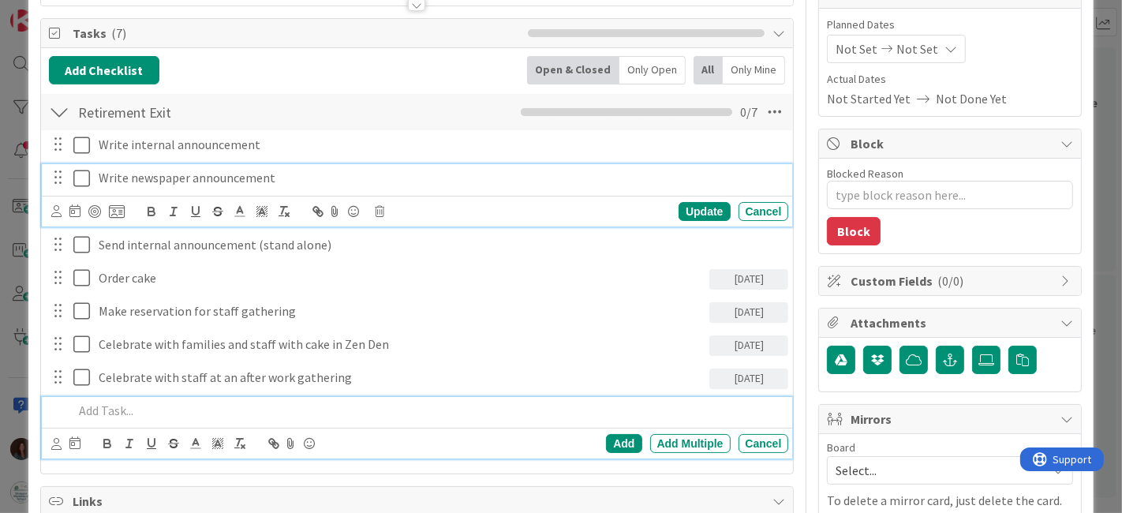
click at [173, 408] on p at bounding box center [427, 411] width 709 height 18
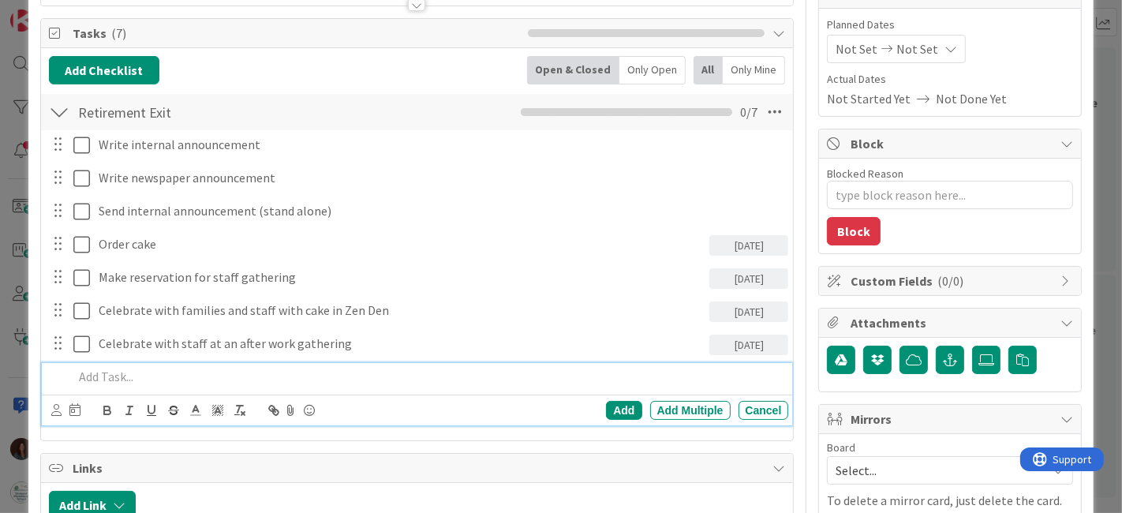
scroll to position [144, 0]
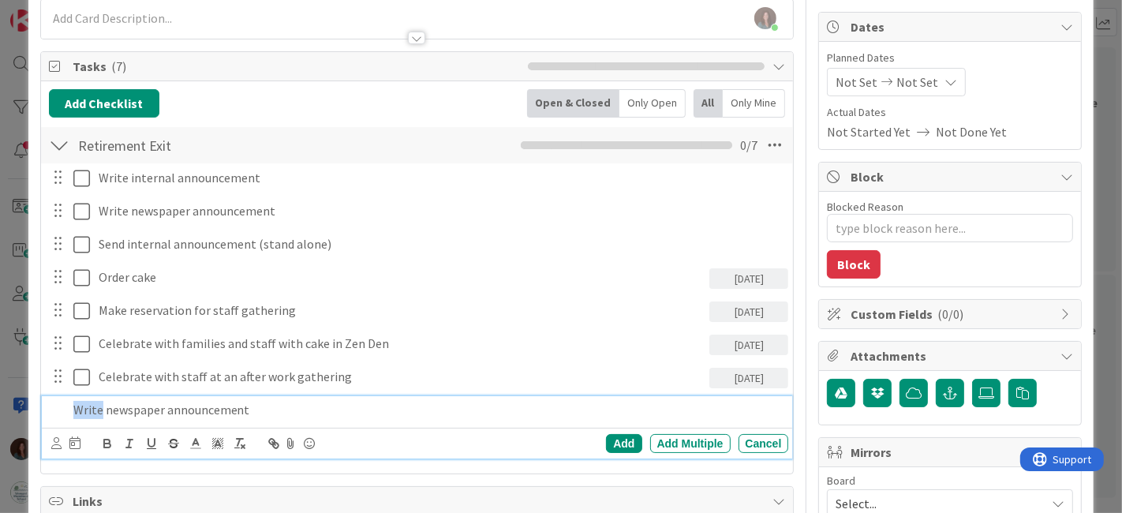
drag, startPoint x: 99, startPoint y: 406, endPoint x: 56, endPoint y: 404, distance: 43.4
click at [56, 404] on div "Write newspaper announcement" at bounding box center [418, 410] width 741 height 28
click at [611, 434] on div "Add" at bounding box center [624, 443] width 36 height 19
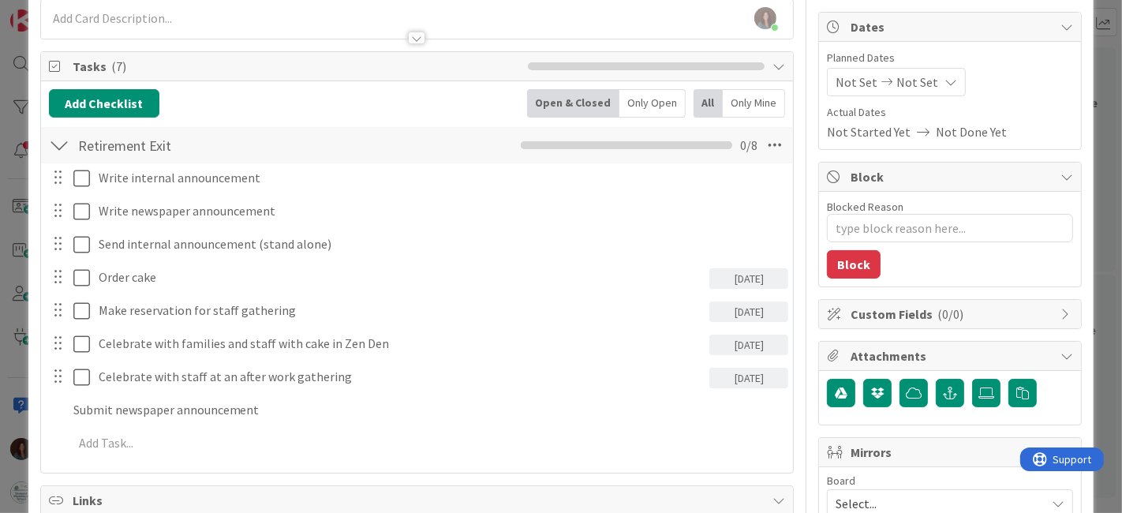
type textarea "x"
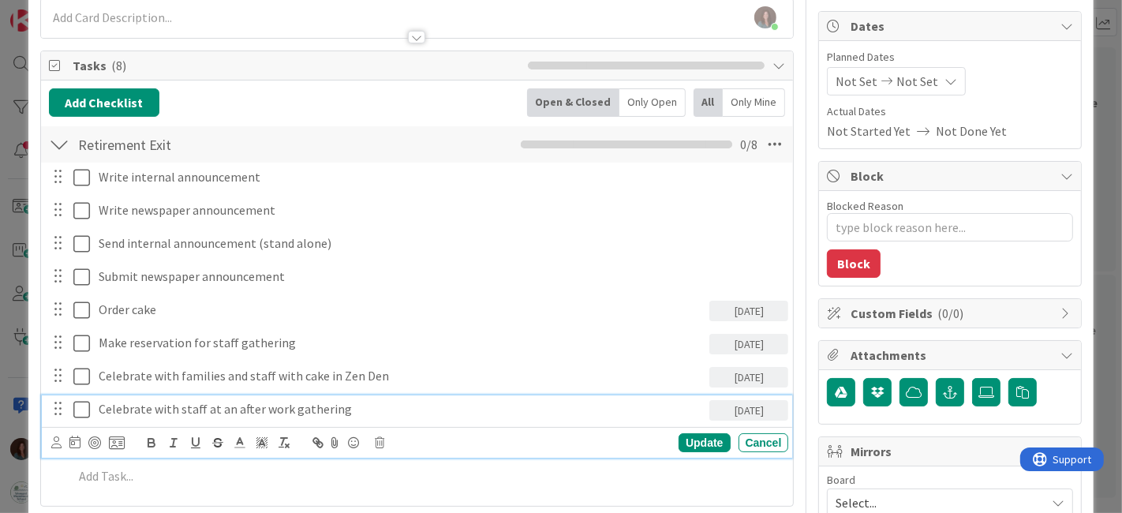
click at [152, 406] on p "Celebrate with staff at an after work gathering" at bounding box center [401, 409] width 605 height 18
click at [697, 437] on div "Update" at bounding box center [703, 442] width 51 height 19
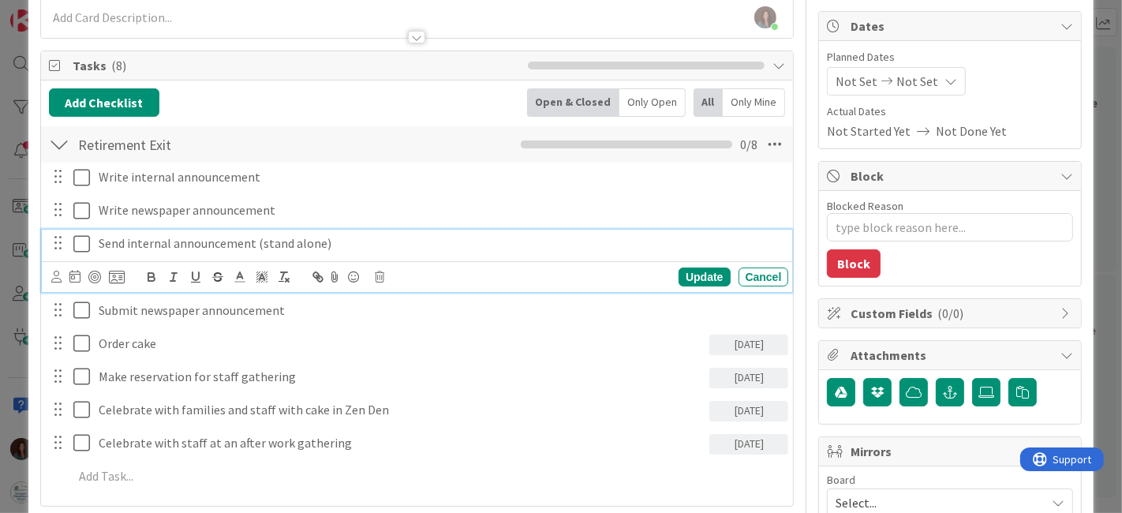
click at [99, 240] on p "Send internal announcement (stand alone)" at bounding box center [441, 243] width 684 height 18
click at [78, 271] on icon at bounding box center [74, 276] width 11 height 13
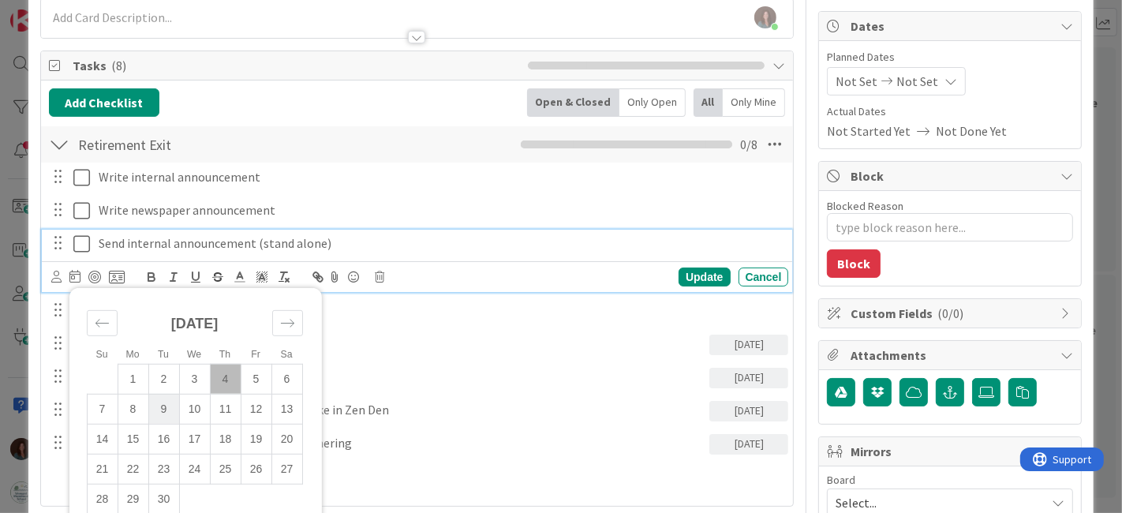
click at [167, 404] on td "9" at bounding box center [163, 409] width 31 height 30
type input "[DATE]"
type textarea "x"
click at [698, 276] on div "Update" at bounding box center [703, 276] width 51 height 19
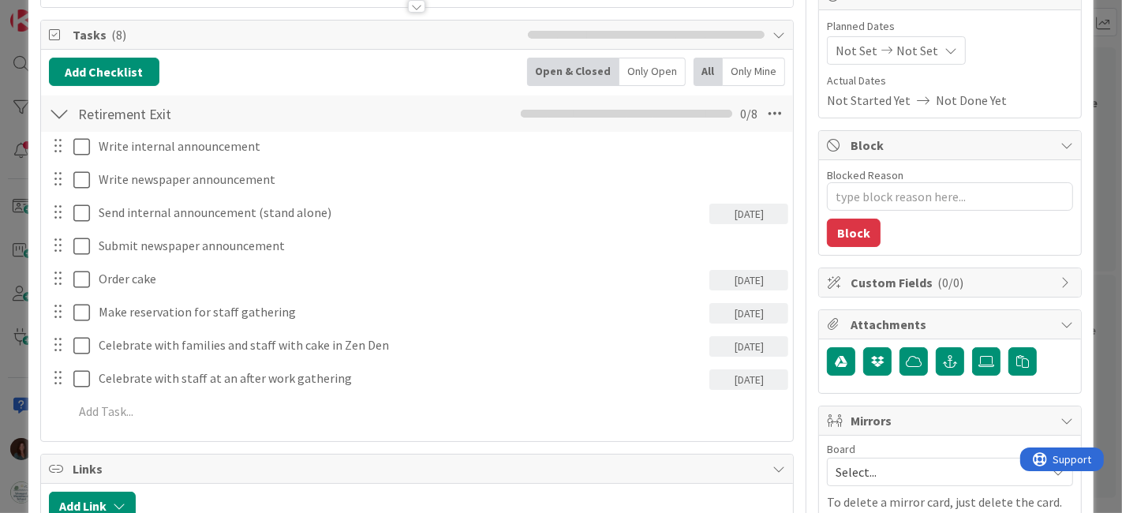
scroll to position [540, 0]
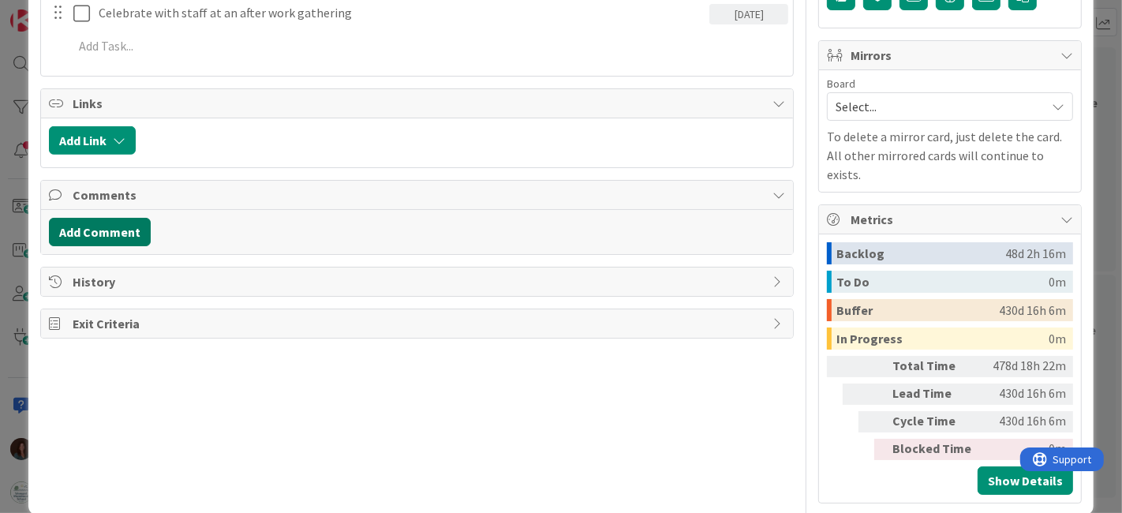
click at [115, 226] on button "Add Comment" at bounding box center [100, 232] width 102 height 28
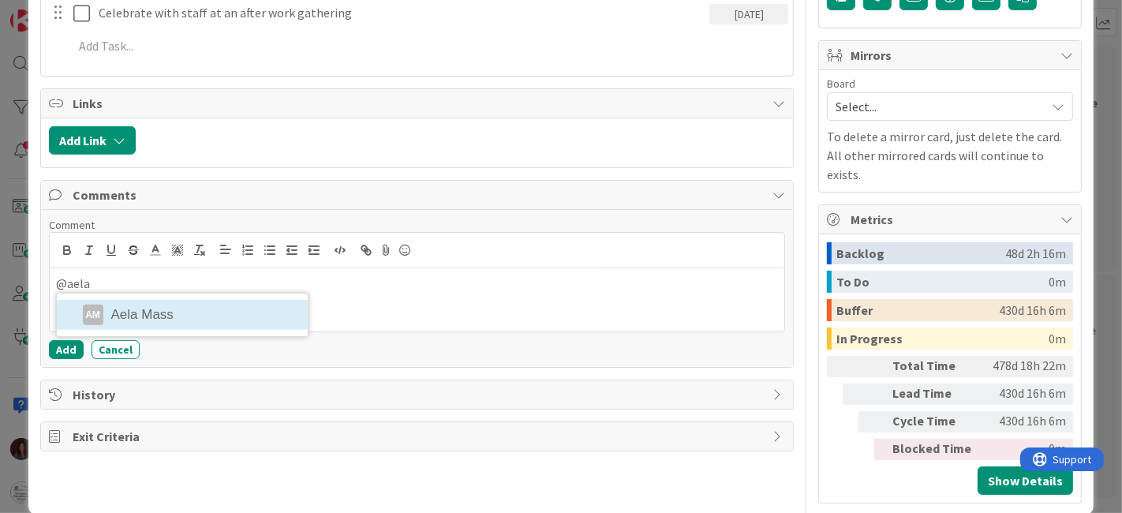
click at [182, 305] on li "AM Aela Mass" at bounding box center [182, 315] width 251 height 30
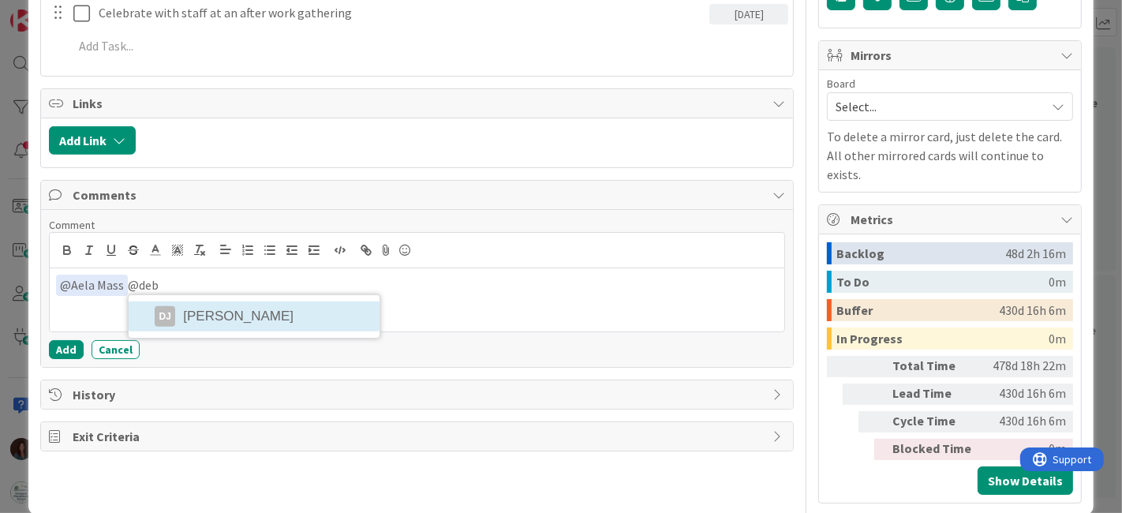
click at [217, 301] on li "DJ [PERSON_NAME]" at bounding box center [254, 316] width 251 height 30
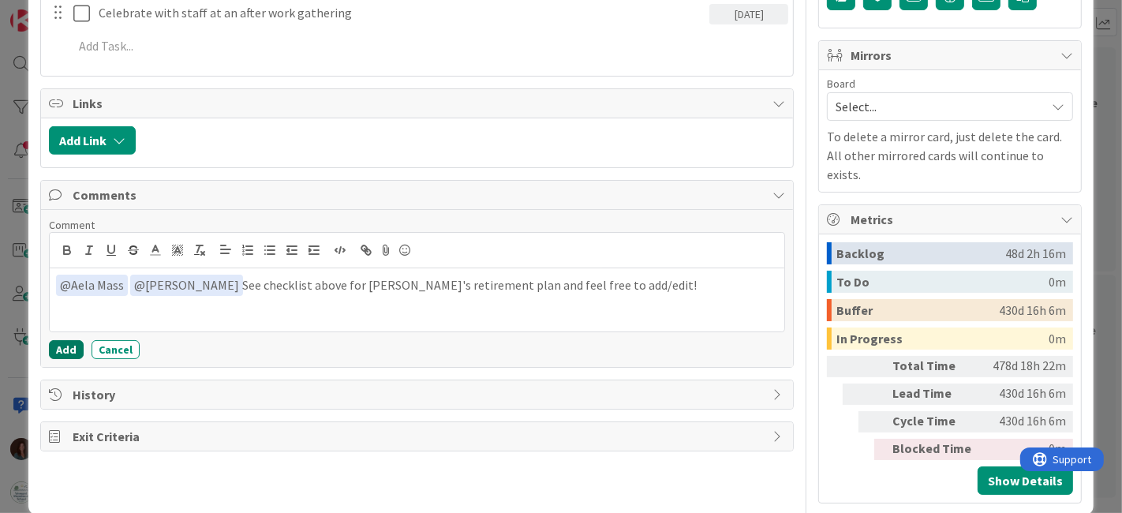
click at [61, 346] on button "Add" at bounding box center [66, 349] width 35 height 19
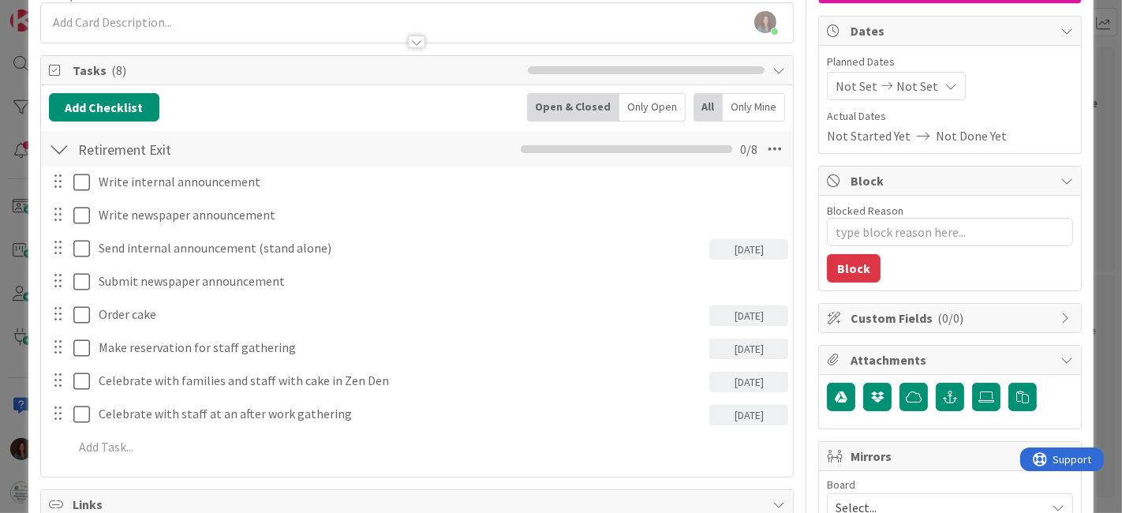
scroll to position [189, 0]
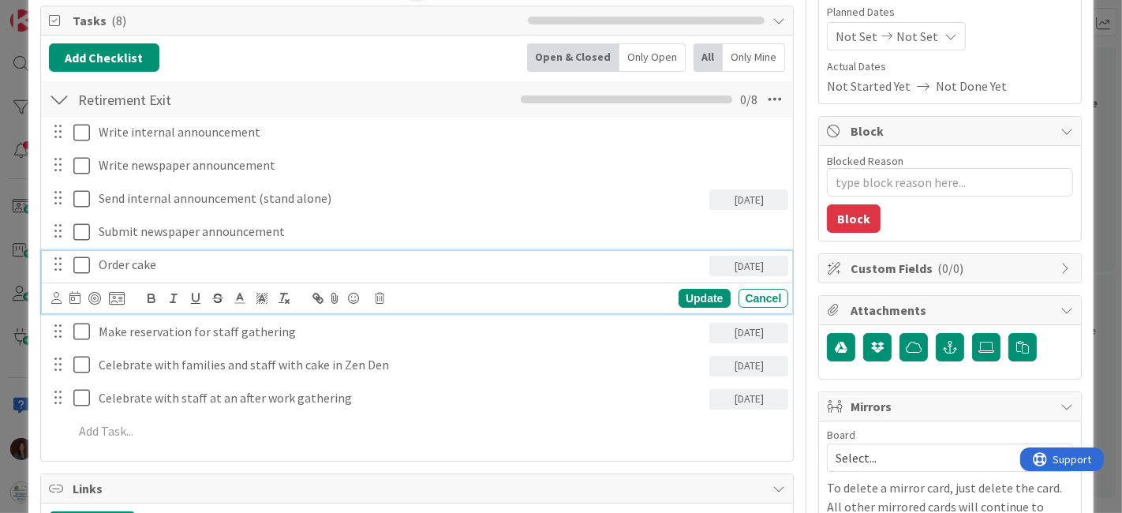
click at [99, 260] on p "Order cake" at bounding box center [401, 265] width 605 height 18
click at [53, 295] on icon at bounding box center [56, 298] width 10 height 12
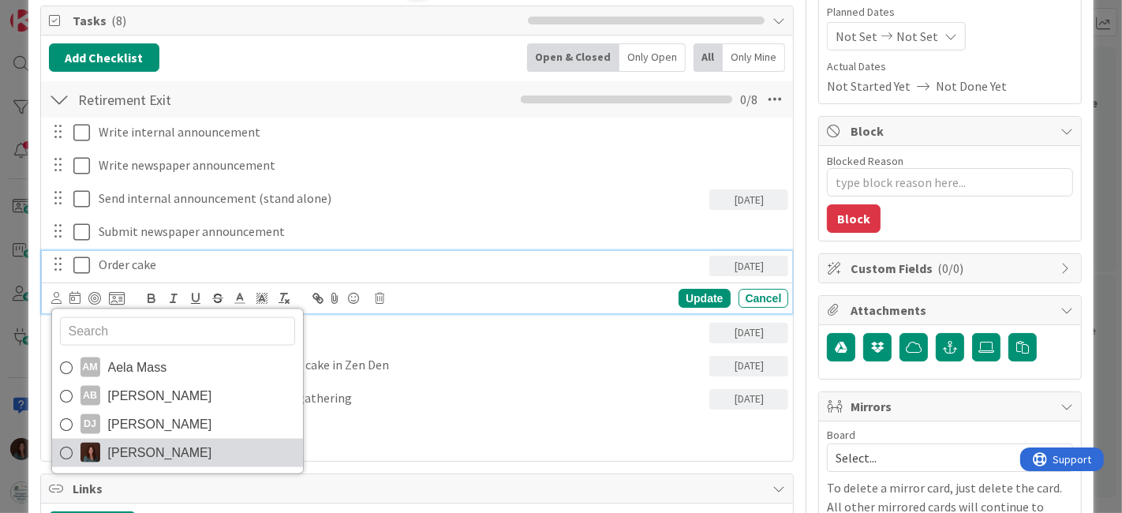
click at [85, 443] on img at bounding box center [90, 453] width 20 height 20
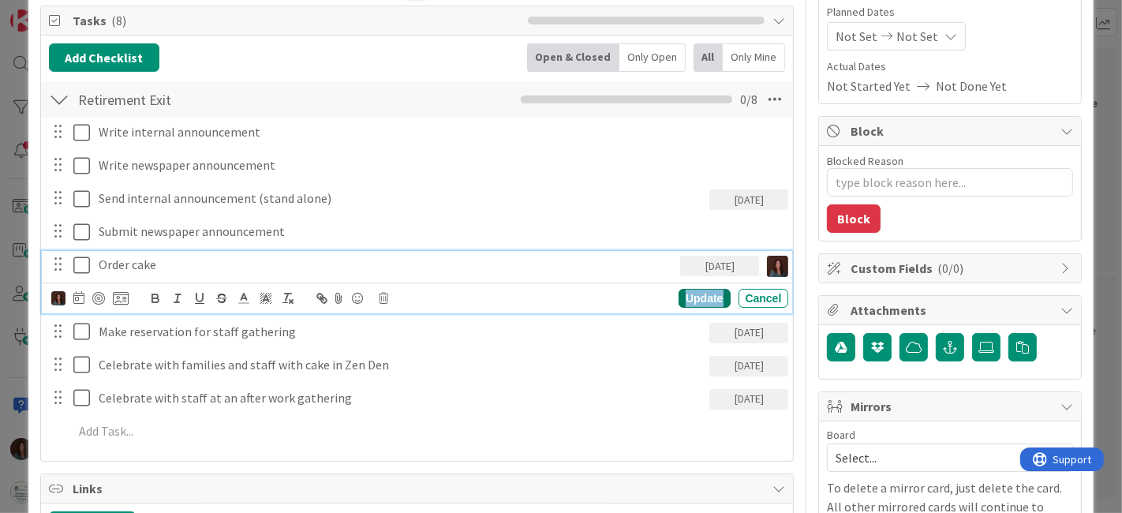
click at [705, 299] on div "Update" at bounding box center [703, 298] width 51 height 19
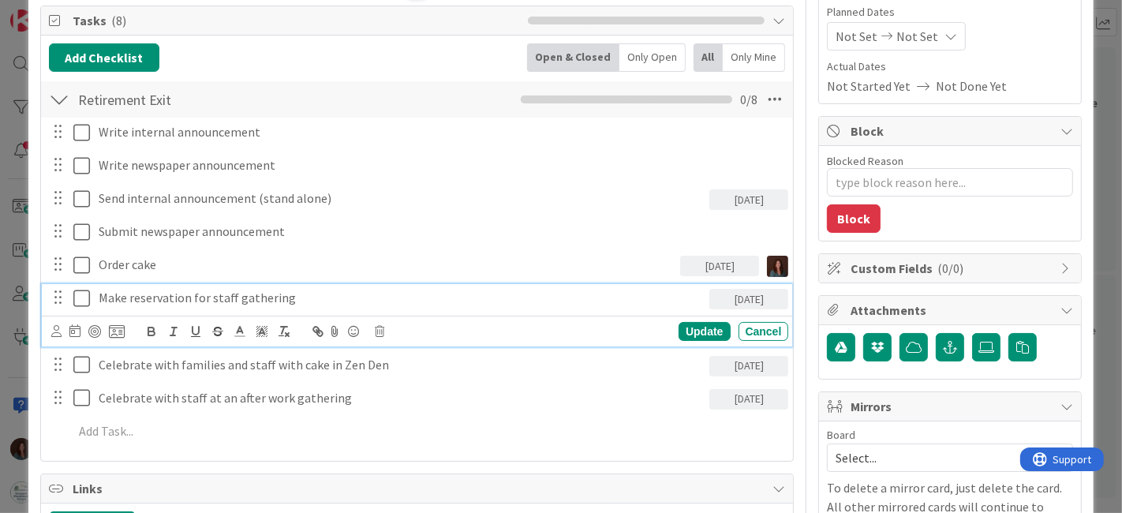
drag, startPoint x: 98, startPoint y: 290, endPoint x: 101, endPoint y: 353, distance: 62.4
click at [99, 291] on p "Make reservation for staff gathering" at bounding box center [401, 298] width 605 height 18
click at [49, 328] on div "Su Mo Tu We Th Fr Sa [DATE] 1 2 3 4 5 6 7 8 9 10 11 12 13 14 15 16 17 18 19 20 …" at bounding box center [417, 331] width 751 height 31
click at [54, 331] on icon at bounding box center [56, 331] width 10 height 12
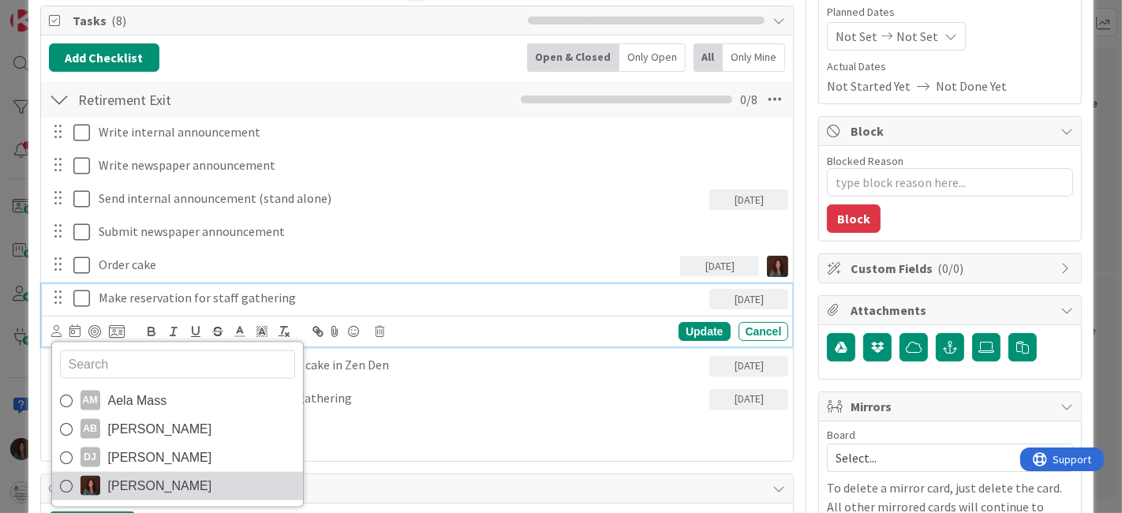
click at [67, 477] on icon at bounding box center [66, 485] width 13 height 24
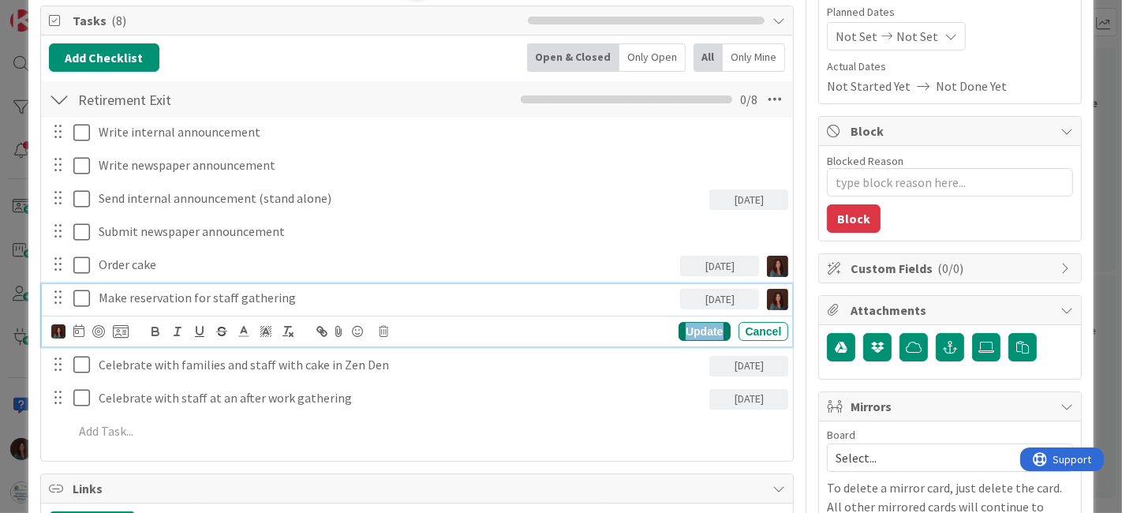
click at [696, 324] on div "Update" at bounding box center [703, 331] width 51 height 19
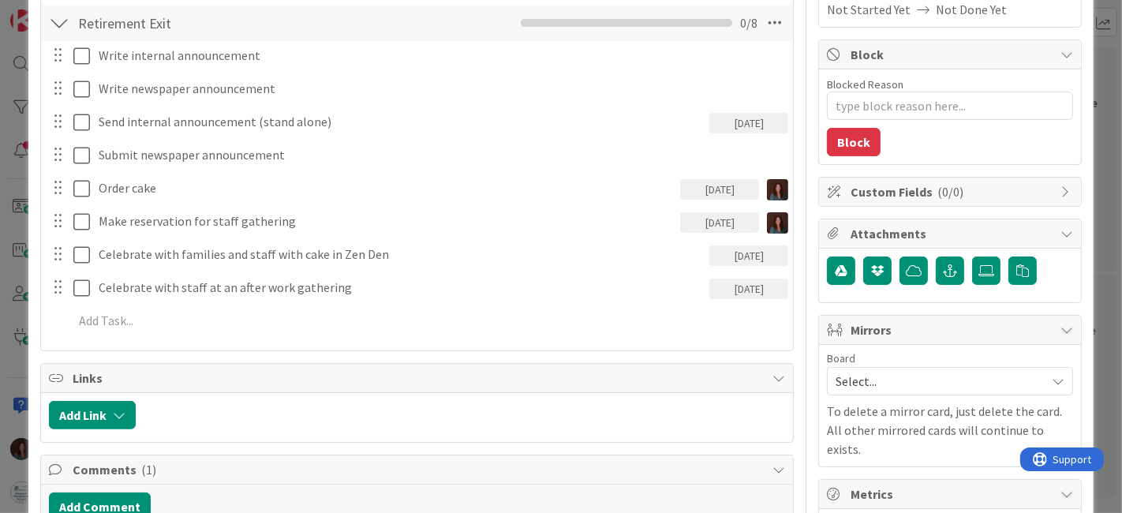
scroll to position [277, 0]
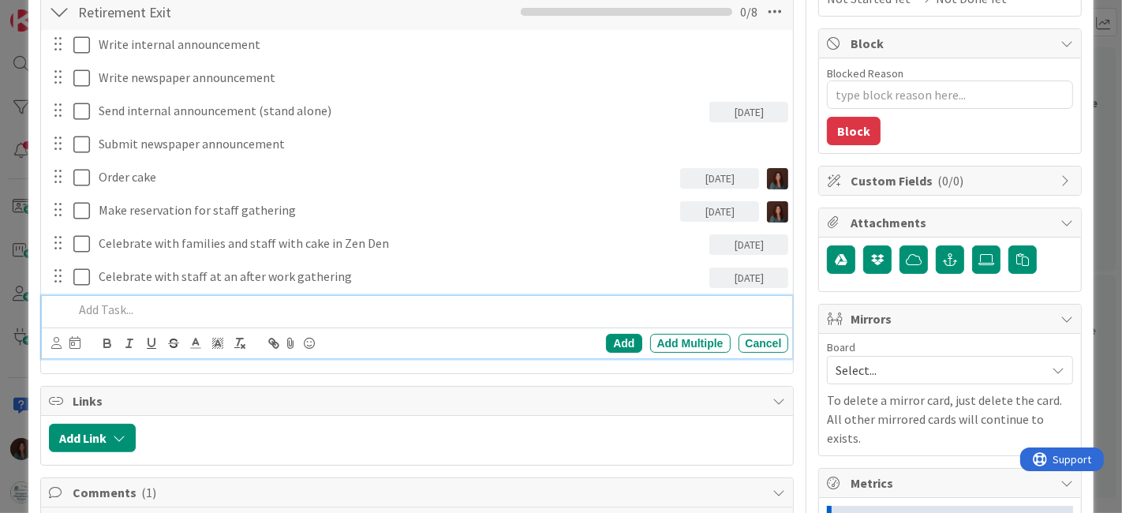
click at [198, 312] on p at bounding box center [427, 310] width 709 height 18
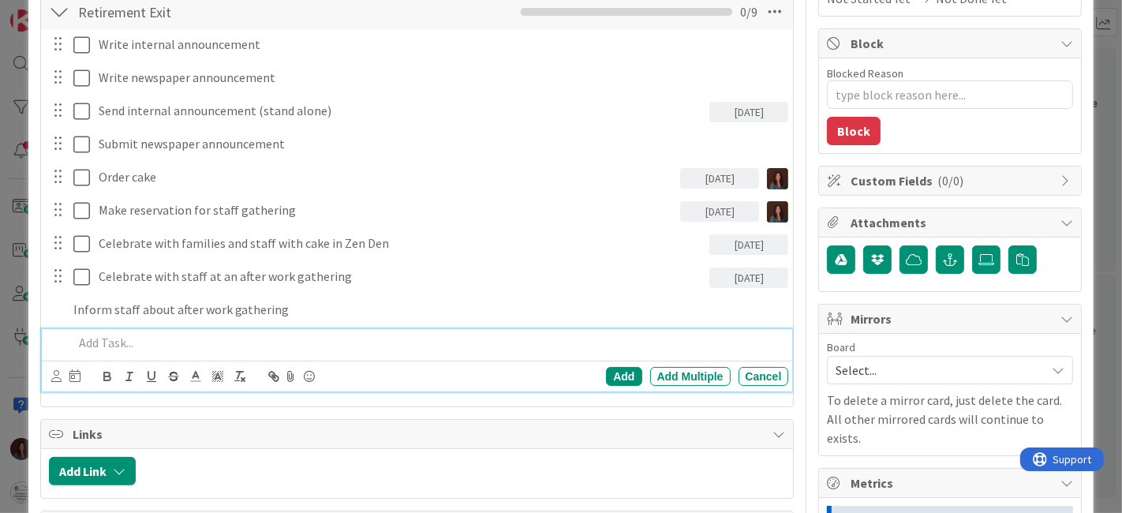
scroll to position [311, 0]
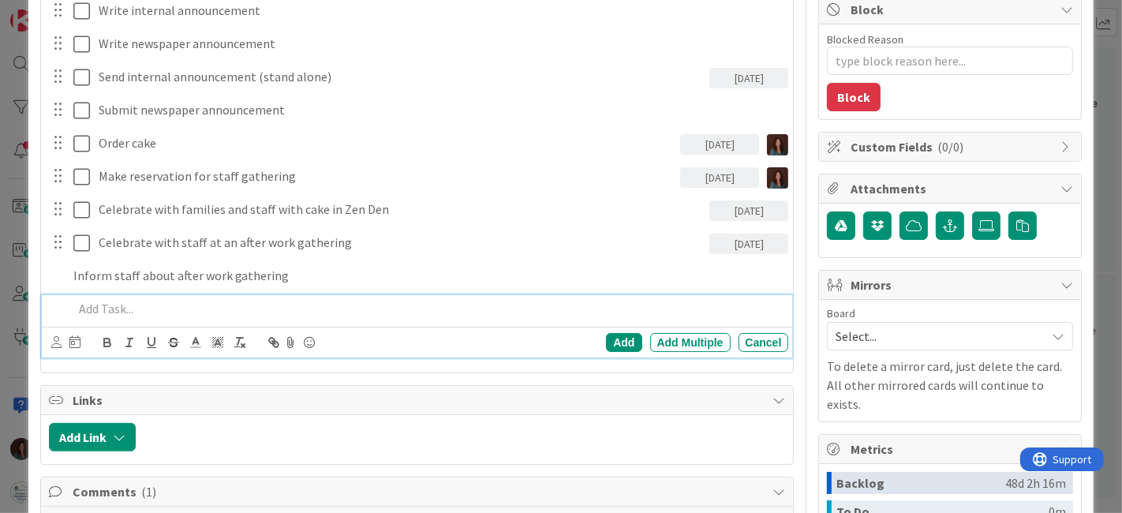
type textarea "x"
click at [754, 334] on div "Cancel" at bounding box center [763, 342] width 50 height 19
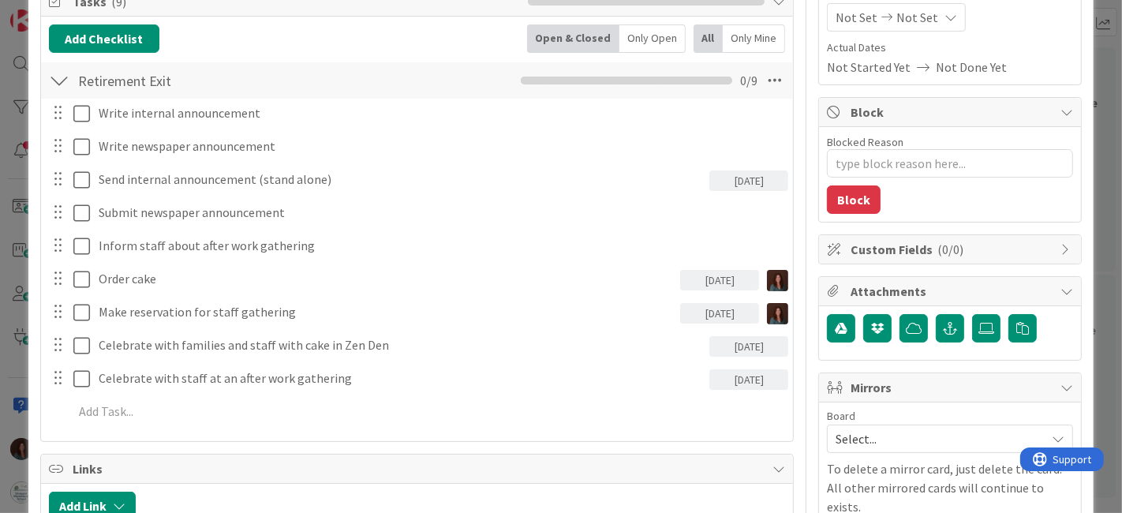
scroll to position [196, 0]
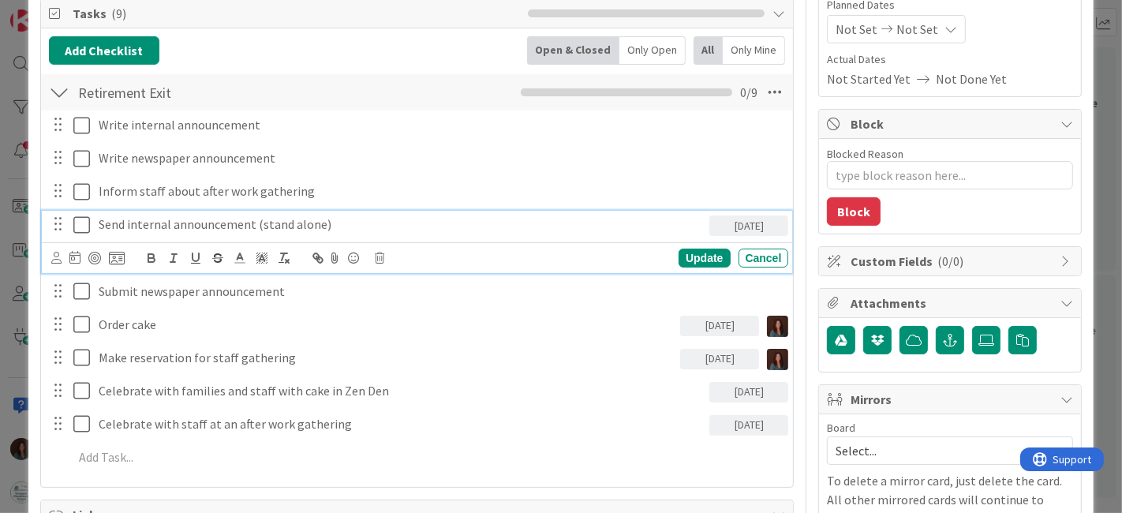
click at [171, 221] on p "Send internal announcement (stand alone)" at bounding box center [401, 224] width 605 height 18
click at [250, 221] on p "Send internal announcement (stand alone)" at bounding box center [401, 224] width 605 height 18
click at [140, 219] on p "Send internal announcement to families (stand alone)" at bounding box center [401, 224] width 605 height 18
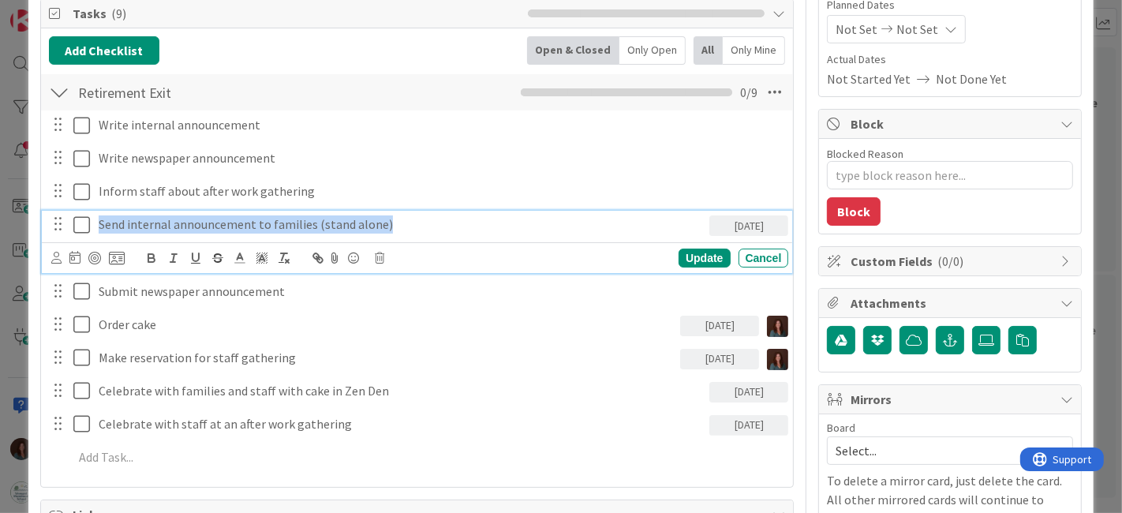
click at [140, 219] on p "Send internal announcement to families (stand alone)" at bounding box center [401, 224] width 605 height 18
copy p "Send internal announcement to families (stand alone)"
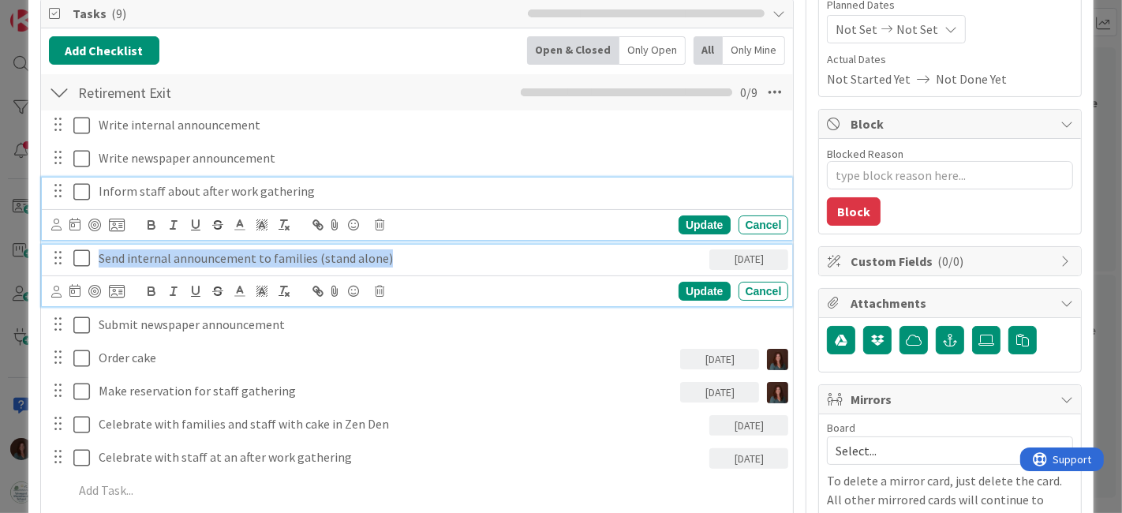
scroll to position [230, 0]
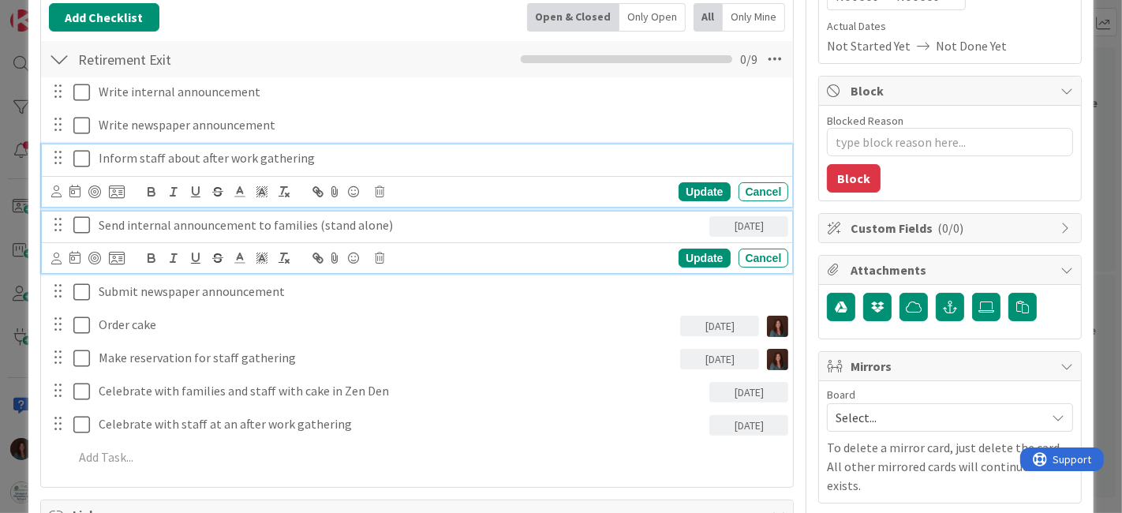
click at [95, 184] on div "Inform staff about after work gathering Update Cancel" at bounding box center [417, 175] width 751 height 62
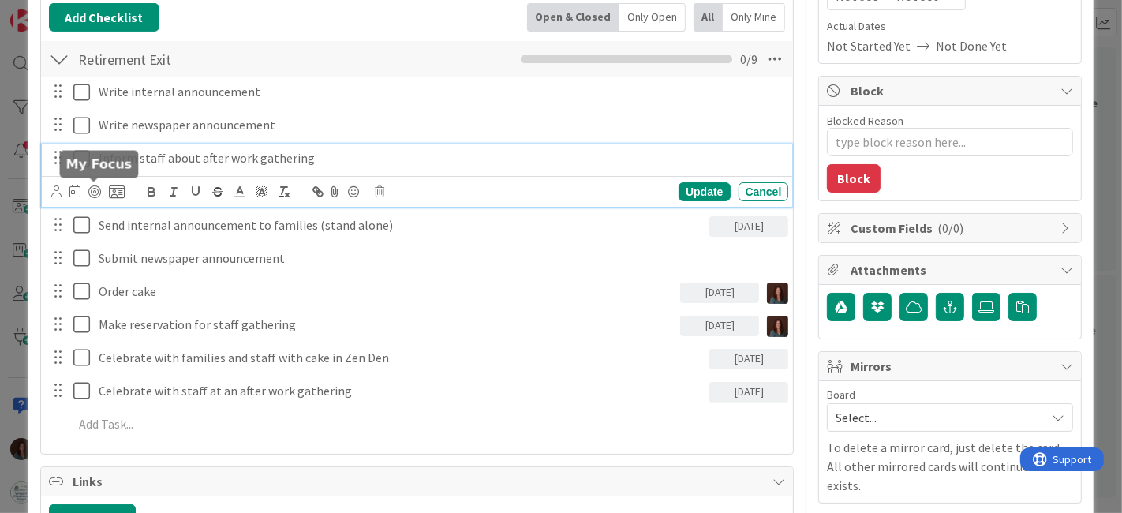
type textarea "x"
paste div
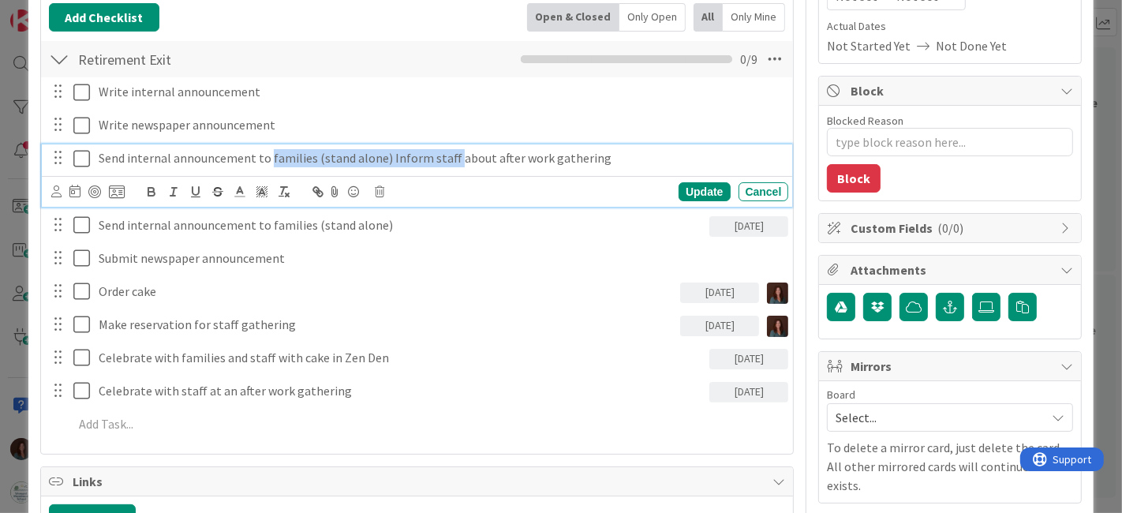
drag, startPoint x: 266, startPoint y: 154, endPoint x: 440, endPoint y: 219, distance: 186.2
click at [446, 155] on p "Send internal announcement to families (stand alone) Inform staff about after w…" at bounding box center [441, 158] width 684 height 18
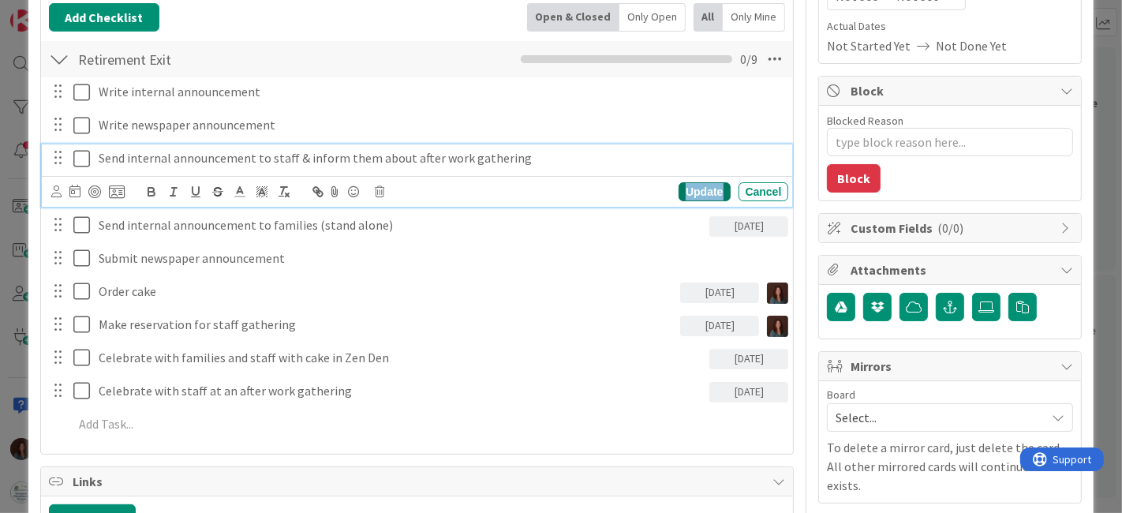
click at [686, 188] on div "Update" at bounding box center [703, 191] width 51 height 19
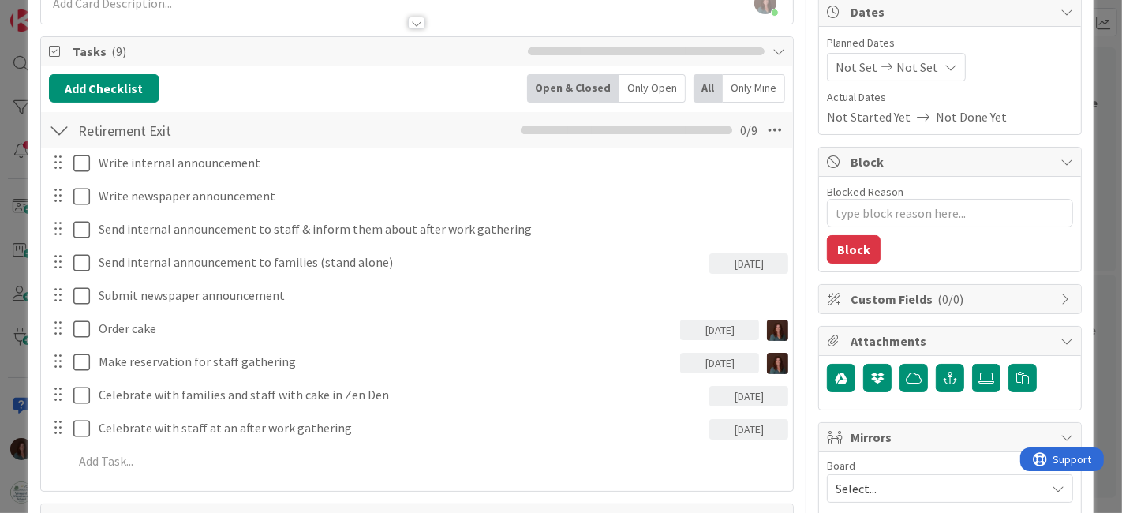
scroll to position [142, 0]
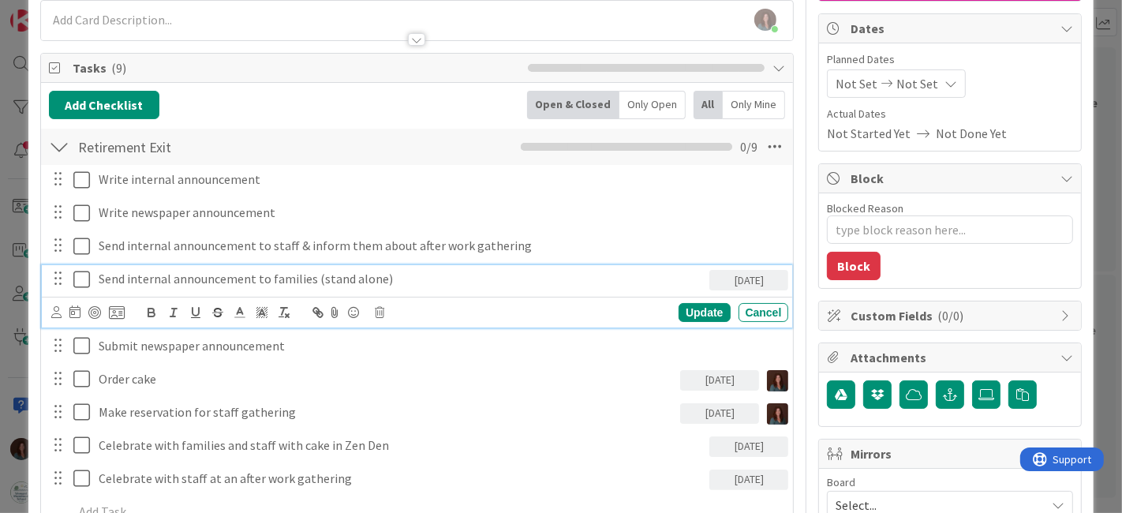
click at [99, 280] on p "Send internal announcement to families (stand alone)" at bounding box center [401, 279] width 605 height 18
click at [57, 311] on icon at bounding box center [56, 312] width 10 height 12
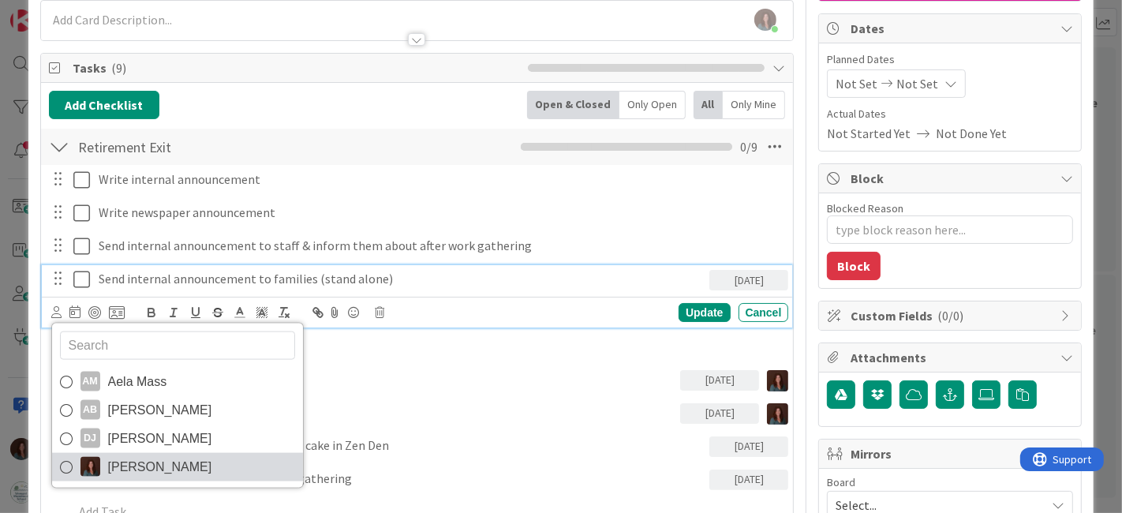
click at [80, 460] on img at bounding box center [90, 467] width 20 height 20
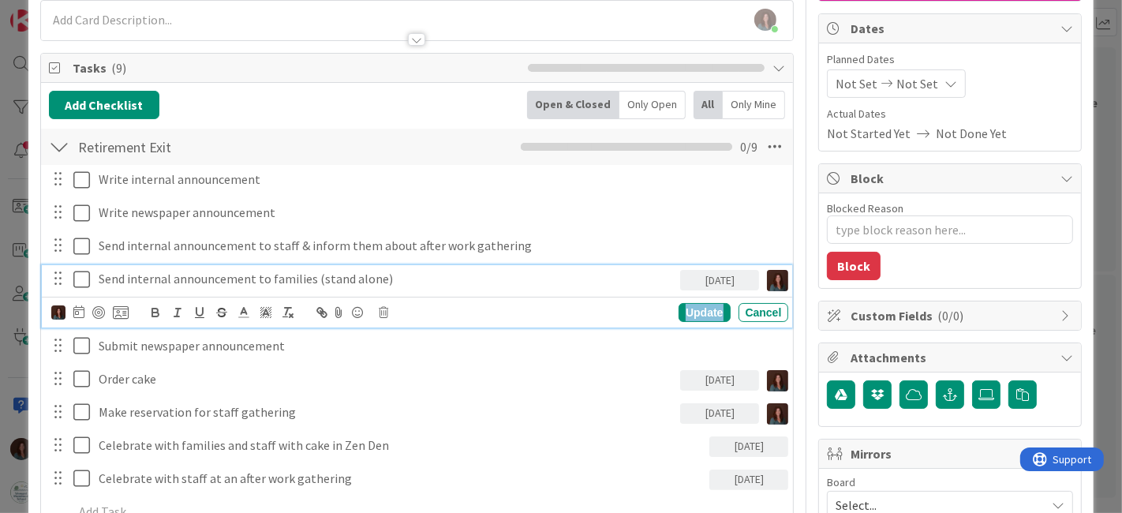
drag, startPoint x: 694, startPoint y: 303, endPoint x: 367, endPoint y: 269, distance: 329.2
click at [695, 303] on div "Update" at bounding box center [703, 312] width 51 height 19
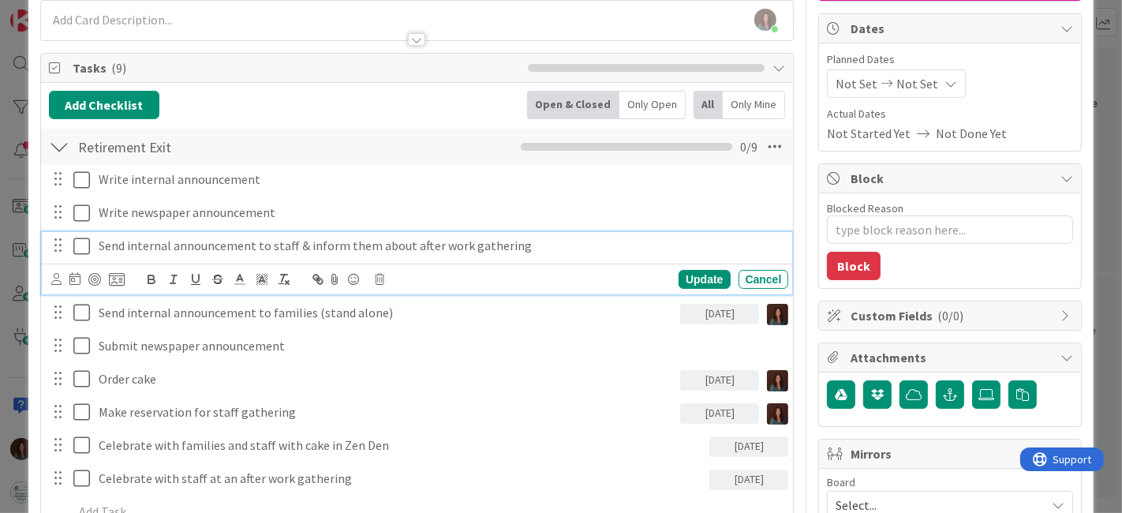
click at [133, 245] on p "Send internal announcement to staff & inform them about after work gathering" at bounding box center [441, 246] width 684 height 18
click at [58, 275] on icon at bounding box center [56, 279] width 10 height 12
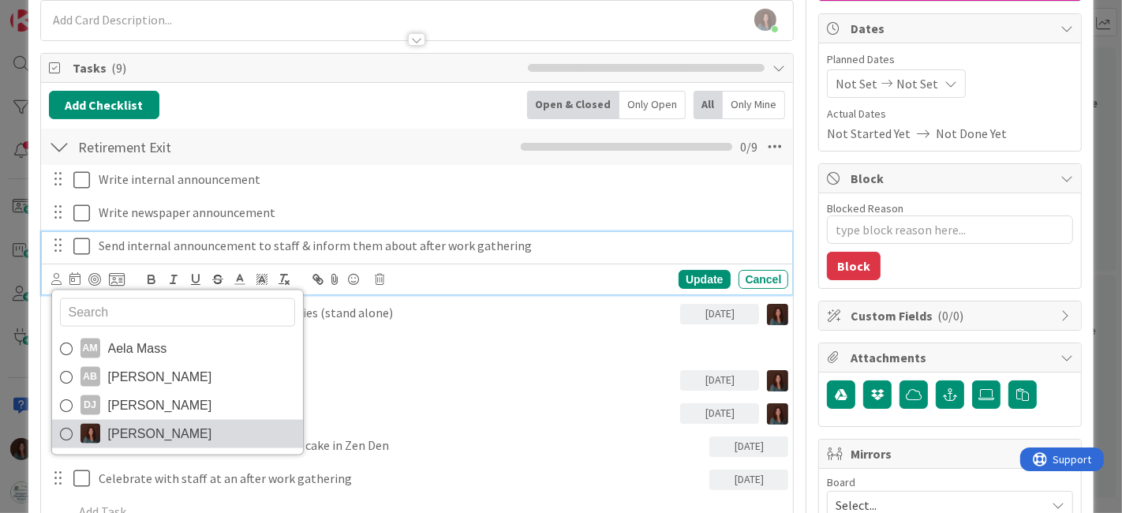
click at [114, 432] on span "[PERSON_NAME]" at bounding box center [160, 433] width 104 height 24
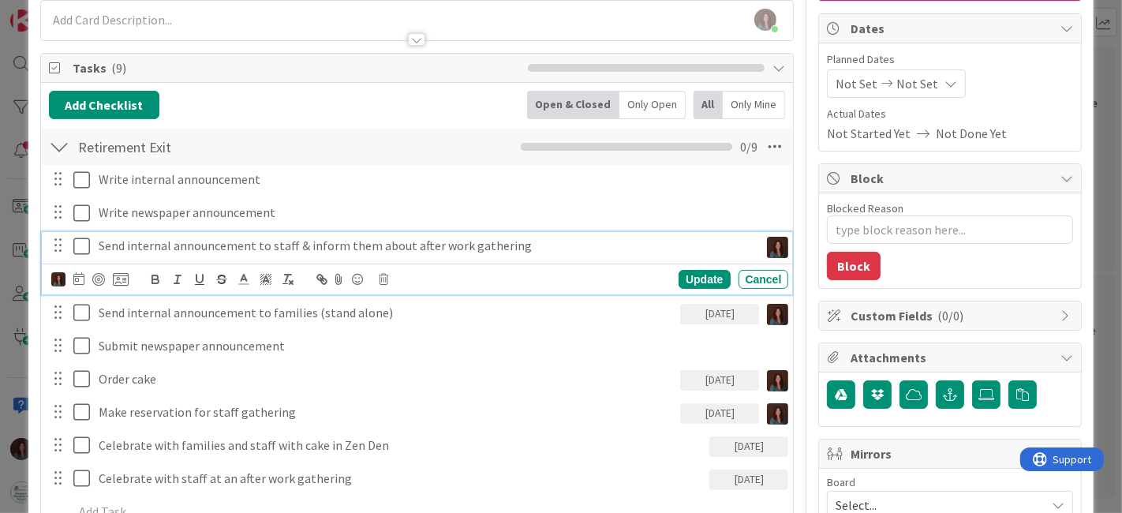
type textarea "x"
click at [77, 275] on icon at bounding box center [78, 278] width 11 height 13
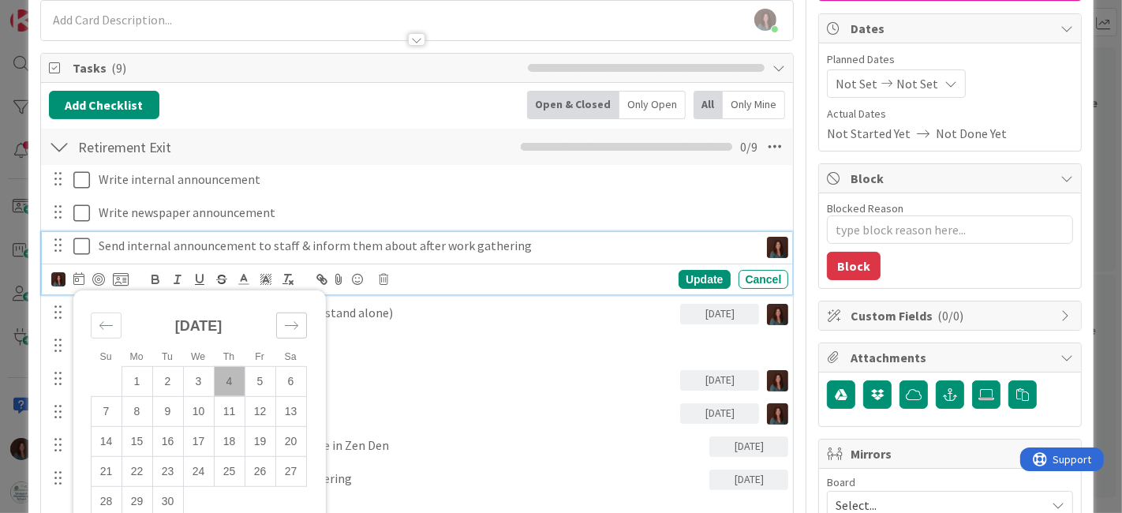
click at [292, 312] on div "Move forward to switch to the next month." at bounding box center [291, 325] width 31 height 26
click at [108, 318] on icon "Move backward to switch to the previous month." at bounding box center [106, 325] width 15 height 15
drag, startPoint x: 166, startPoint y: 407, endPoint x: 214, endPoint y: 406, distance: 47.3
click at [166, 407] on td "9" at bounding box center [167, 411] width 31 height 30
type input "[DATE]"
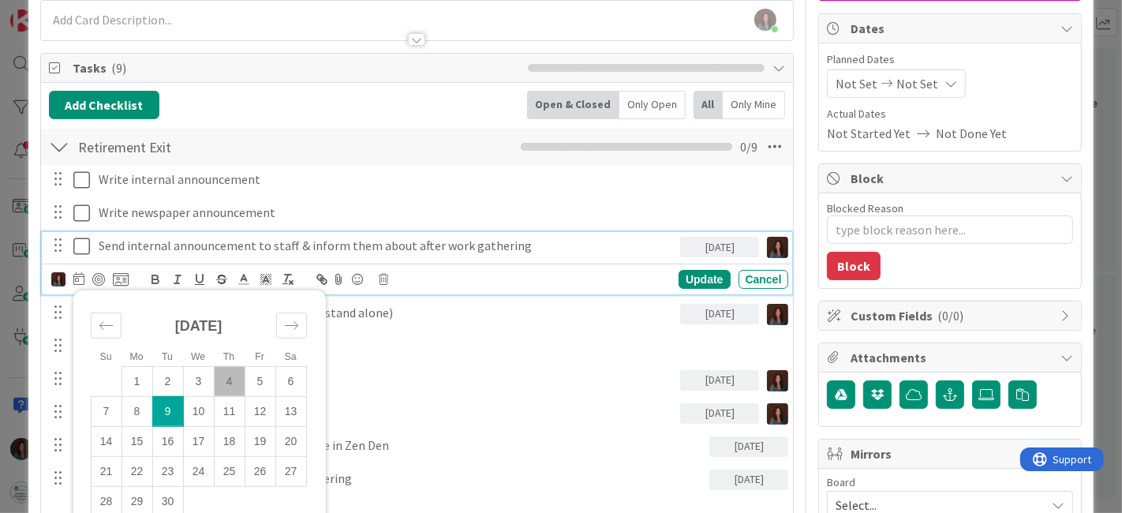
type textarea "x"
click at [686, 271] on div "Update" at bounding box center [703, 279] width 51 height 19
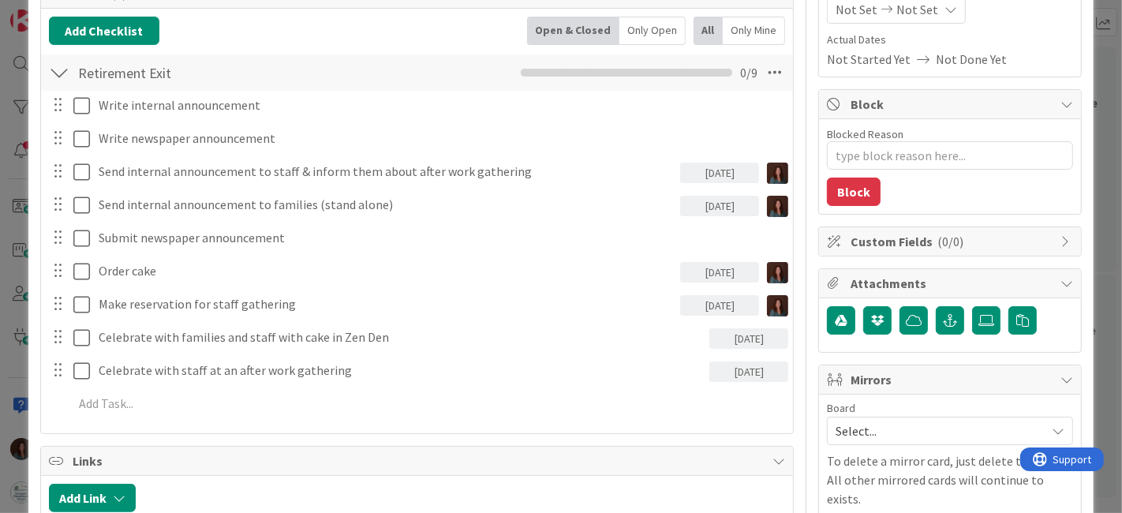
scroll to position [0, 0]
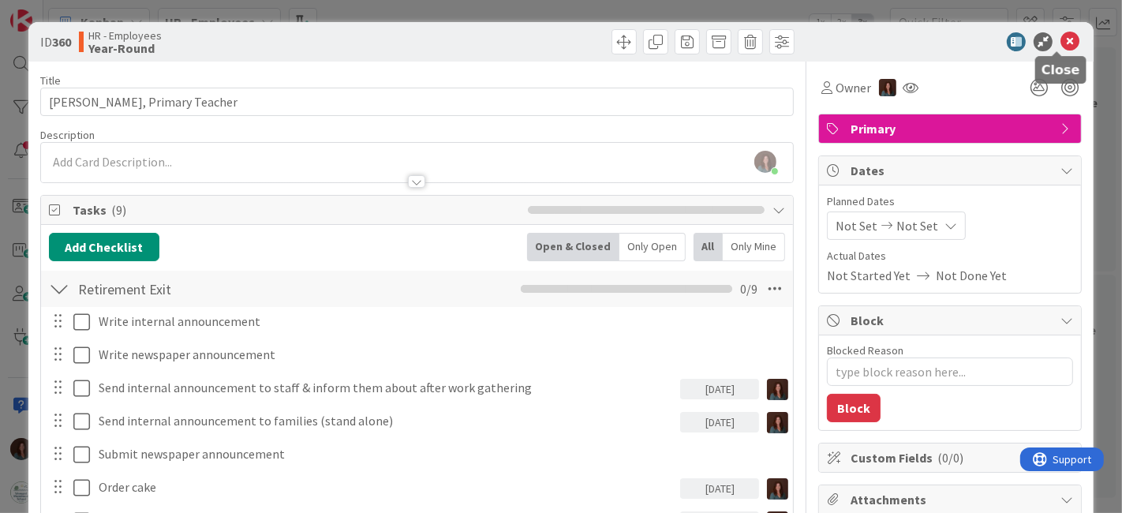
click at [1060, 37] on icon at bounding box center [1069, 41] width 19 height 19
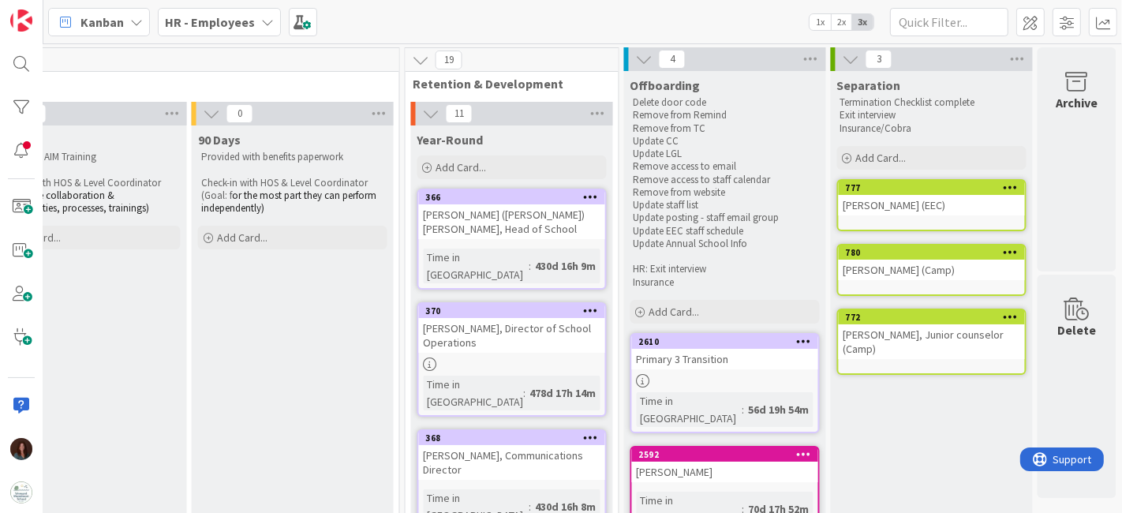
click at [230, 5] on div "Kanban HR - Employees 1x 2x 3x" at bounding box center [582, 21] width 1078 height 43
click at [227, 14] on b "HR - Employees" at bounding box center [210, 22] width 90 height 16
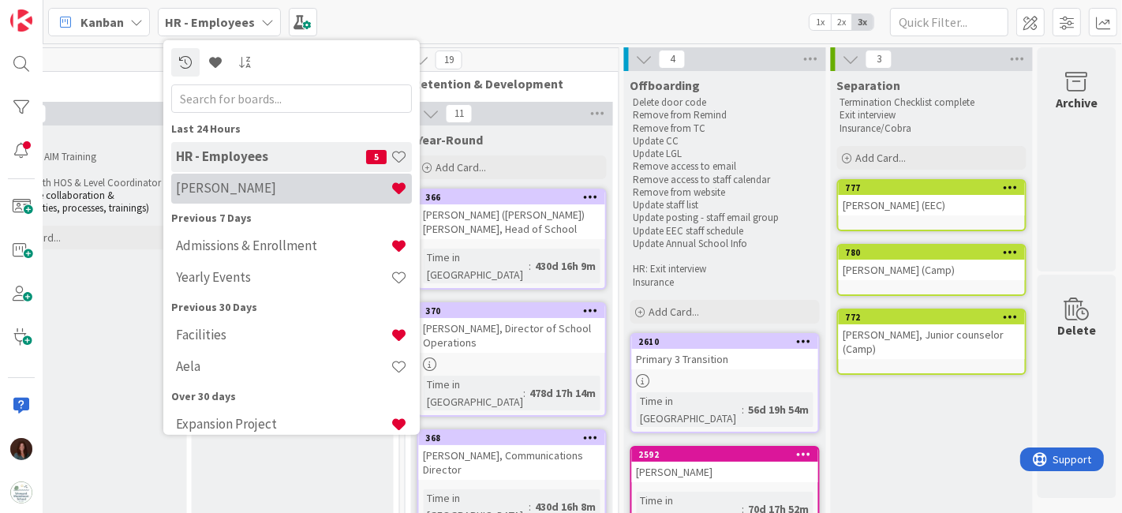
click at [256, 180] on h4 "[PERSON_NAME]" at bounding box center [283, 188] width 215 height 16
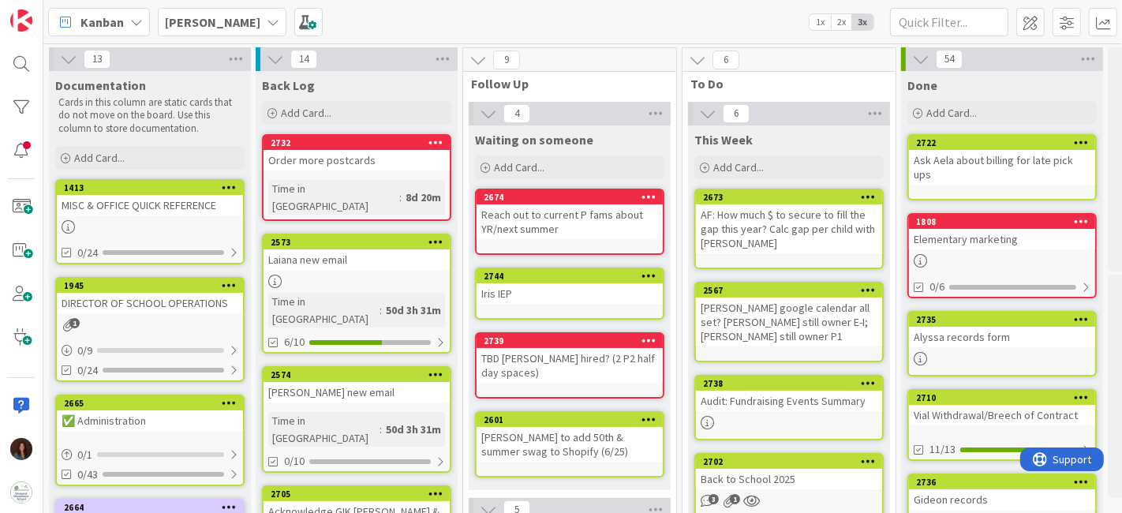
drag, startPoint x: 207, startPoint y: 17, endPoint x: 201, endPoint y: 27, distance: 11.6
click at [207, 17] on b "[PERSON_NAME]" at bounding box center [212, 22] width 95 height 16
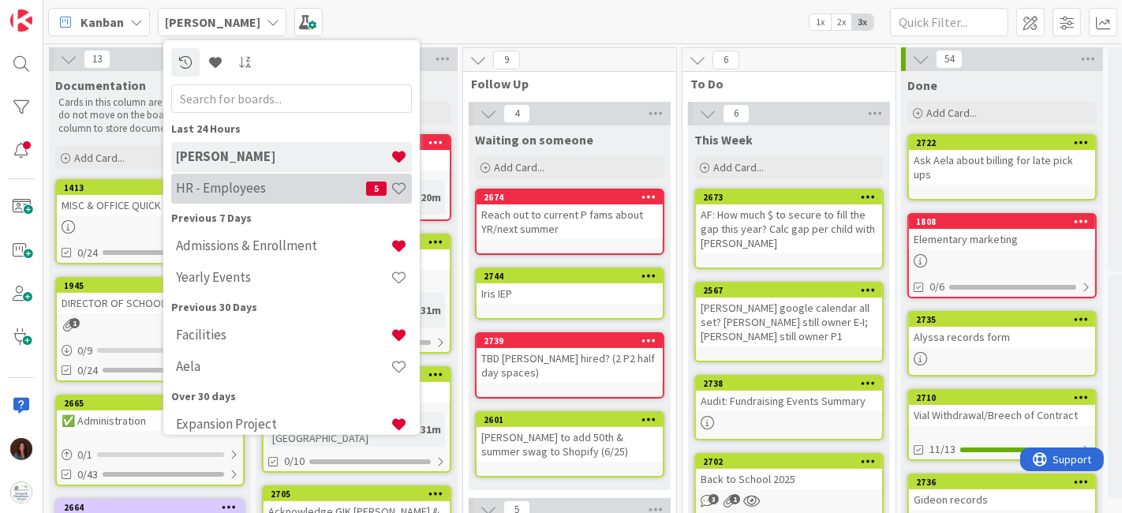
click at [219, 192] on h4 "HR - Employees" at bounding box center [271, 188] width 190 height 16
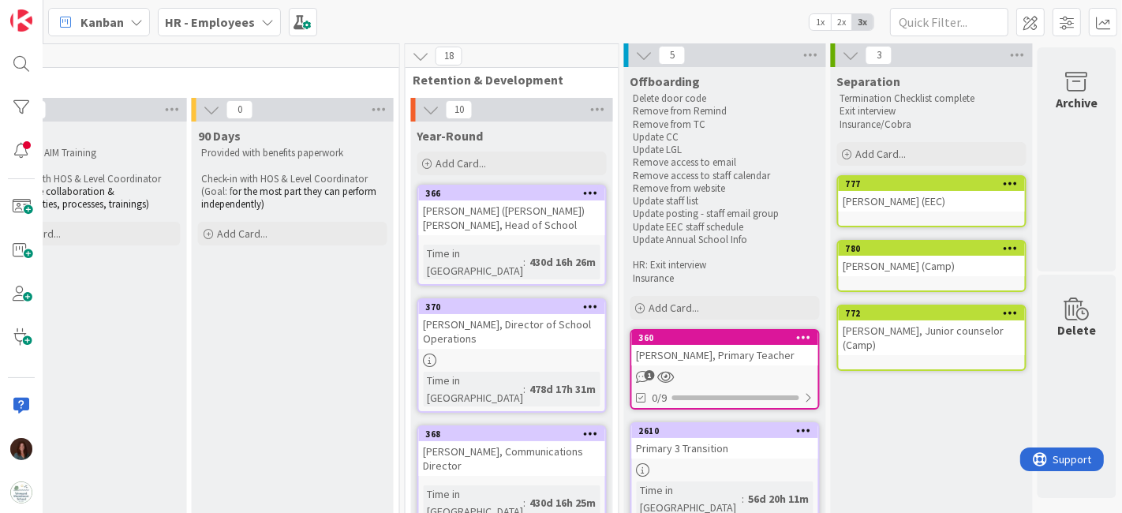
scroll to position [6, 2182]
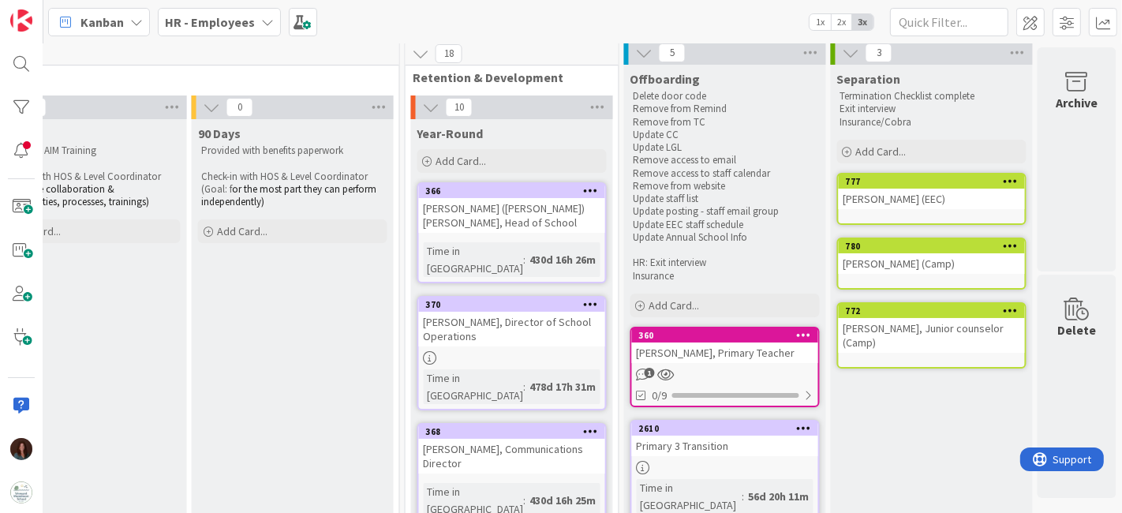
click at [797, 335] on icon at bounding box center [804, 334] width 15 height 11
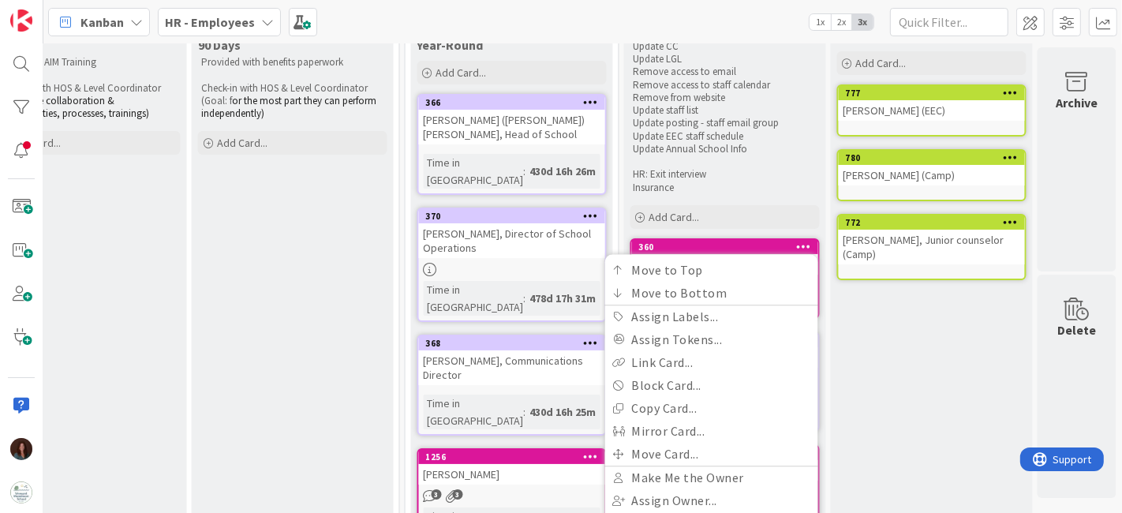
scroll to position [182, 2182]
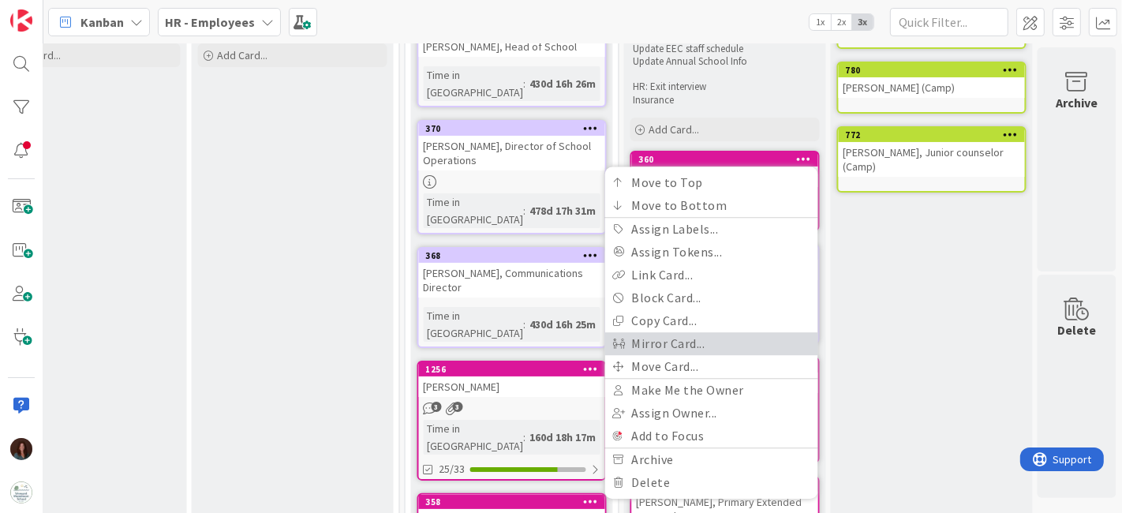
click at [674, 349] on link "Mirror Card..." at bounding box center [711, 343] width 213 height 23
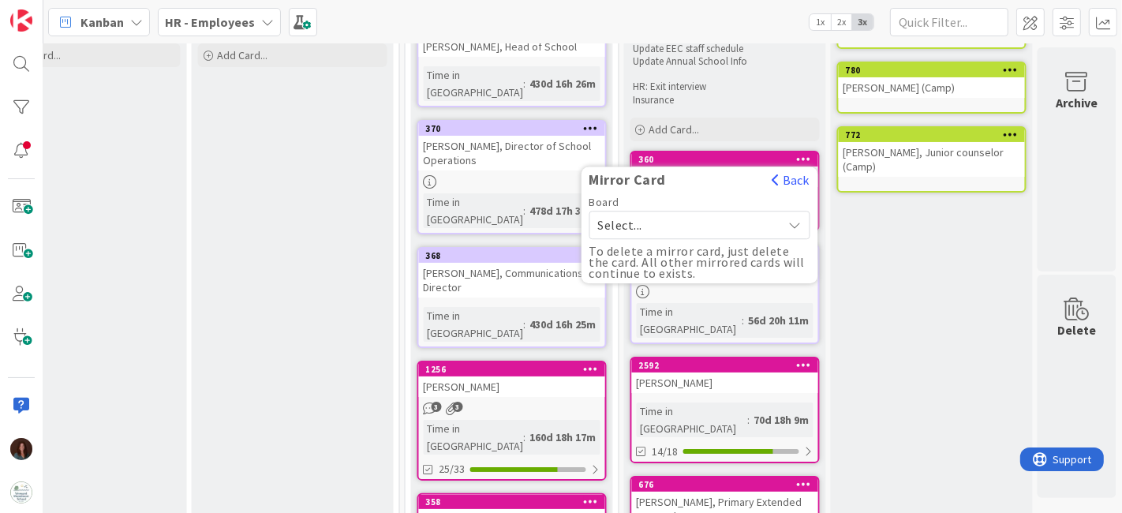
click at [627, 219] on span "Select..." at bounding box center [686, 225] width 177 height 22
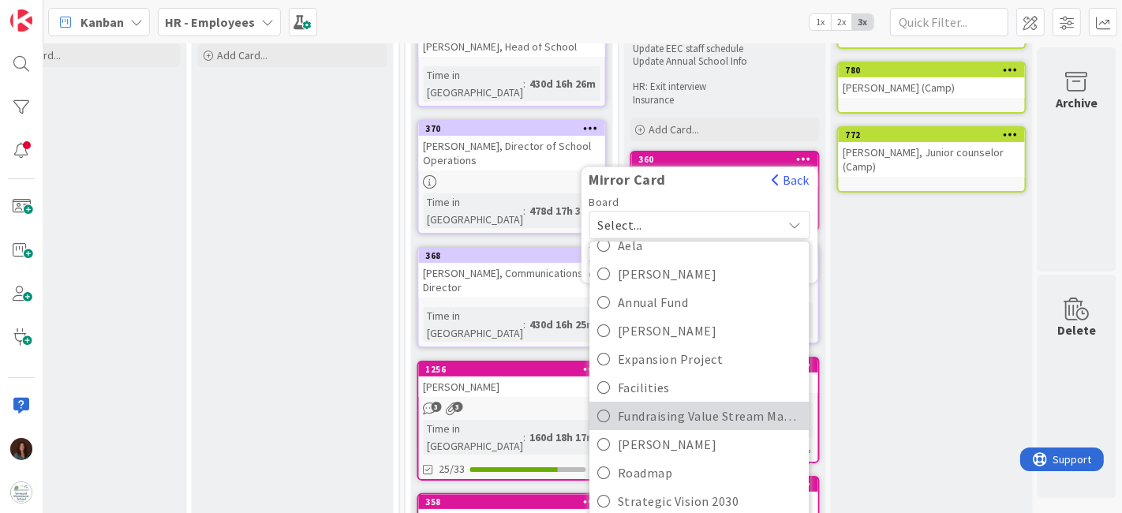
scroll to position [175, 0]
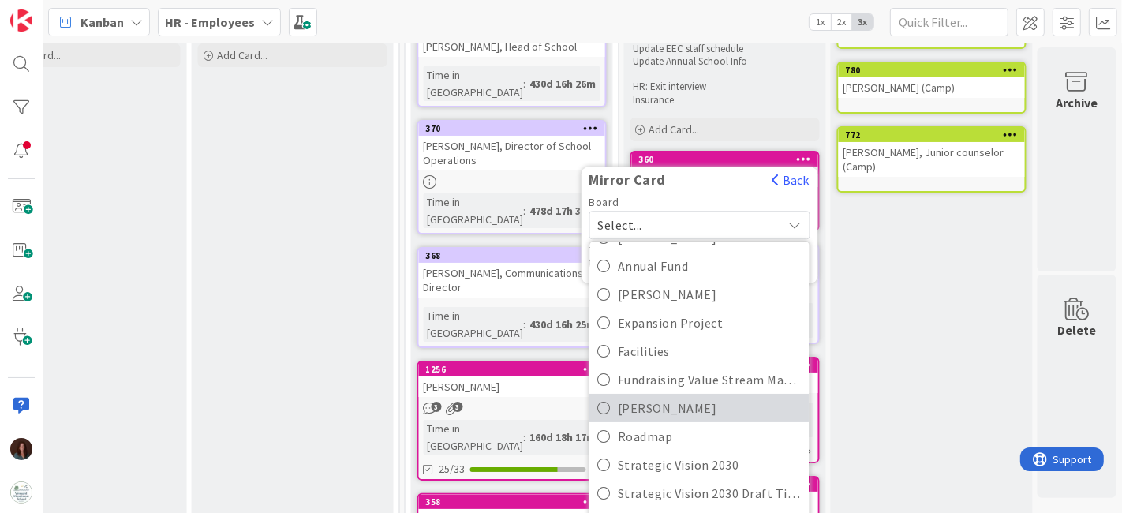
click at [677, 406] on span "[PERSON_NAME]" at bounding box center [710, 408] width 183 height 24
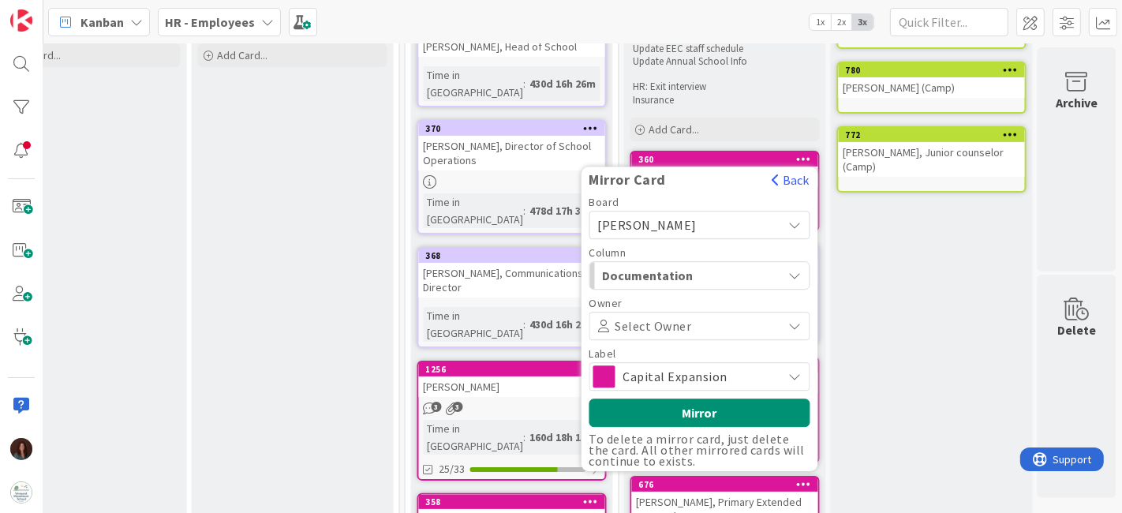
click at [719, 380] on span "Capital Expansion" at bounding box center [698, 376] width 151 height 22
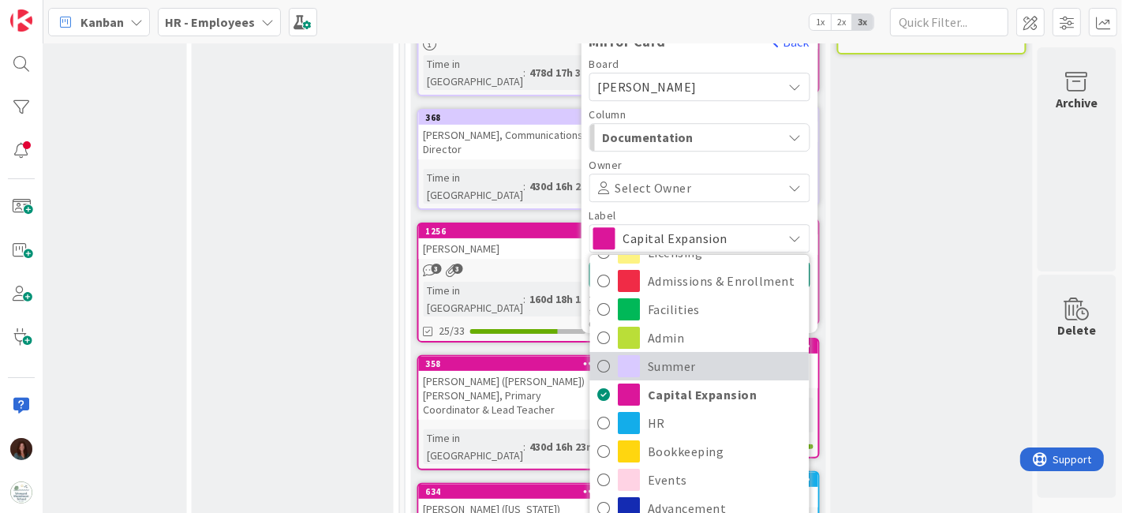
scroll to position [357, 2182]
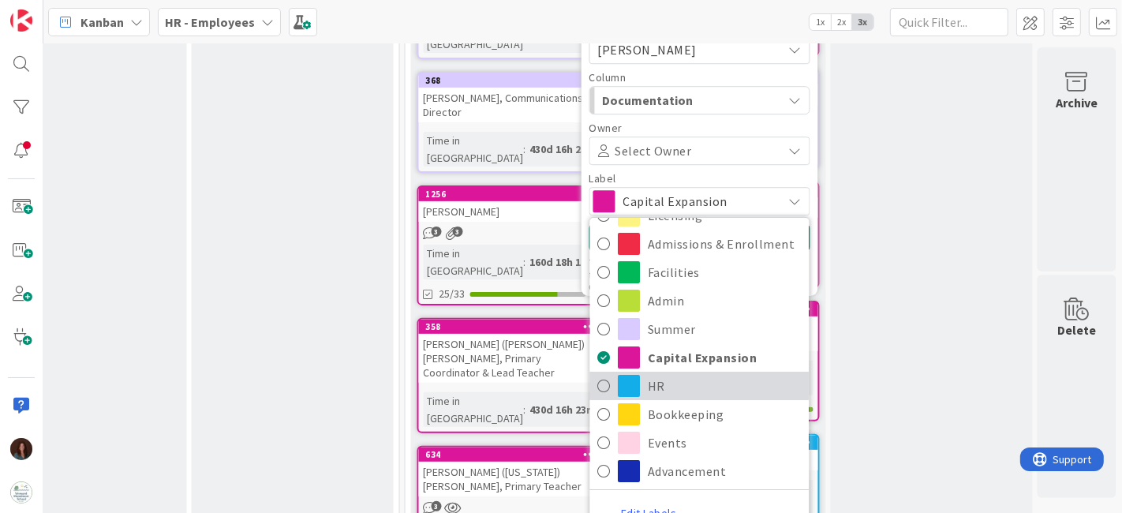
click at [702, 381] on span "HR" at bounding box center [724, 386] width 153 height 24
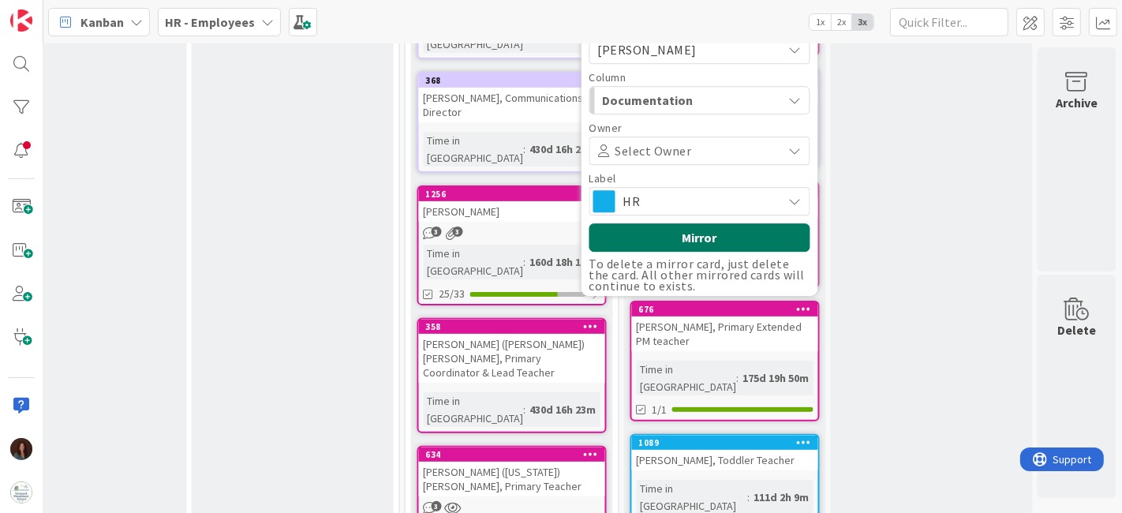
click at [733, 240] on button "Mirror" at bounding box center [699, 237] width 221 height 28
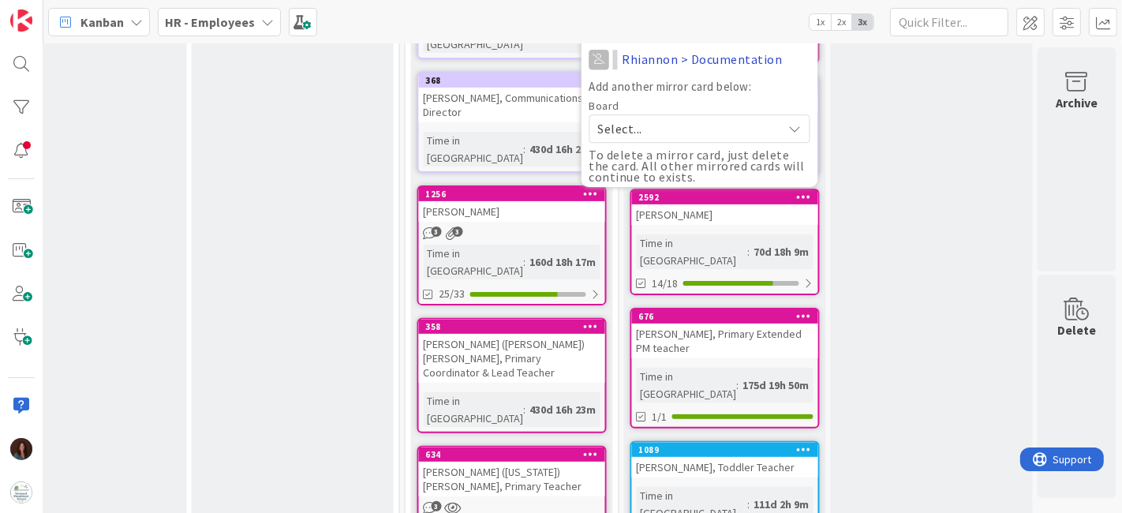
click at [240, 25] on b "HR - Employees" at bounding box center [210, 22] width 90 height 16
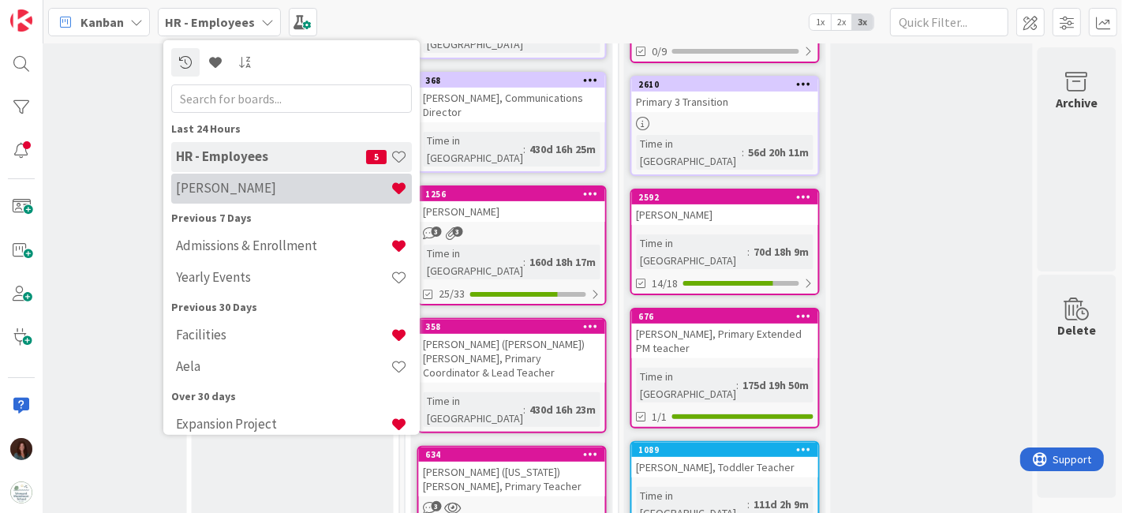
click at [237, 185] on h4 "[PERSON_NAME]" at bounding box center [283, 188] width 215 height 16
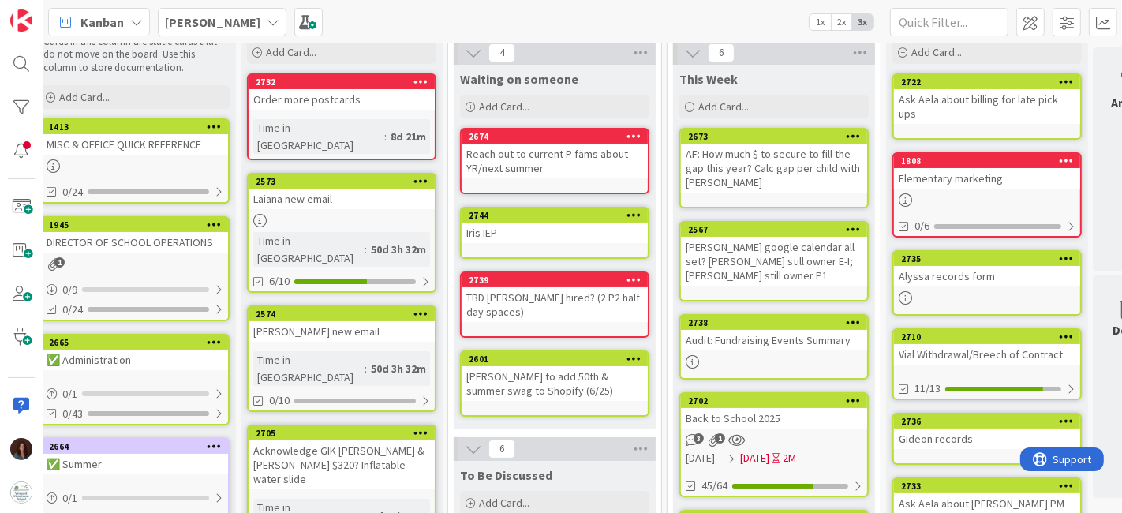
scroll to position [0, 15]
